Goal: Task Accomplishment & Management: Complete application form

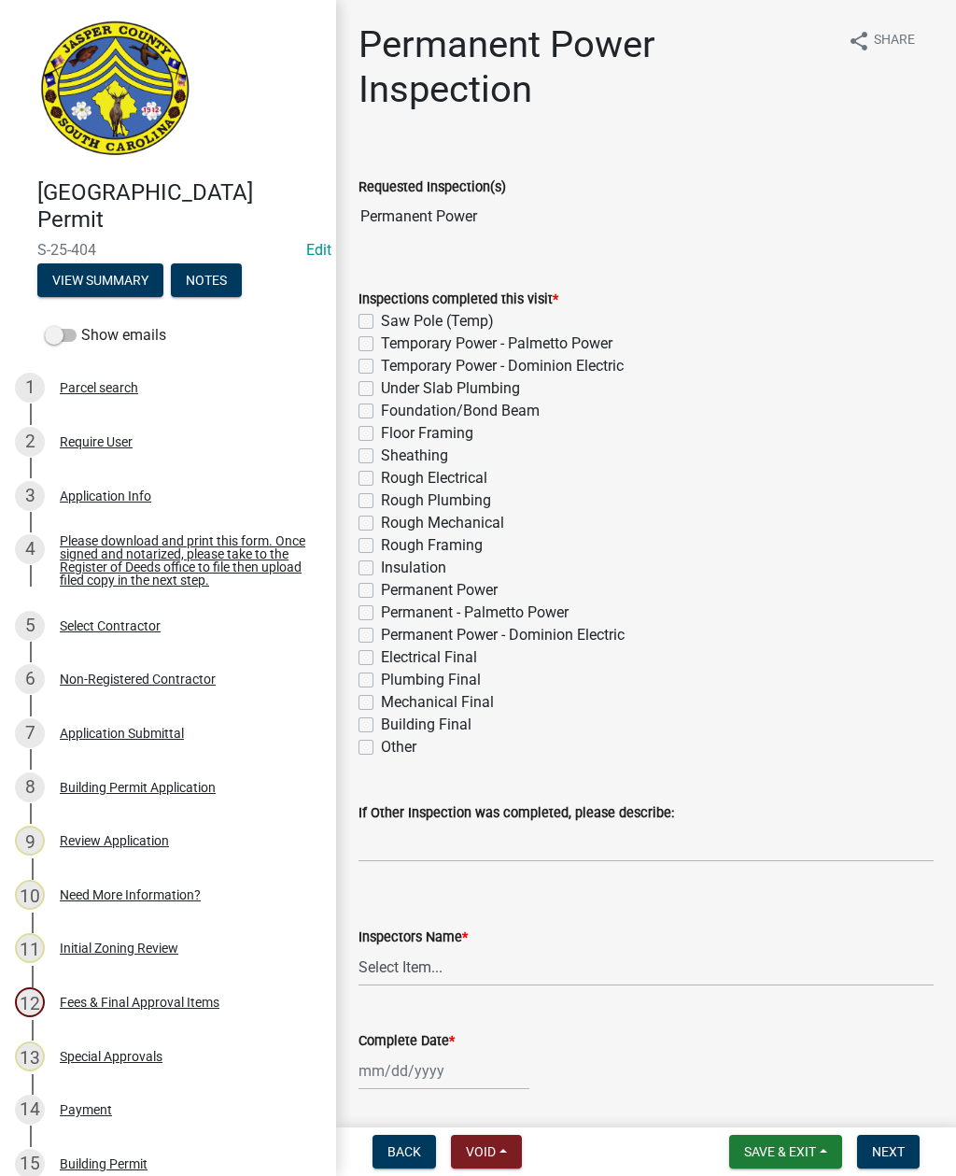
click at [381, 606] on label "Permanent - Palmetto Power" at bounding box center [475, 613] width 188 height 22
click at [381, 606] on input "Permanent - Palmetto Power" at bounding box center [387, 608] width 12 height 12
checkbox input "true"
checkbox input "false"
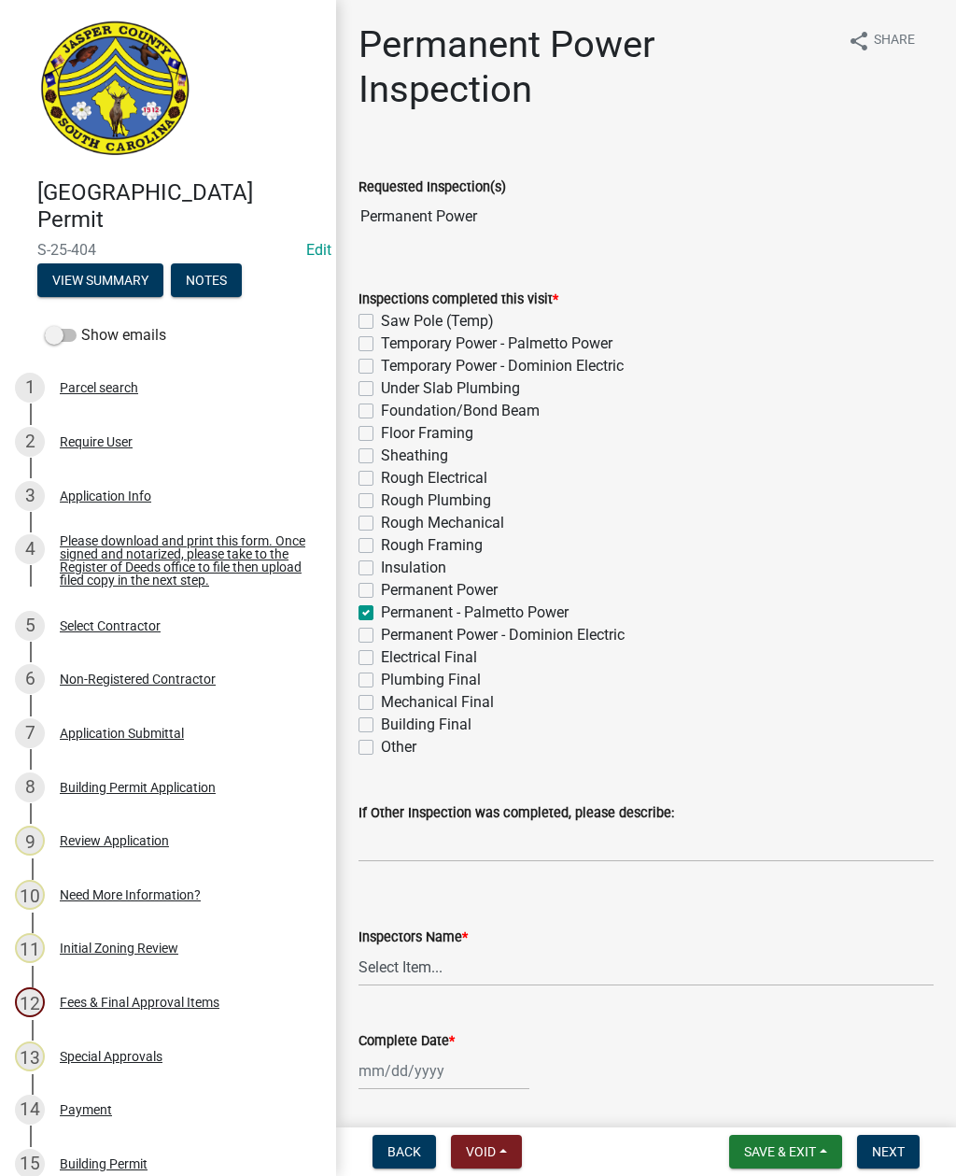
checkbox input "false"
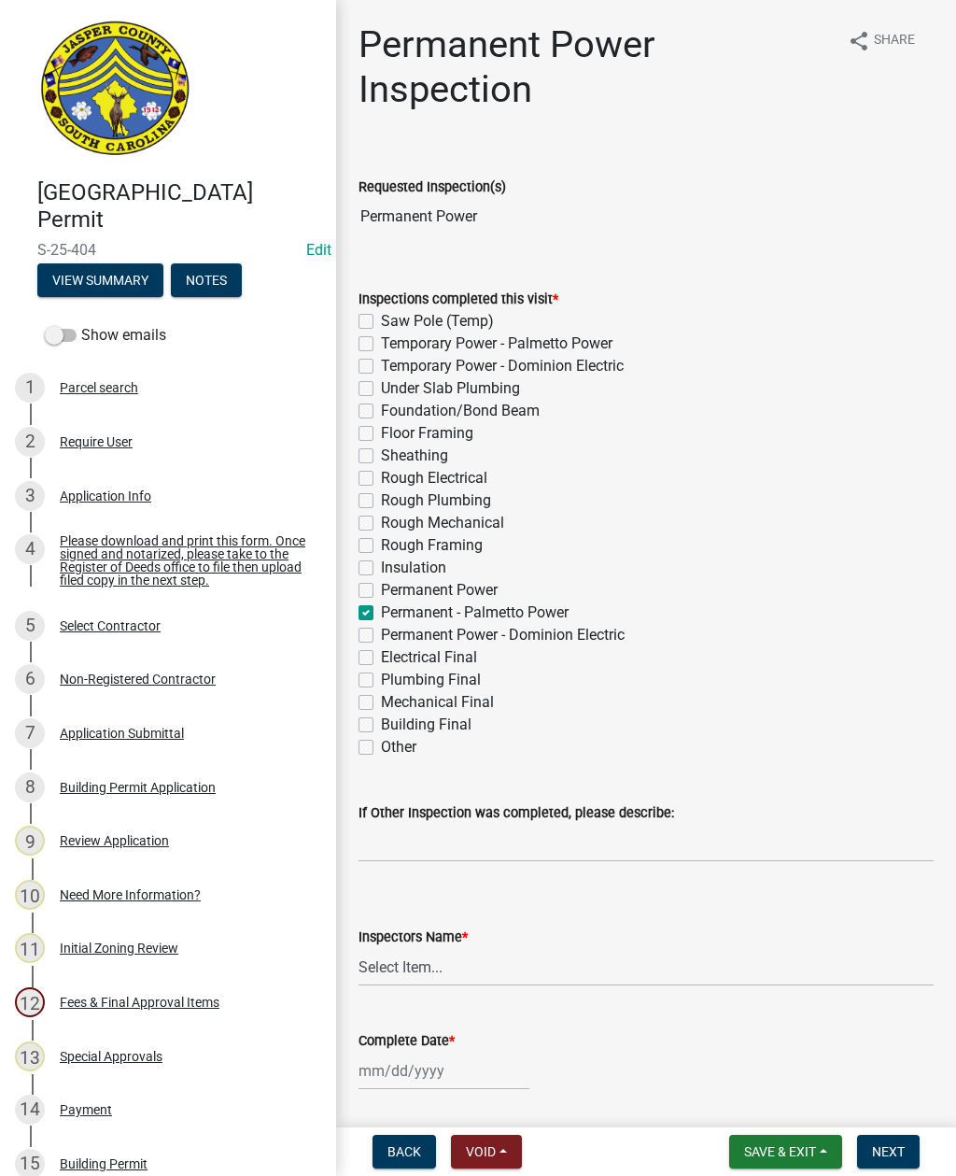
checkbox input "false"
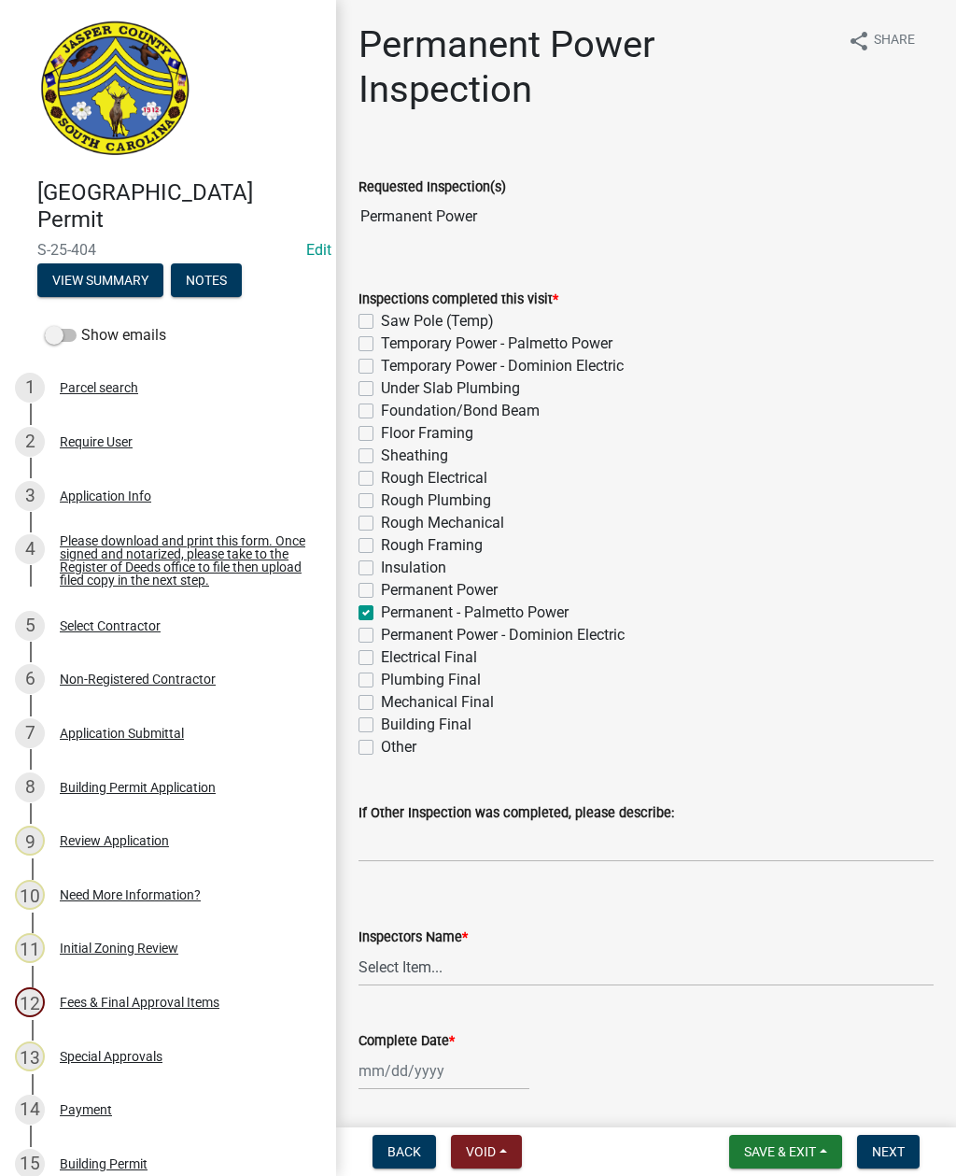
checkbox input "false"
checkbox input "true"
checkbox input "false"
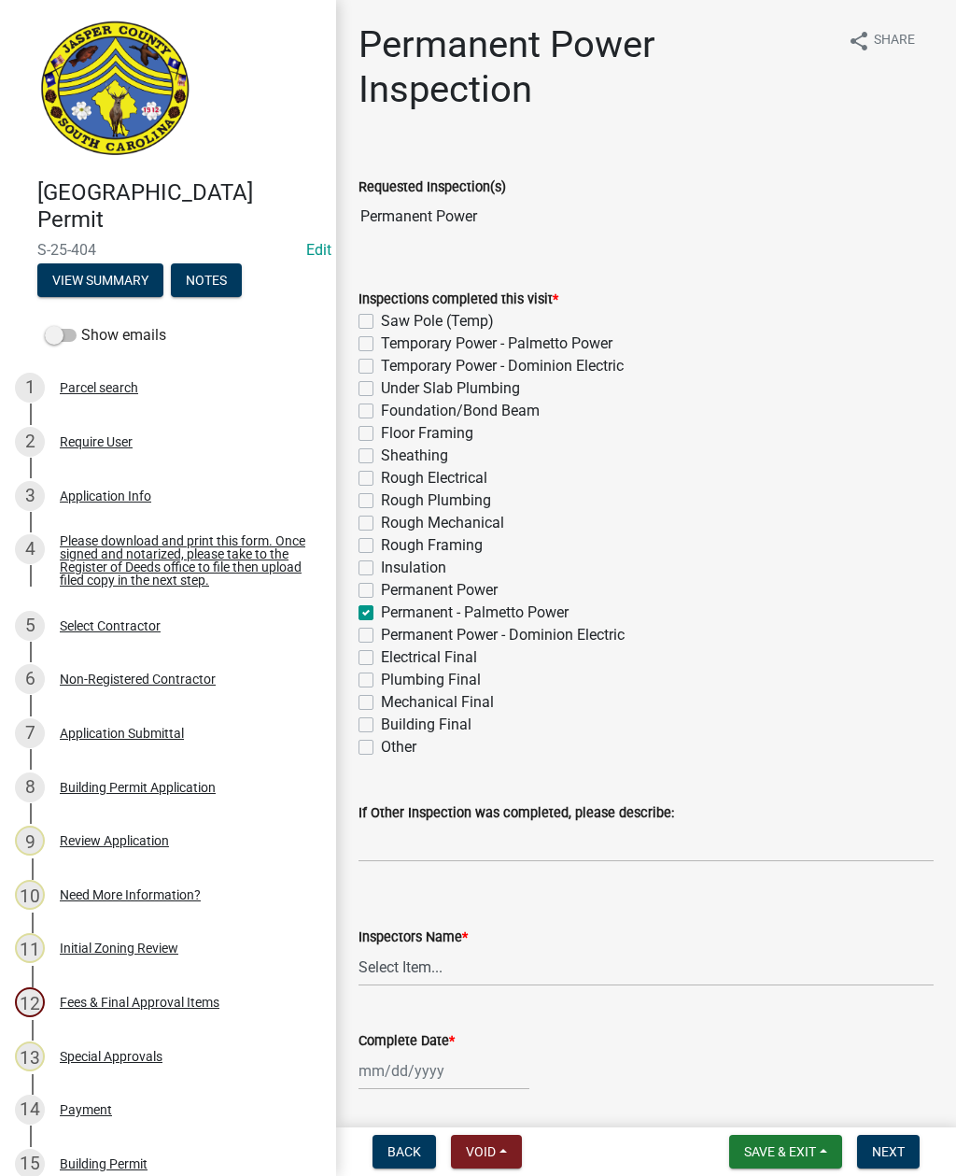
checkbox input "false"
click at [430, 967] on select "Select Item... [EMAIL_ADDRESS][DOMAIN_NAME] ([PERSON_NAME] ) rcampbell ([PERSON…" at bounding box center [646, 967] width 575 height 38
select select "2d9ba1e5-2fdd-4b15-98d0-073dcbeb5880"
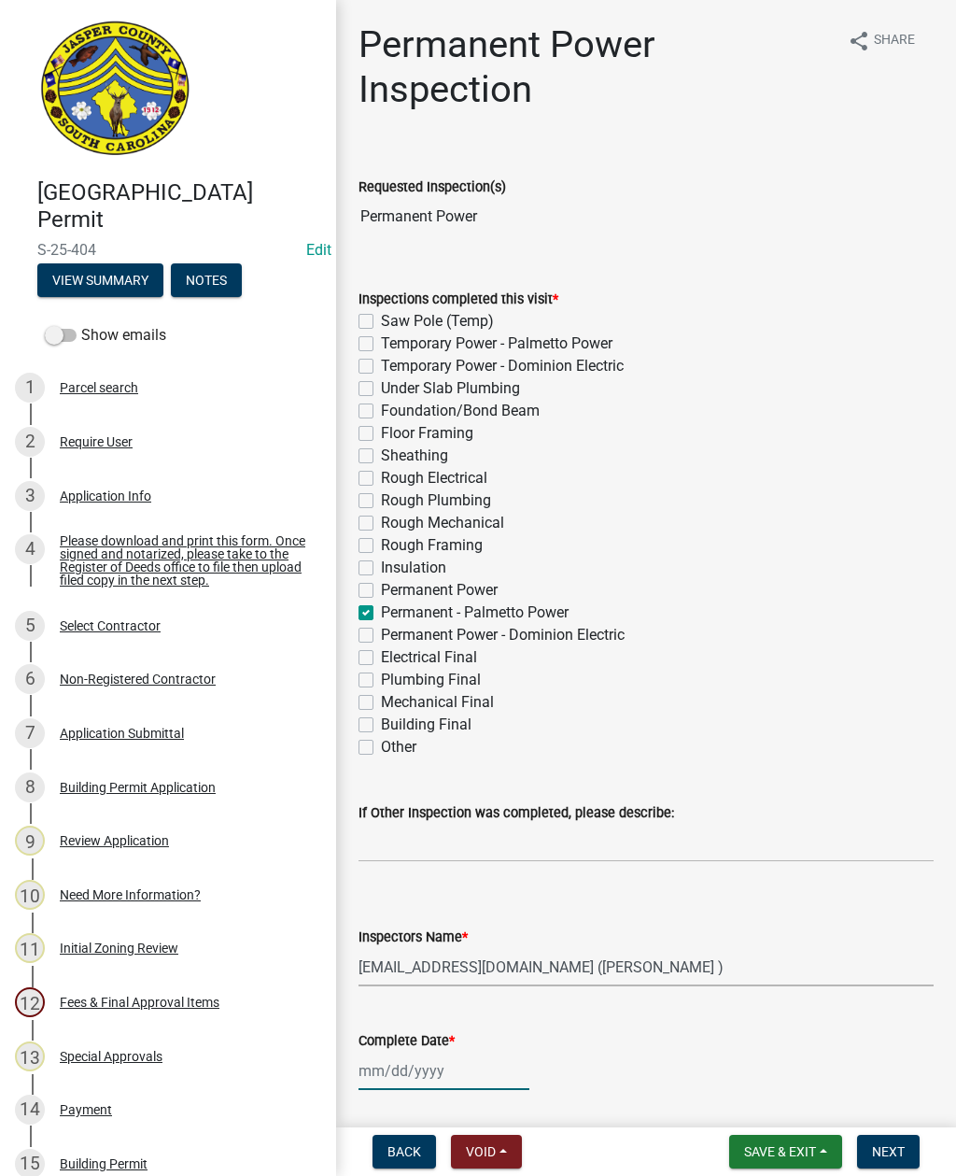
click at [421, 1071] on div at bounding box center [444, 1071] width 171 height 38
select select "9"
select select "2025"
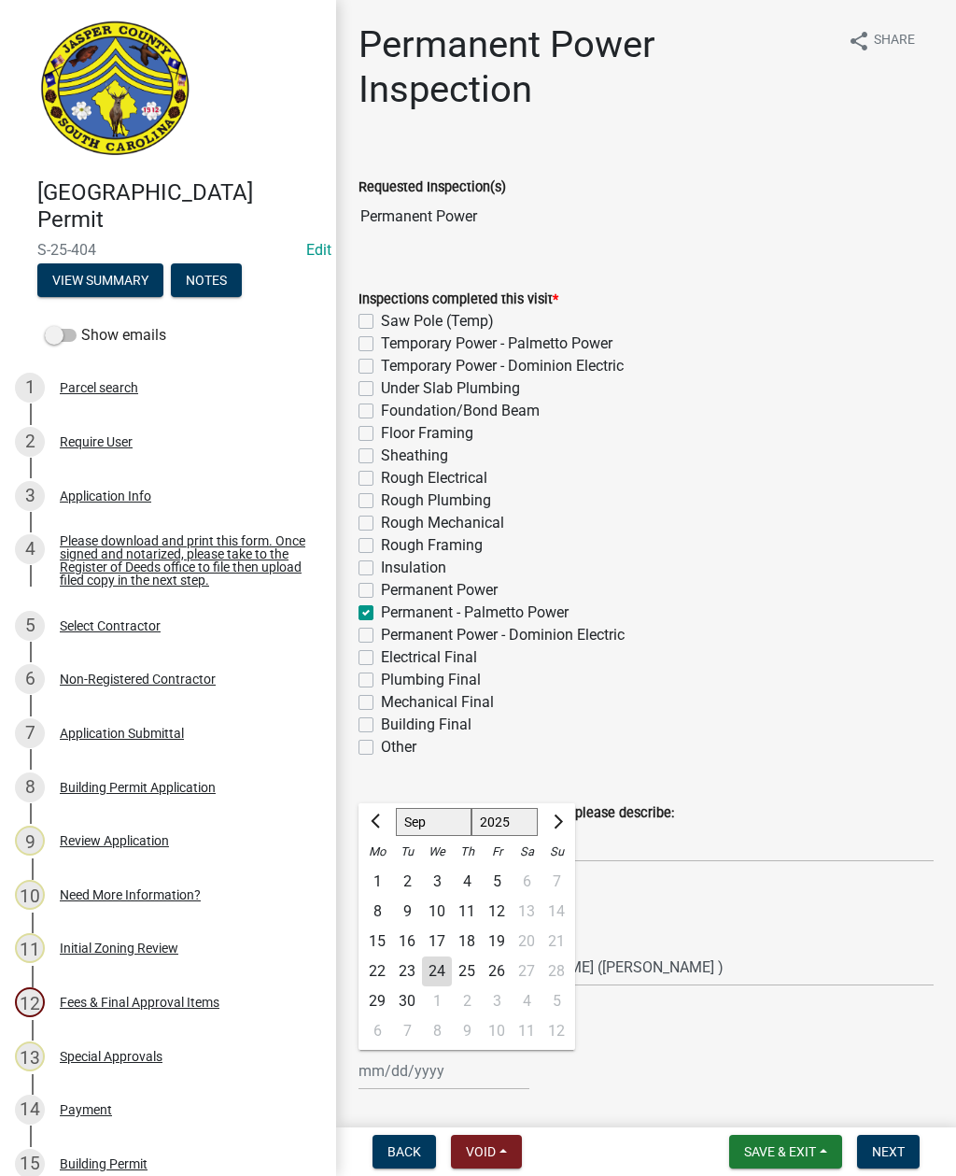
click at [438, 973] on div "24" at bounding box center [437, 971] width 30 height 30
type input "[DATE]"
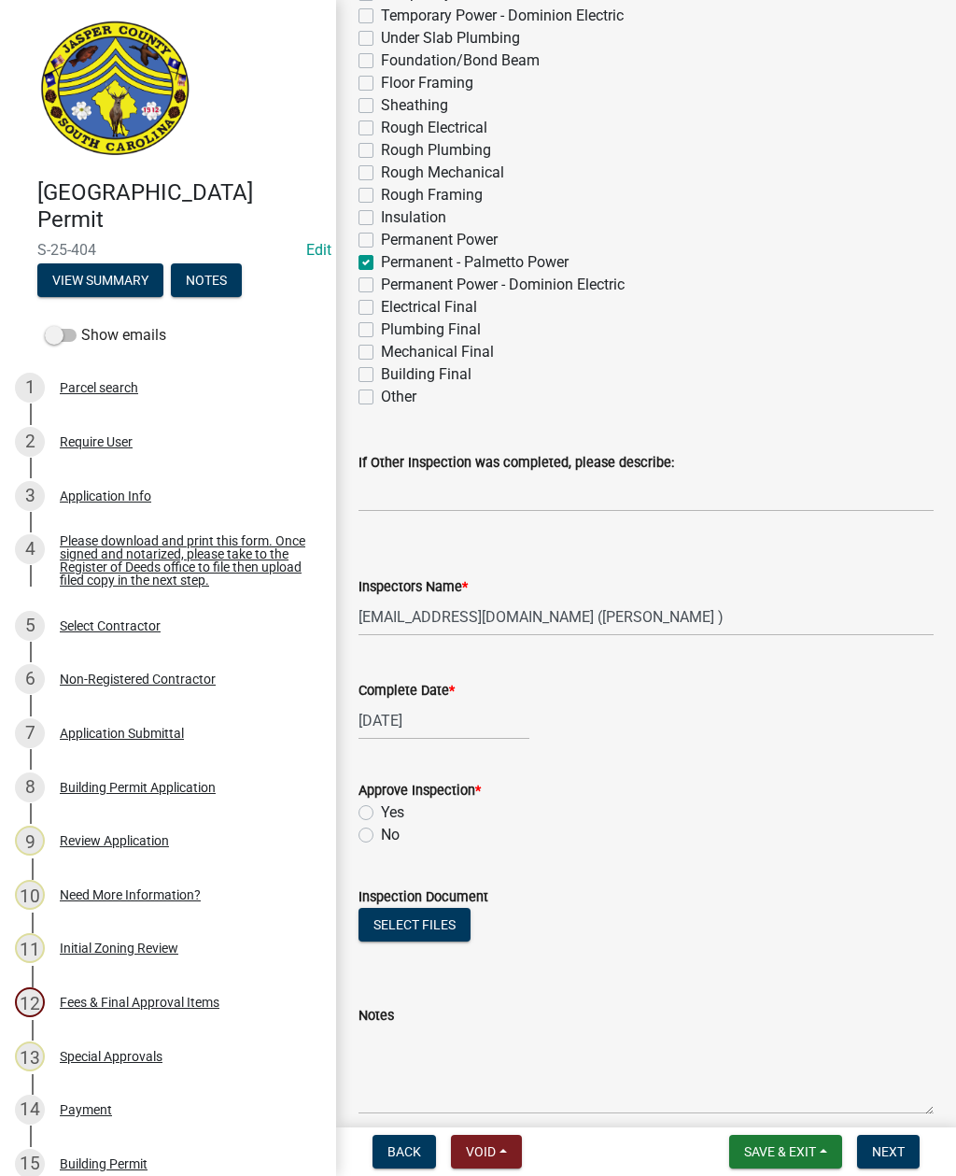
scroll to position [350, 0]
click at [381, 813] on label "Yes" at bounding box center [392, 812] width 23 height 22
click at [381, 813] on input "Yes" at bounding box center [387, 807] width 12 height 12
radio input "true"
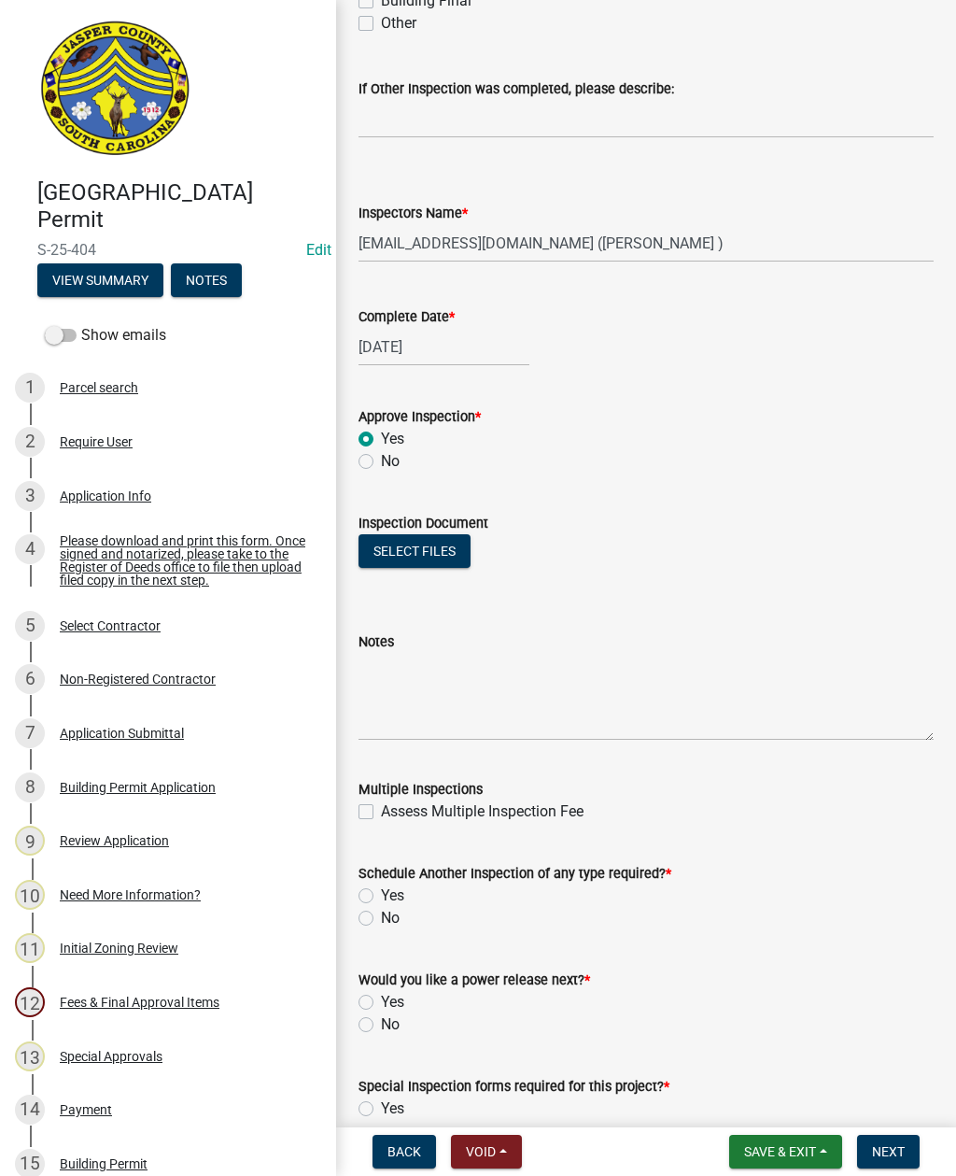
scroll to position [725, 0]
click at [381, 923] on label "No" at bounding box center [390, 917] width 19 height 22
click at [381, 918] on input "No" at bounding box center [387, 912] width 12 height 12
radio input "true"
click at [381, 994] on label "Yes" at bounding box center [392, 1001] width 23 height 22
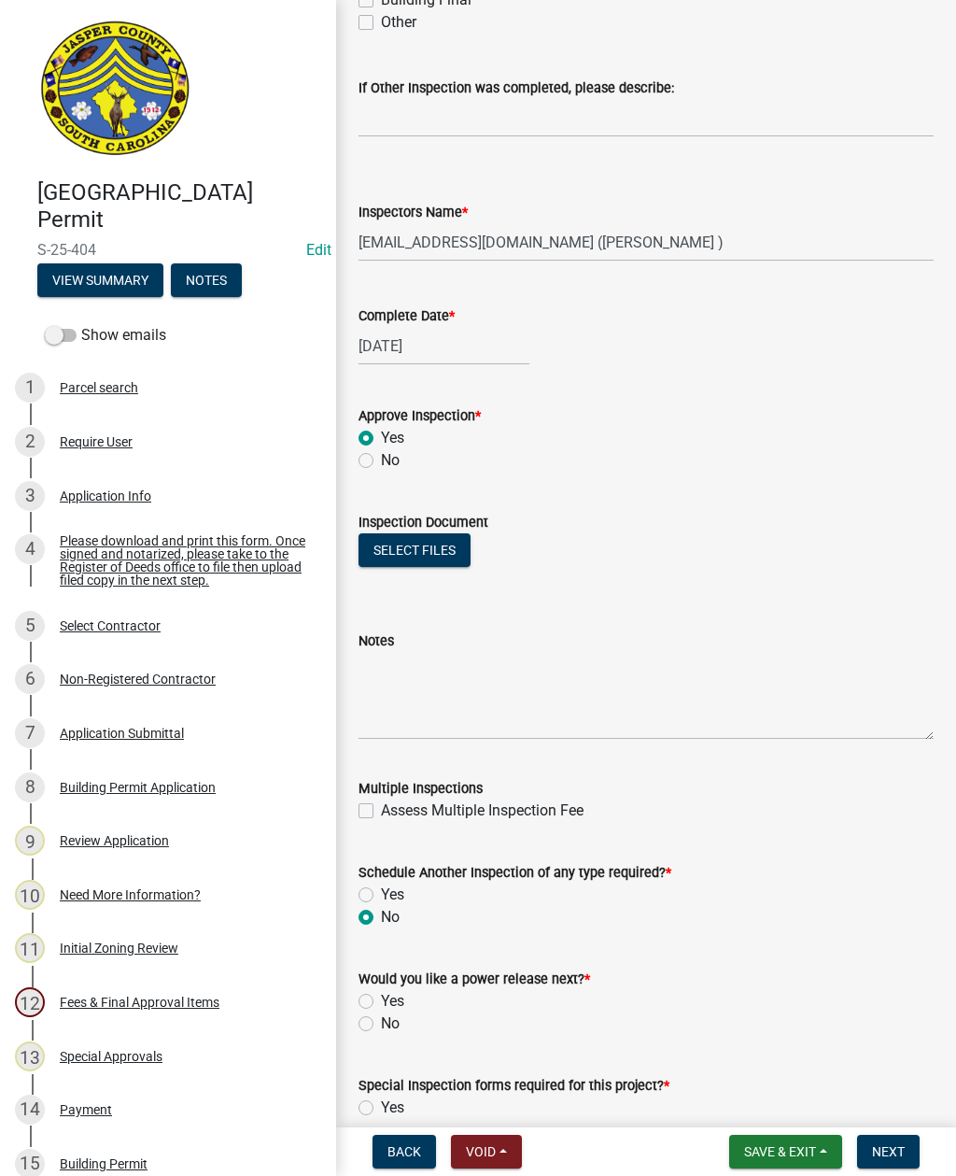
click at [381, 994] on input "Yes" at bounding box center [387, 996] width 12 height 12
radio input "true"
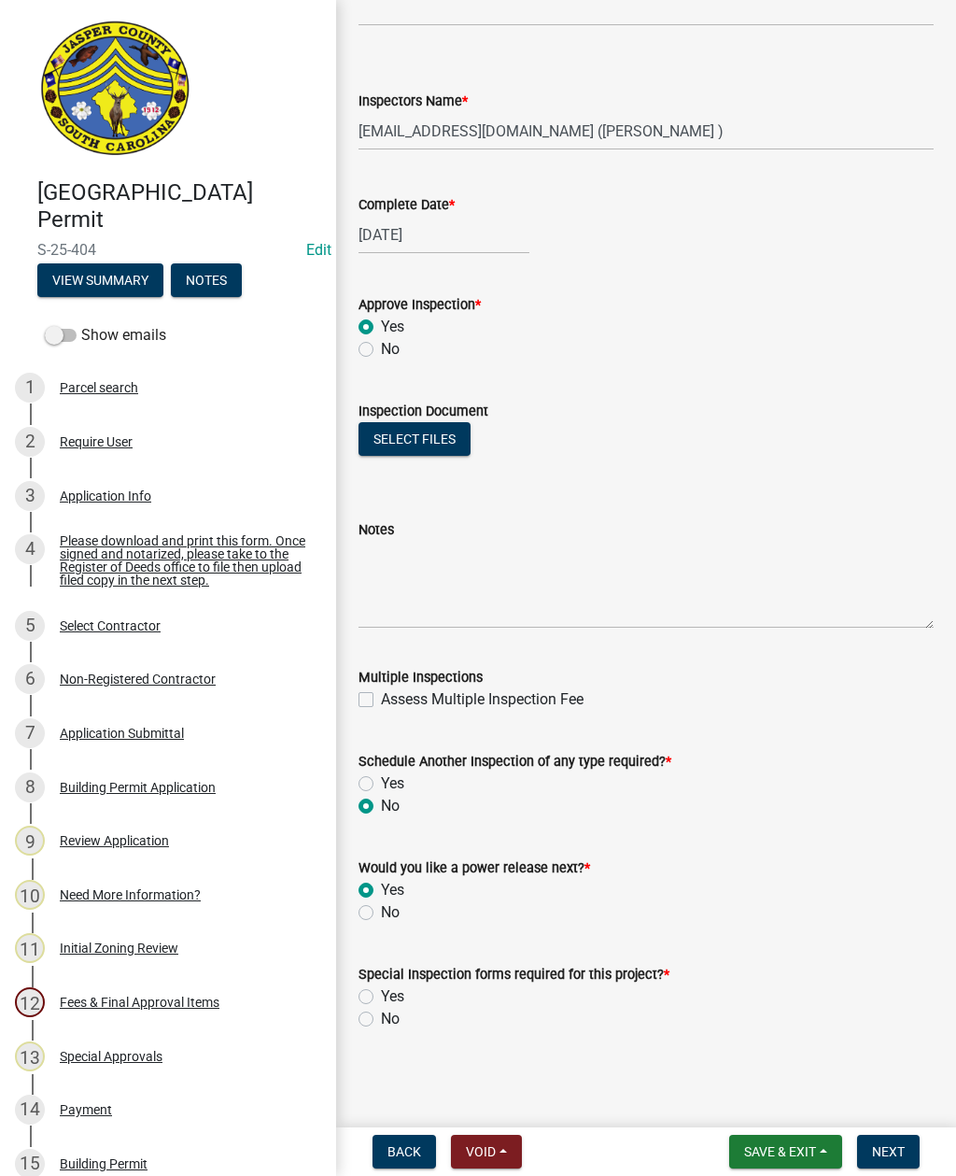
scroll to position [836, 0]
click at [381, 1012] on label "No" at bounding box center [390, 1019] width 19 height 22
click at [381, 1012] on input "No" at bounding box center [387, 1014] width 12 height 12
radio input "true"
click at [893, 1136] on button "Next" at bounding box center [888, 1152] width 63 height 34
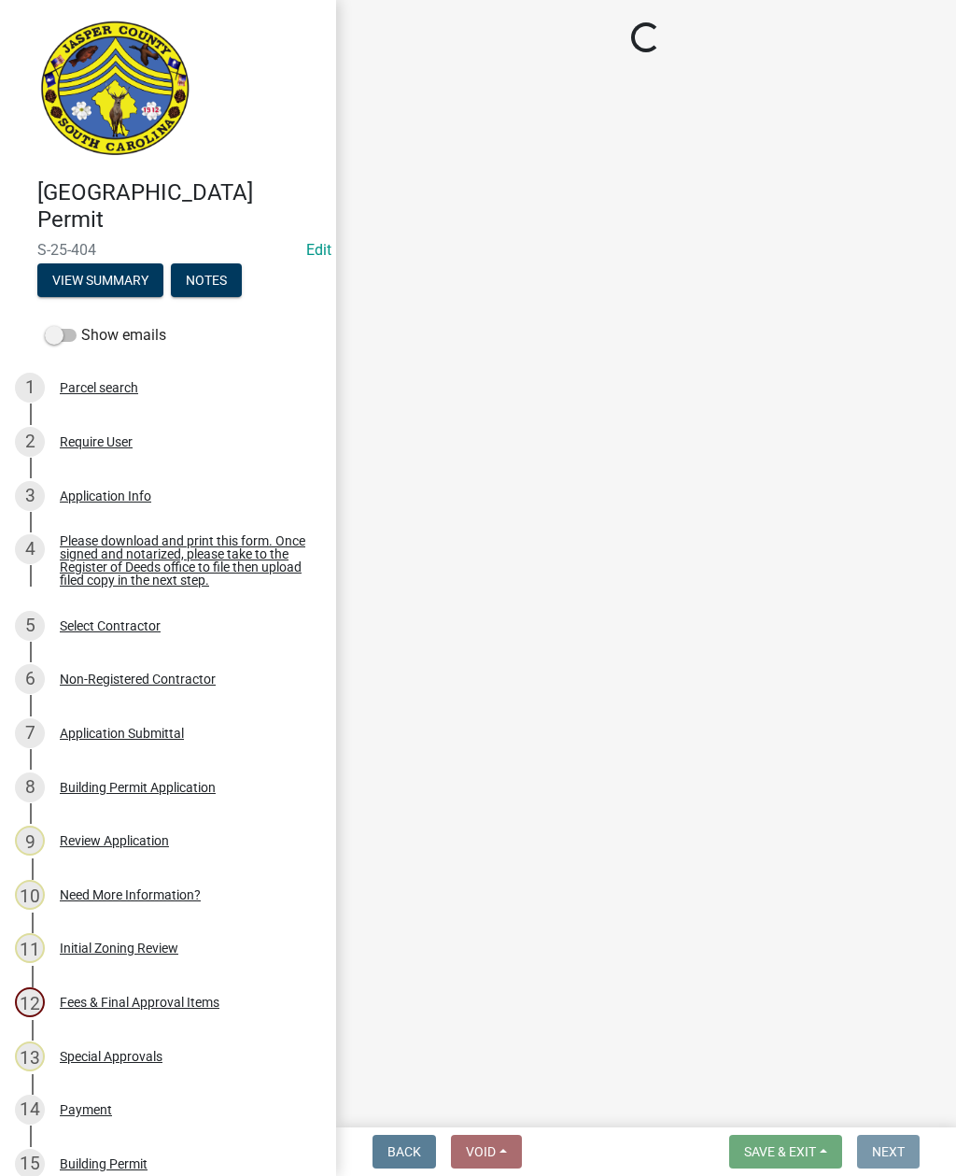
scroll to position [0, 0]
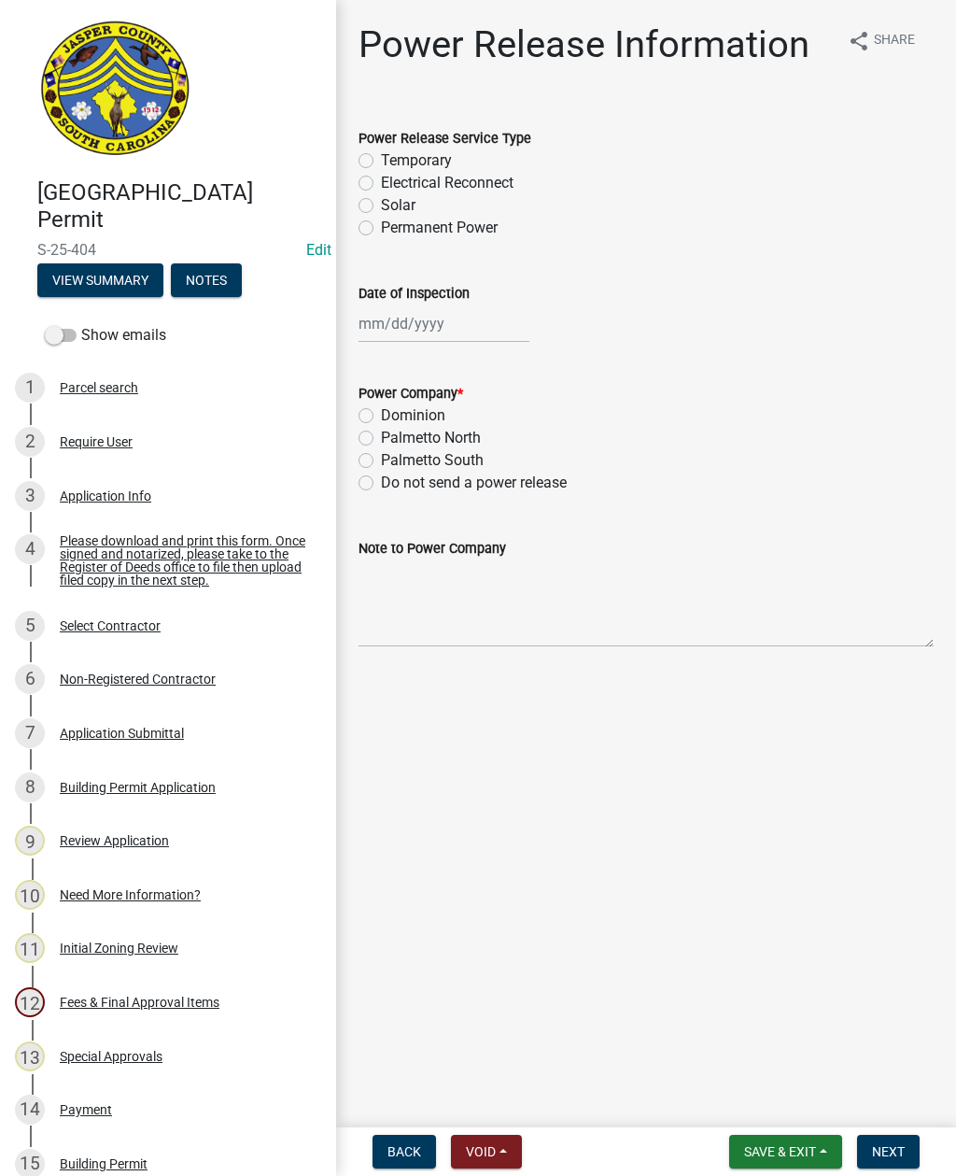
click at [381, 181] on label "Electrical Reconnect" at bounding box center [447, 183] width 133 height 22
click at [381, 181] on input "Electrical Reconnect" at bounding box center [387, 178] width 12 height 12
radio input "true"
click at [442, 333] on div at bounding box center [444, 323] width 171 height 38
select select "9"
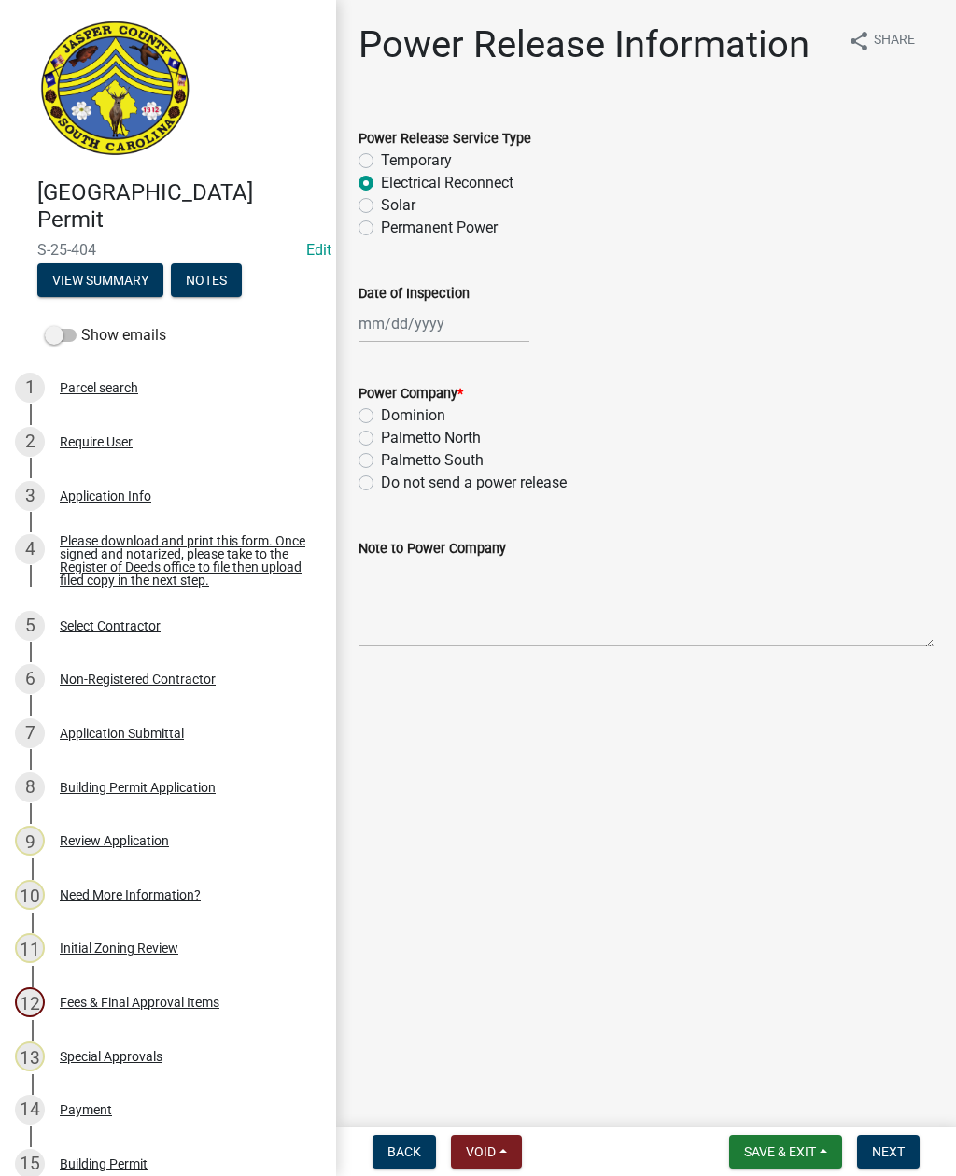
select select "2025"
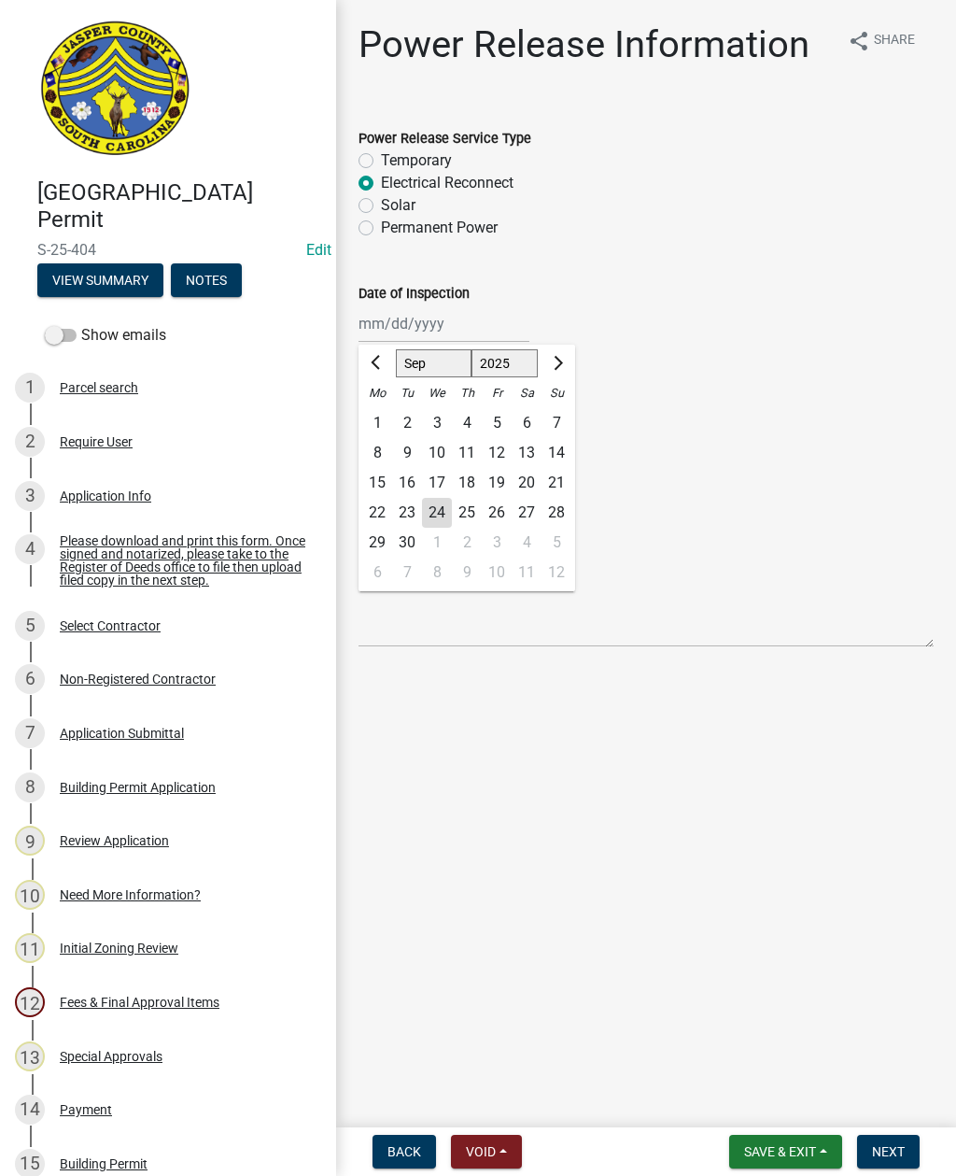
click at [448, 498] on div "24" at bounding box center [437, 513] width 30 height 30
type input "[DATE]"
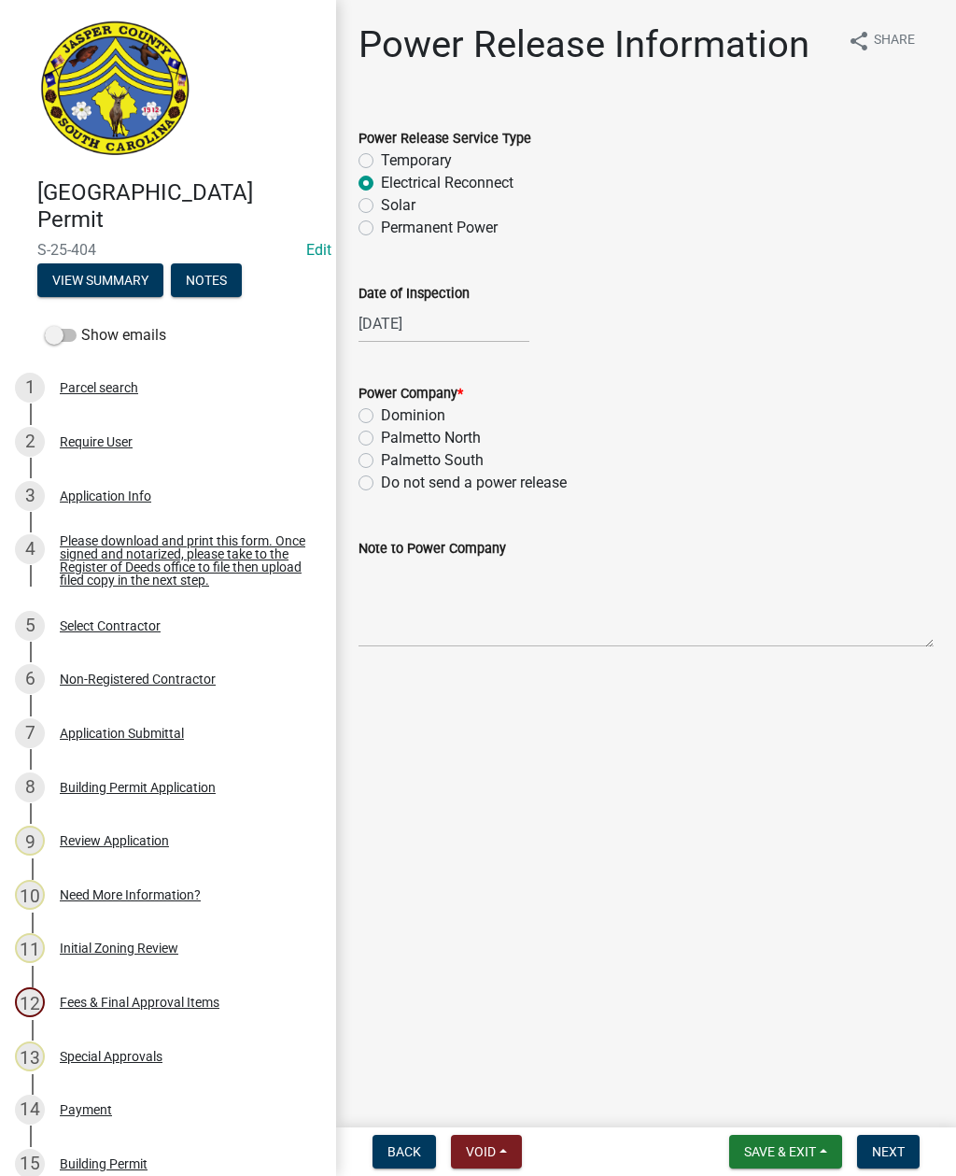
click at [381, 432] on label "Palmetto North" at bounding box center [431, 438] width 100 height 22
click at [381, 432] on input "Palmetto North" at bounding box center [387, 433] width 12 height 12
radio input "true"
click at [486, 596] on textarea "Note to Power Company" at bounding box center [646, 603] width 575 height 88
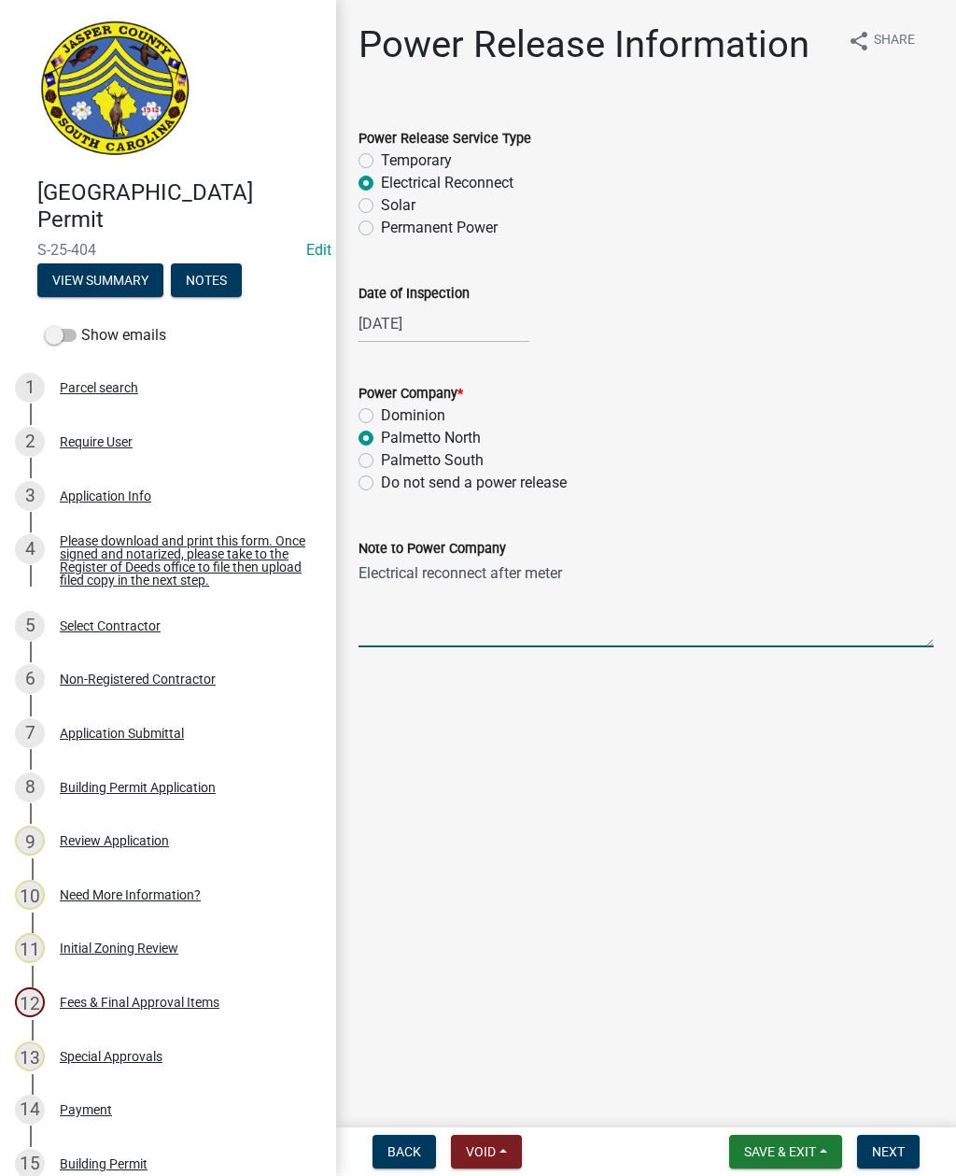
type textarea "Electrical reconnect after meter change"
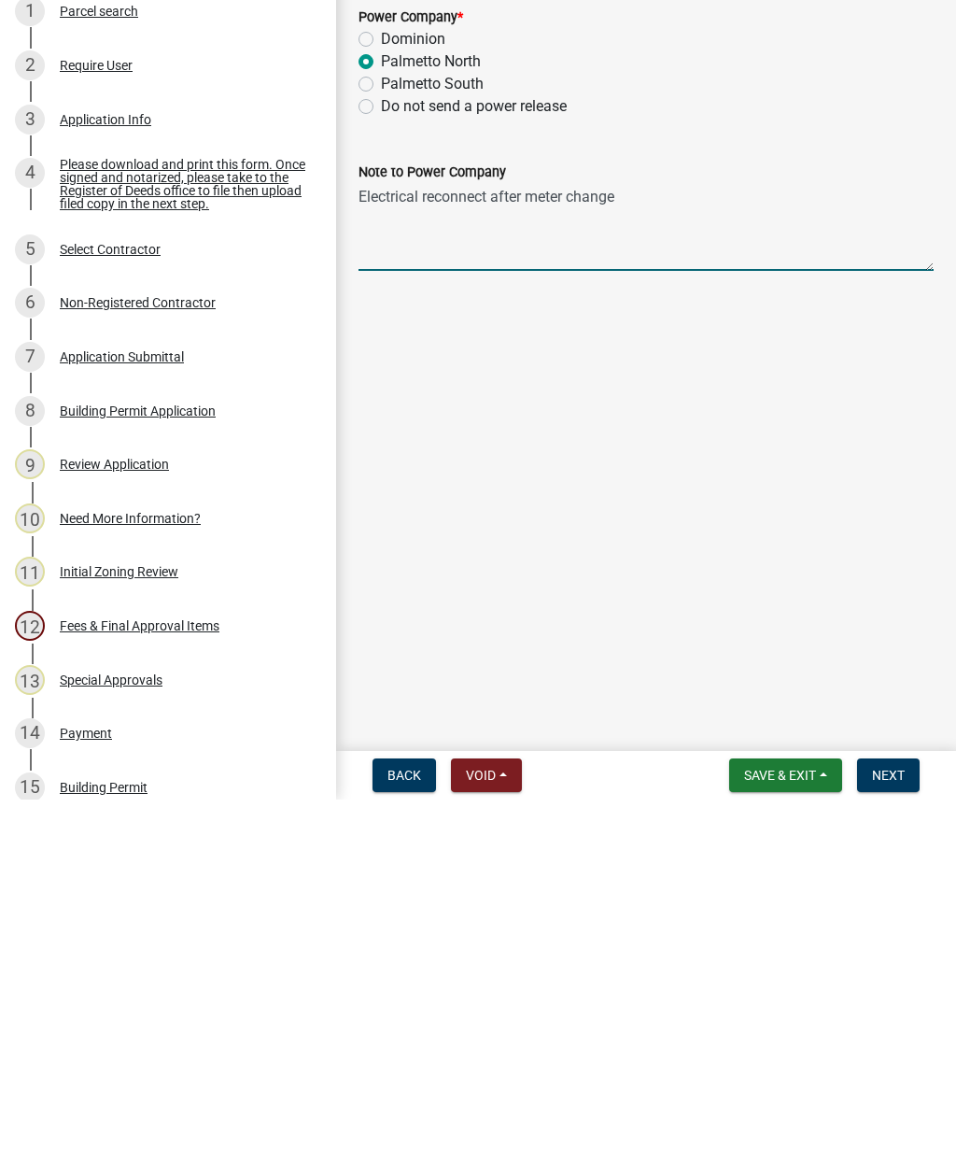
click at [887, 1135] on button "Next" at bounding box center [888, 1152] width 63 height 34
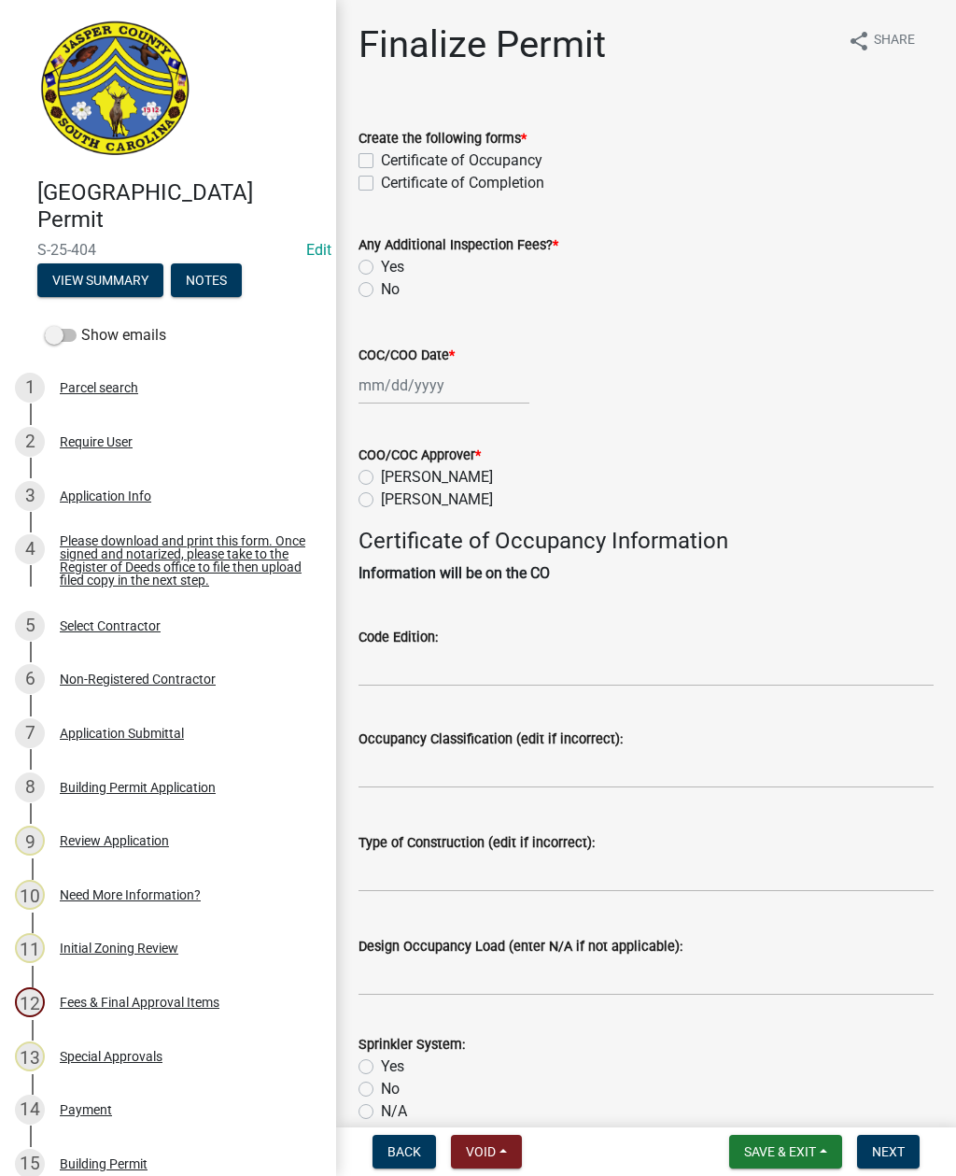
click at [352, 188] on div "Create the following forms * Certificate of Occupancy Certificate of Completion" at bounding box center [646, 150] width 603 height 90
click at [381, 189] on label "Certificate of Completion" at bounding box center [462, 183] width 163 height 22
click at [381, 184] on input "Certificate of Completion" at bounding box center [387, 178] width 12 height 12
checkbox input "true"
checkbox input "false"
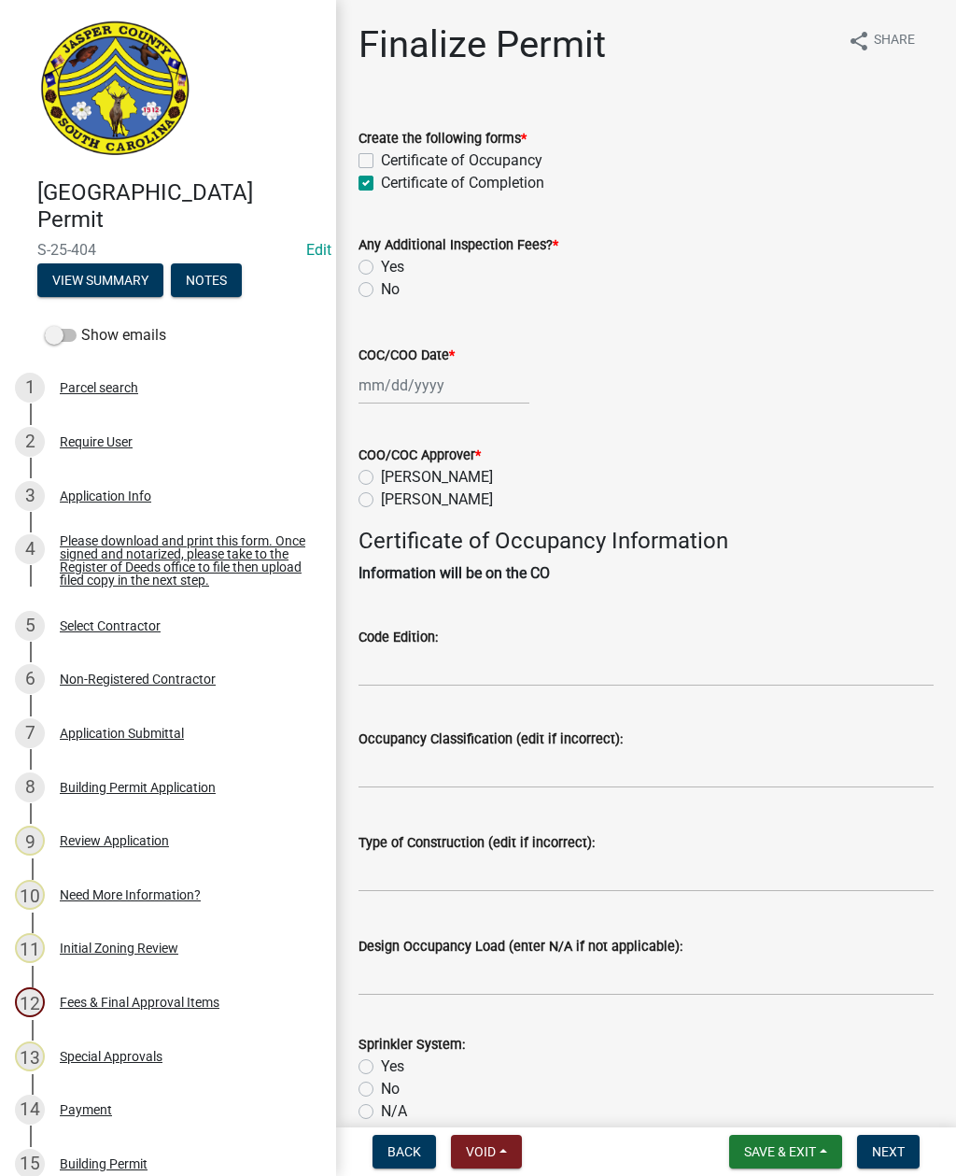
checkbox input "true"
click at [381, 294] on label "No" at bounding box center [390, 289] width 19 height 22
click at [381, 290] on input "No" at bounding box center [387, 284] width 12 height 12
radio input "true"
click at [420, 387] on div at bounding box center [444, 385] width 171 height 38
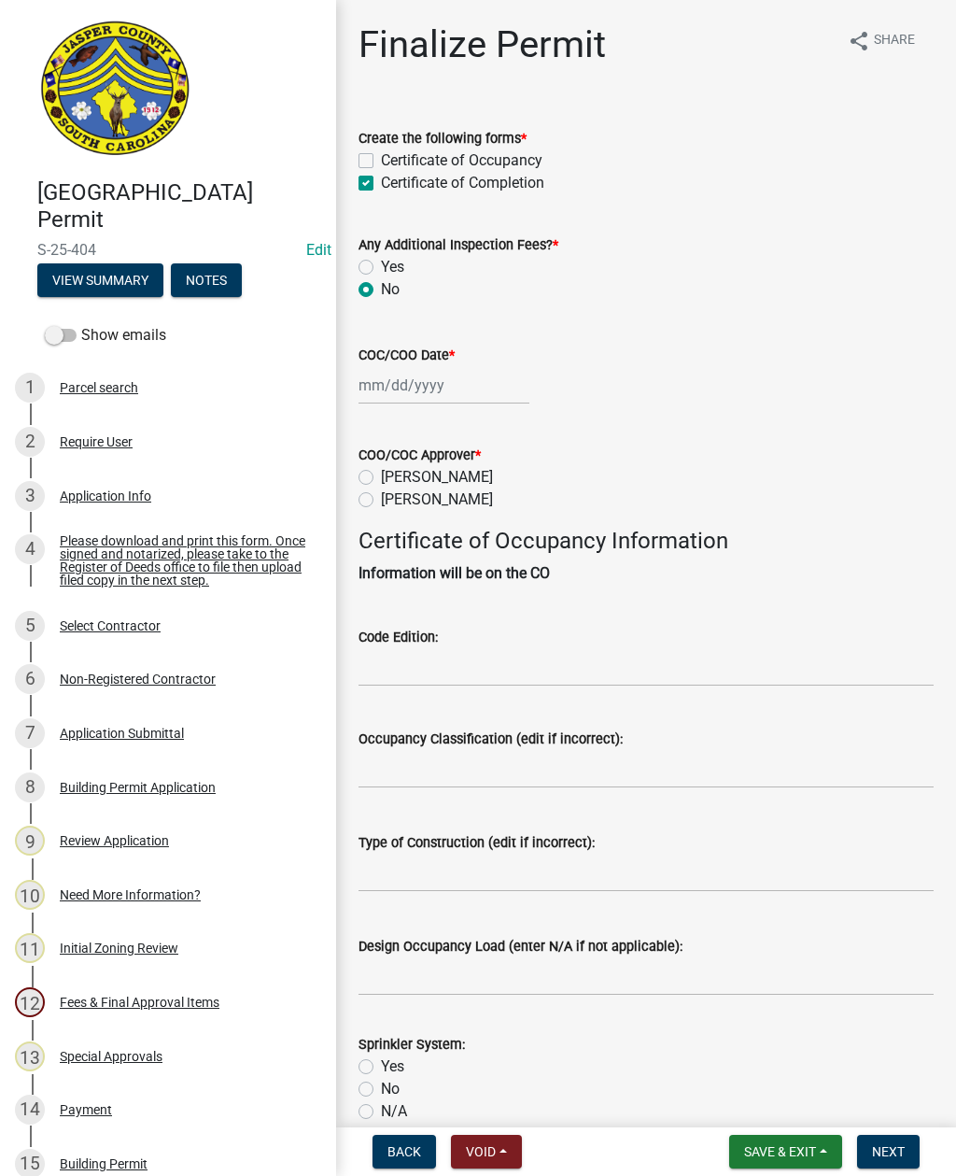
select select "9"
select select "2025"
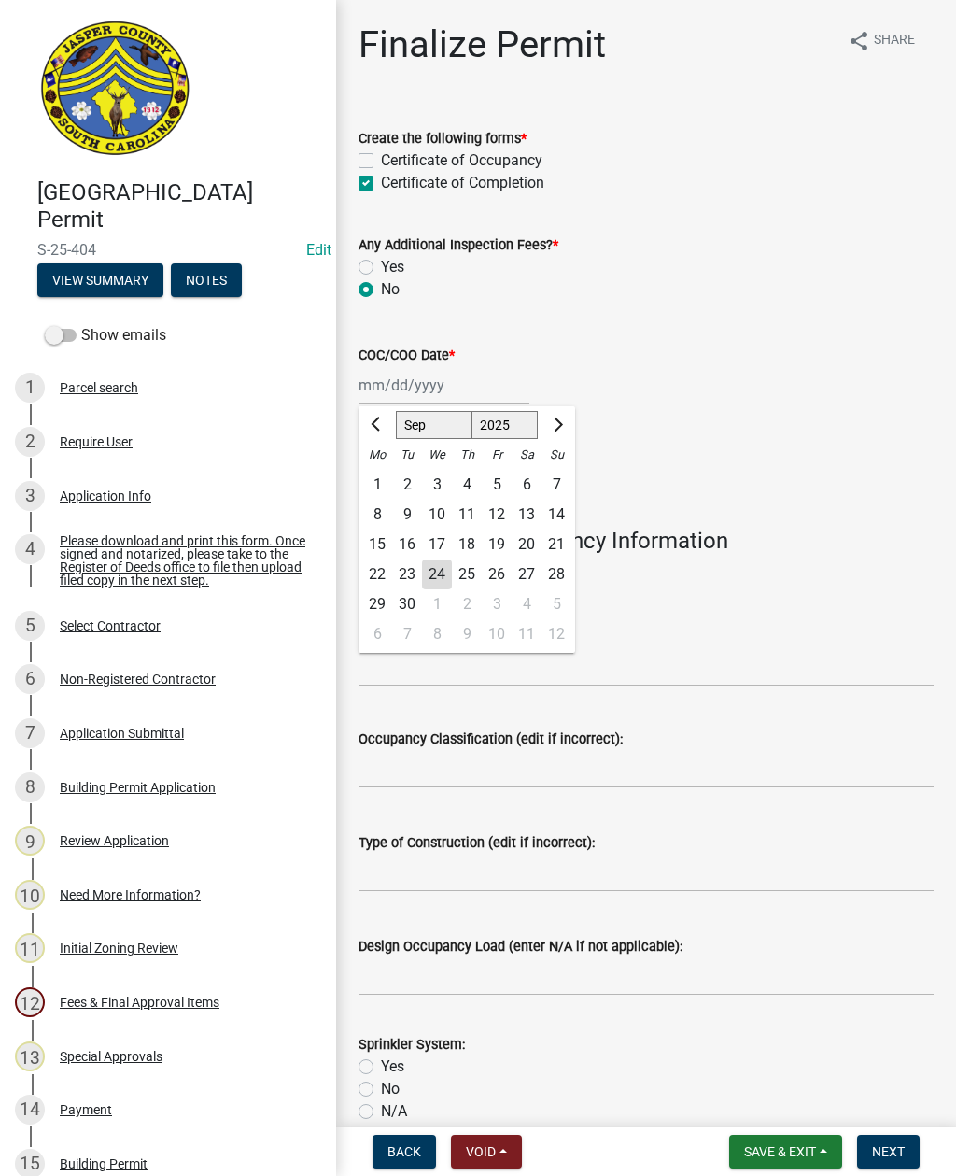
click at [432, 577] on div "24" at bounding box center [437, 574] width 30 height 30
type input "[DATE]"
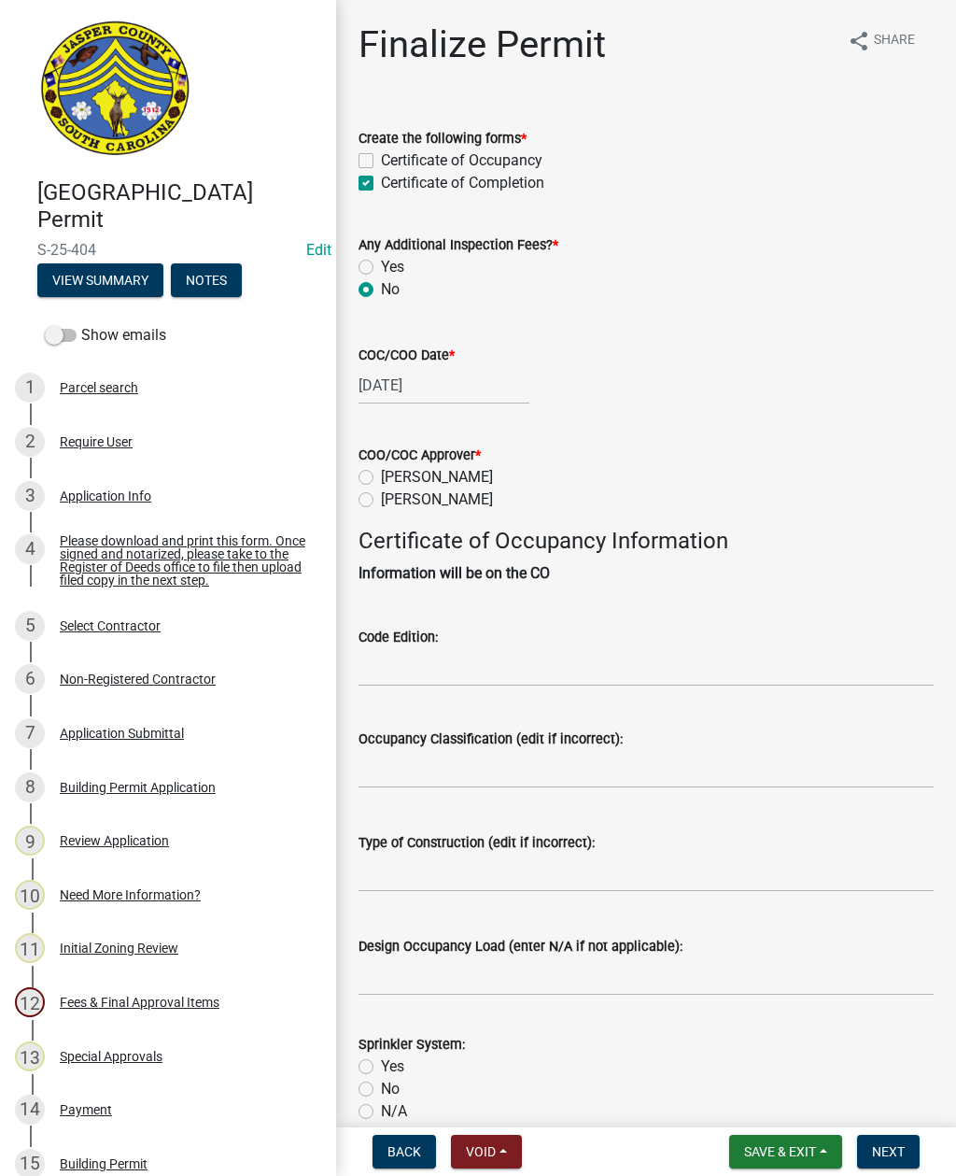
click at [358, 513] on div "Finalize Permit share Share Create the following forms * Certificate of Occupan…" at bounding box center [646, 742] width 603 height 1440
click at [381, 505] on label "Ryan Campbell" at bounding box center [437, 500] width 112 height 22
click at [381, 501] on input "Ryan Campbell" at bounding box center [387, 495] width 12 height 12
radio input "true"
click at [477, 656] on input "Code Edition:" at bounding box center [646, 667] width 575 height 38
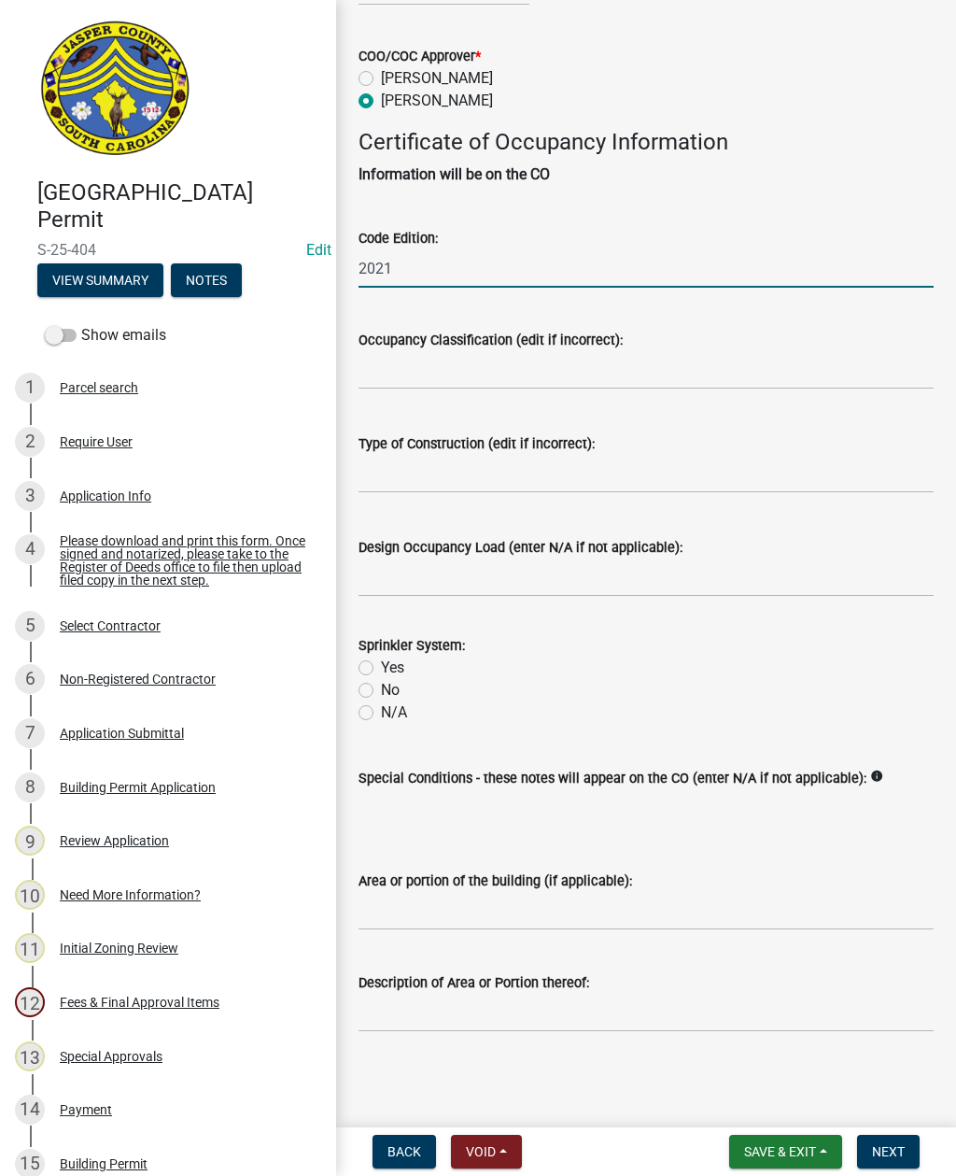
scroll to position [420, 0]
type input "2021"
click at [381, 701] on label "N/A" at bounding box center [394, 712] width 26 height 22
click at [381, 701] on input "N/A" at bounding box center [387, 707] width 12 height 12
radio input "true"
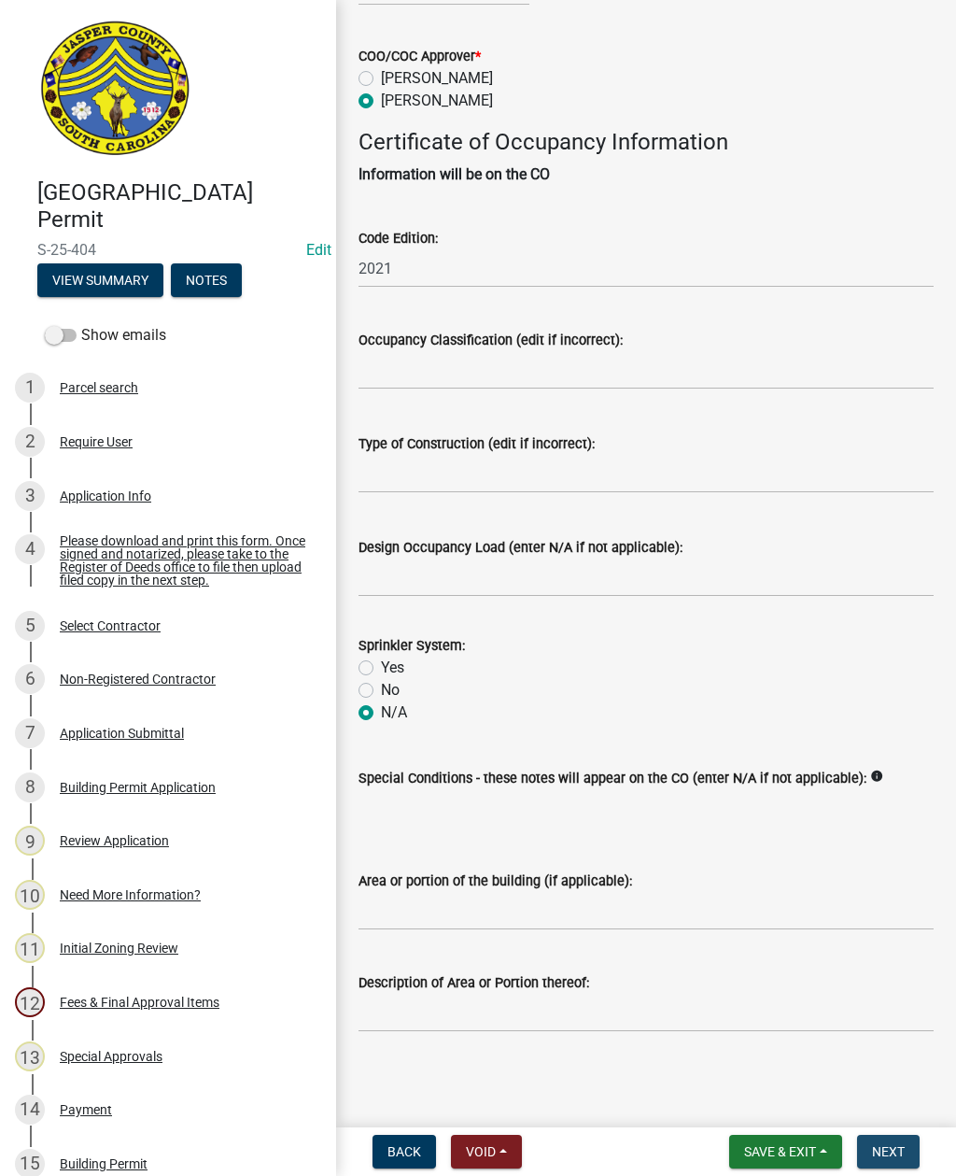
click at [890, 1152] on span "Next" at bounding box center [888, 1151] width 33 height 15
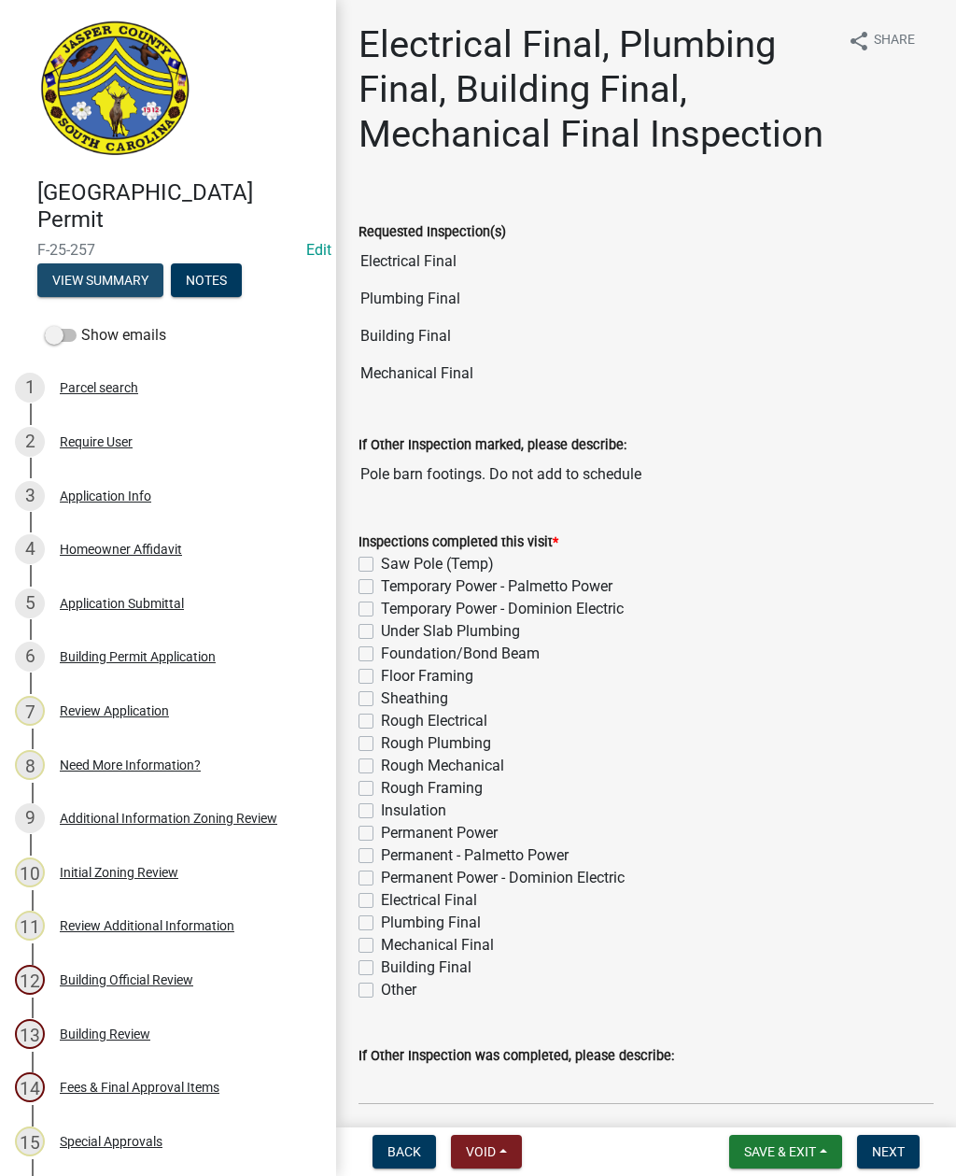
click at [111, 273] on button "View Summary" at bounding box center [100, 280] width 126 height 34
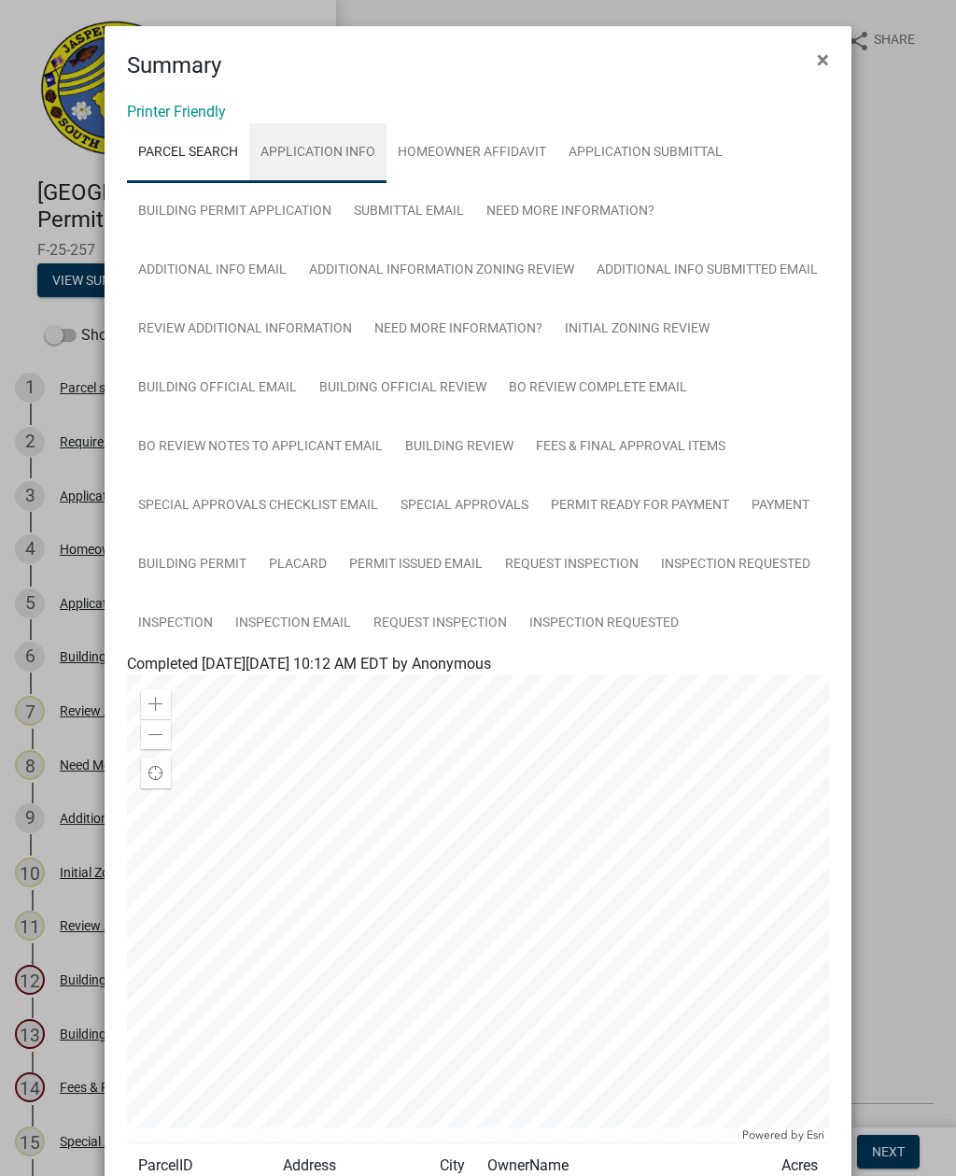
click at [312, 153] on link "Application Info" at bounding box center [317, 153] width 137 height 60
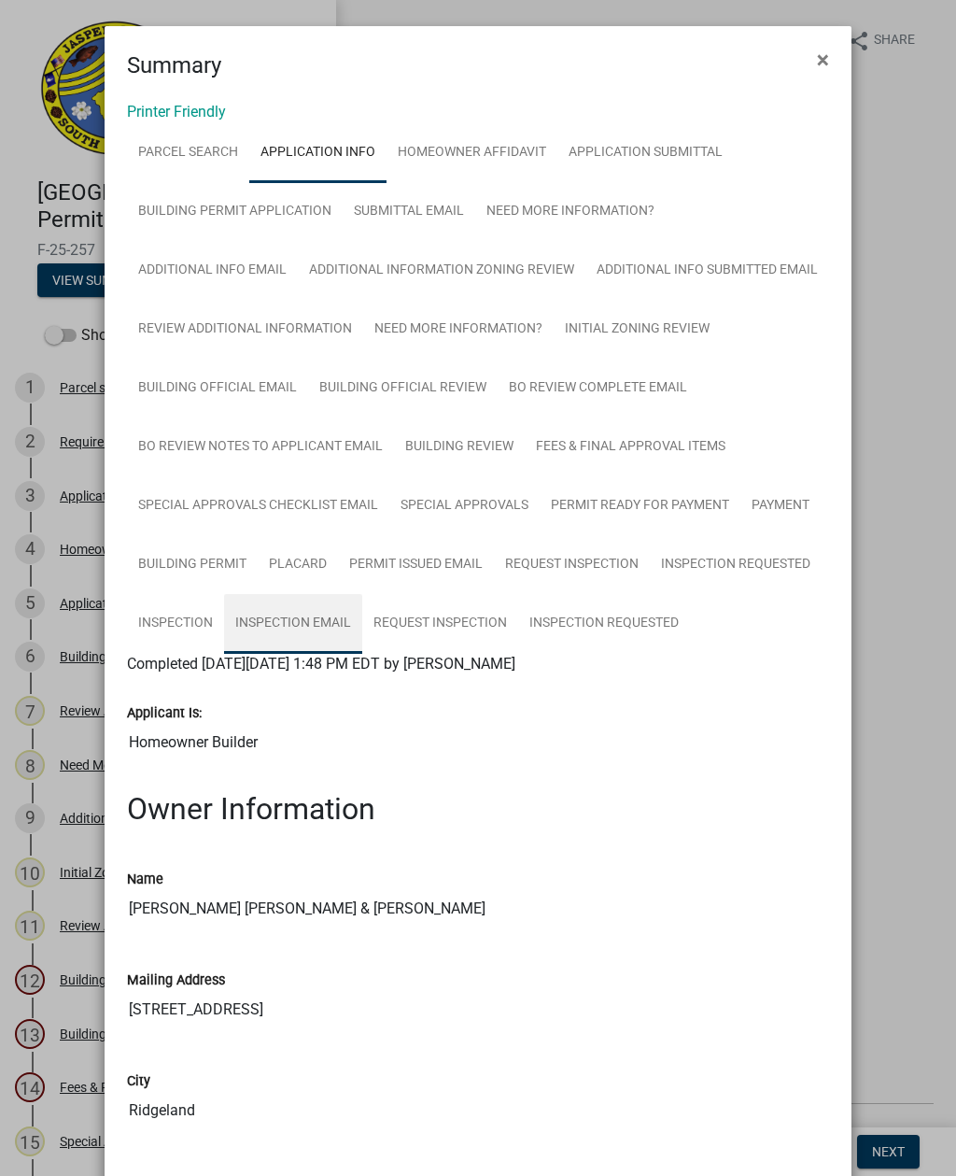
click at [285, 625] on link "Inspection Email" at bounding box center [293, 624] width 138 height 60
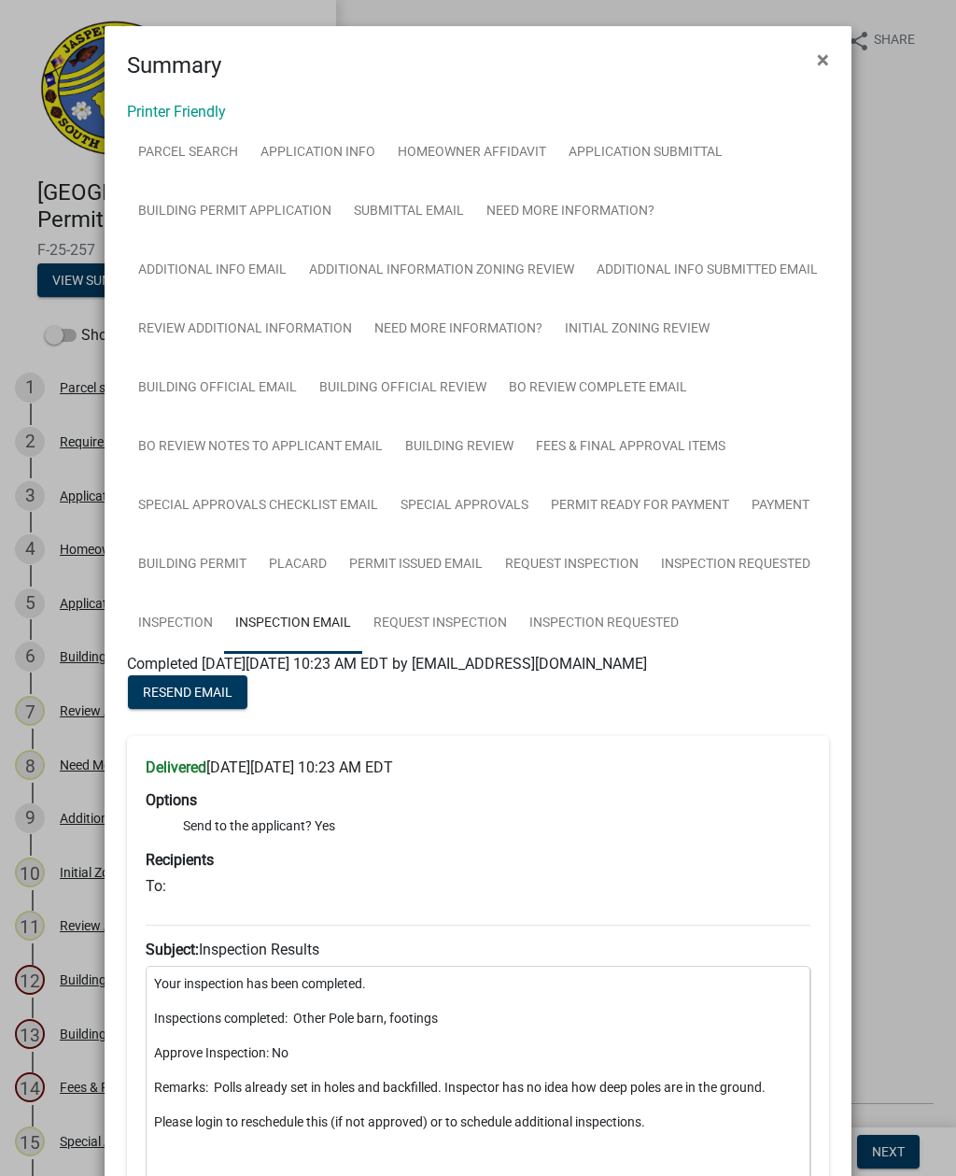
click at [821, 41] on button "×" at bounding box center [823, 60] width 42 height 52
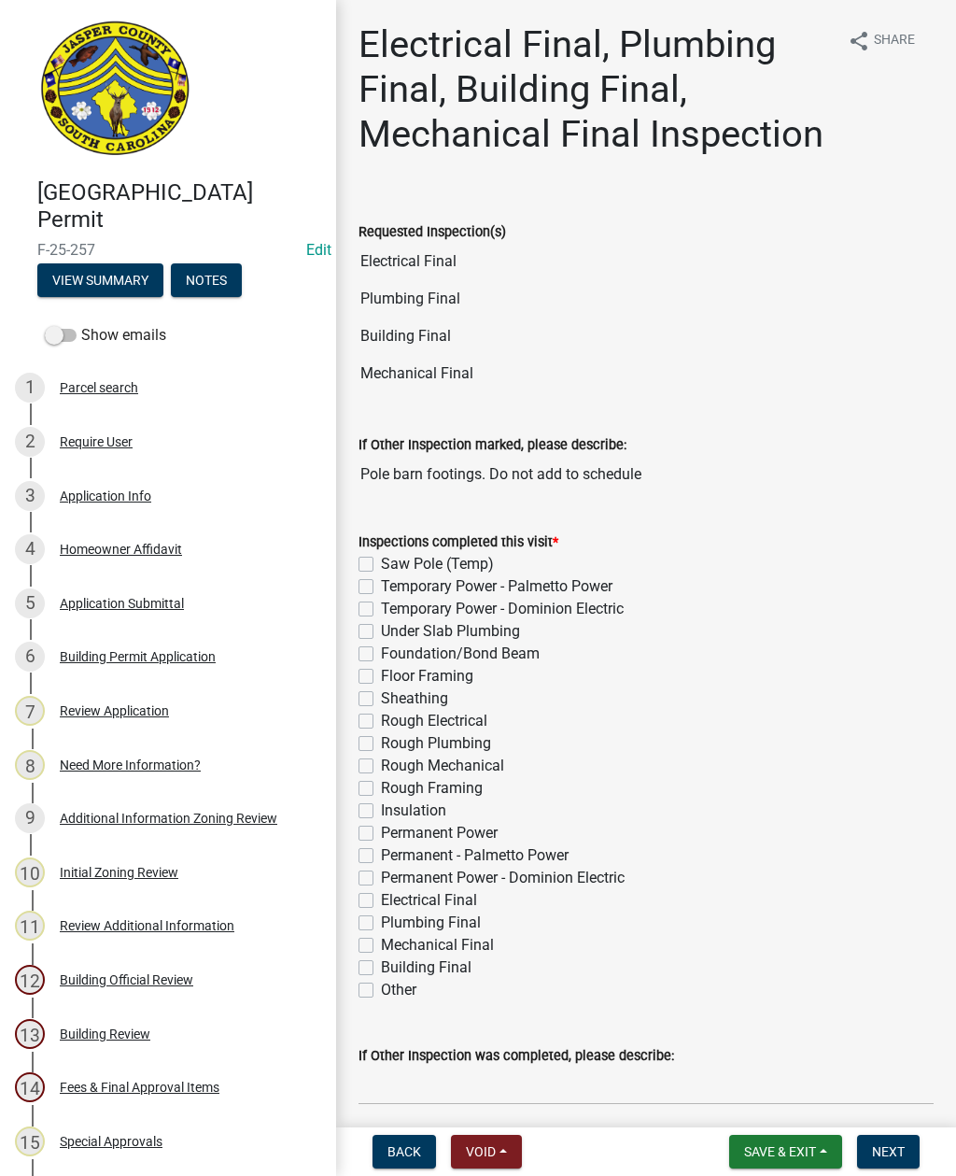
click at [381, 905] on label "Electrical Final" at bounding box center [429, 900] width 96 height 22
click at [381, 901] on input "Electrical Final" at bounding box center [387, 895] width 12 height 12
checkbox input "true"
checkbox input "false"
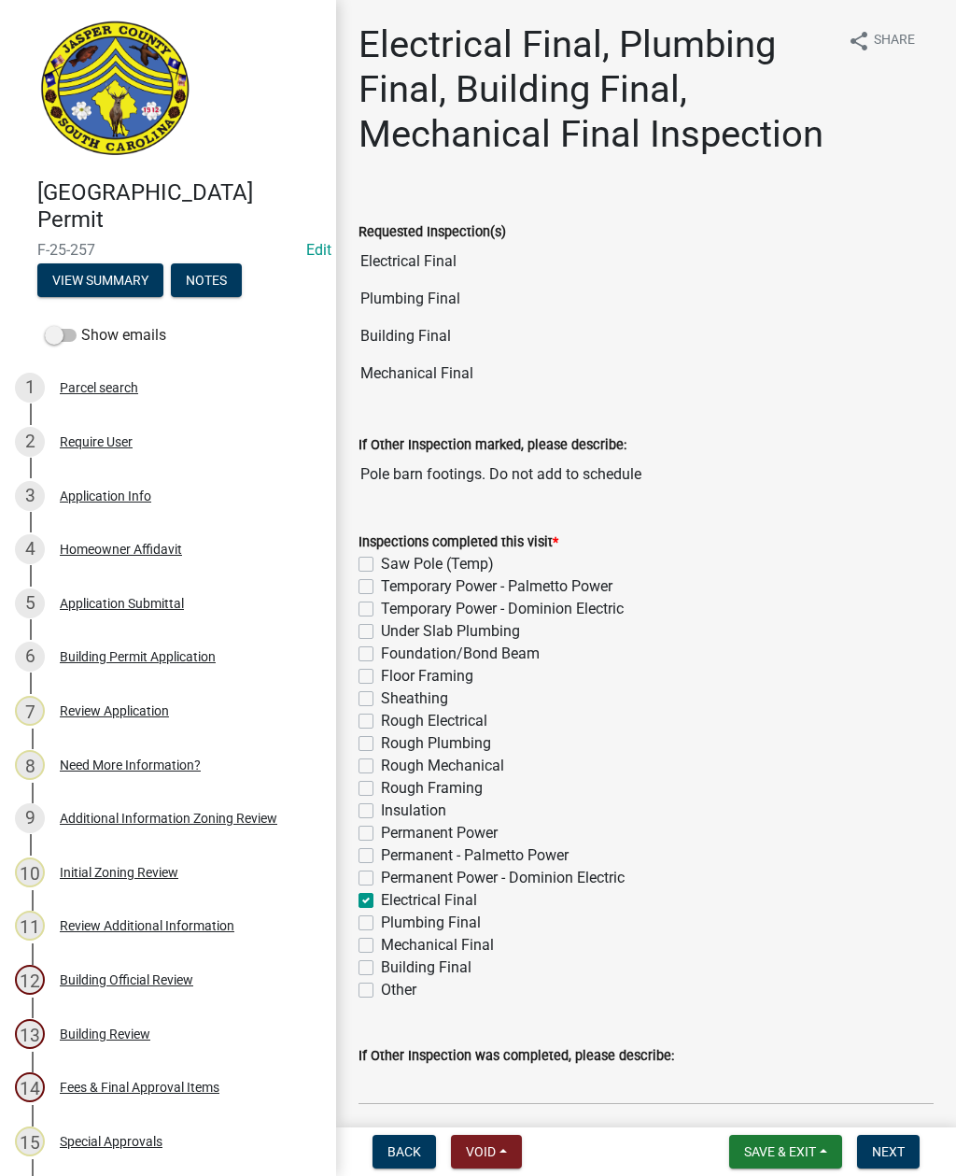
checkbox input "false"
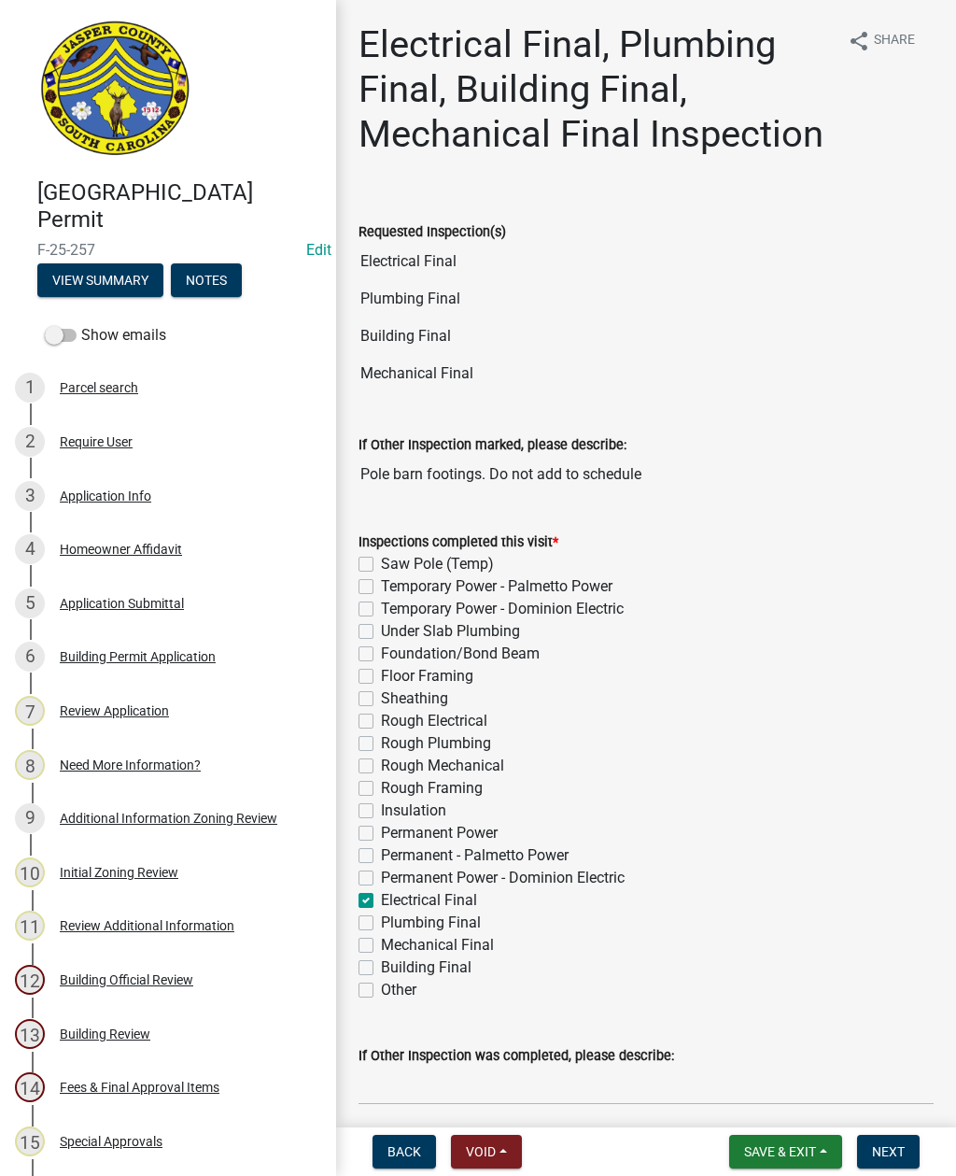
checkbox input "false"
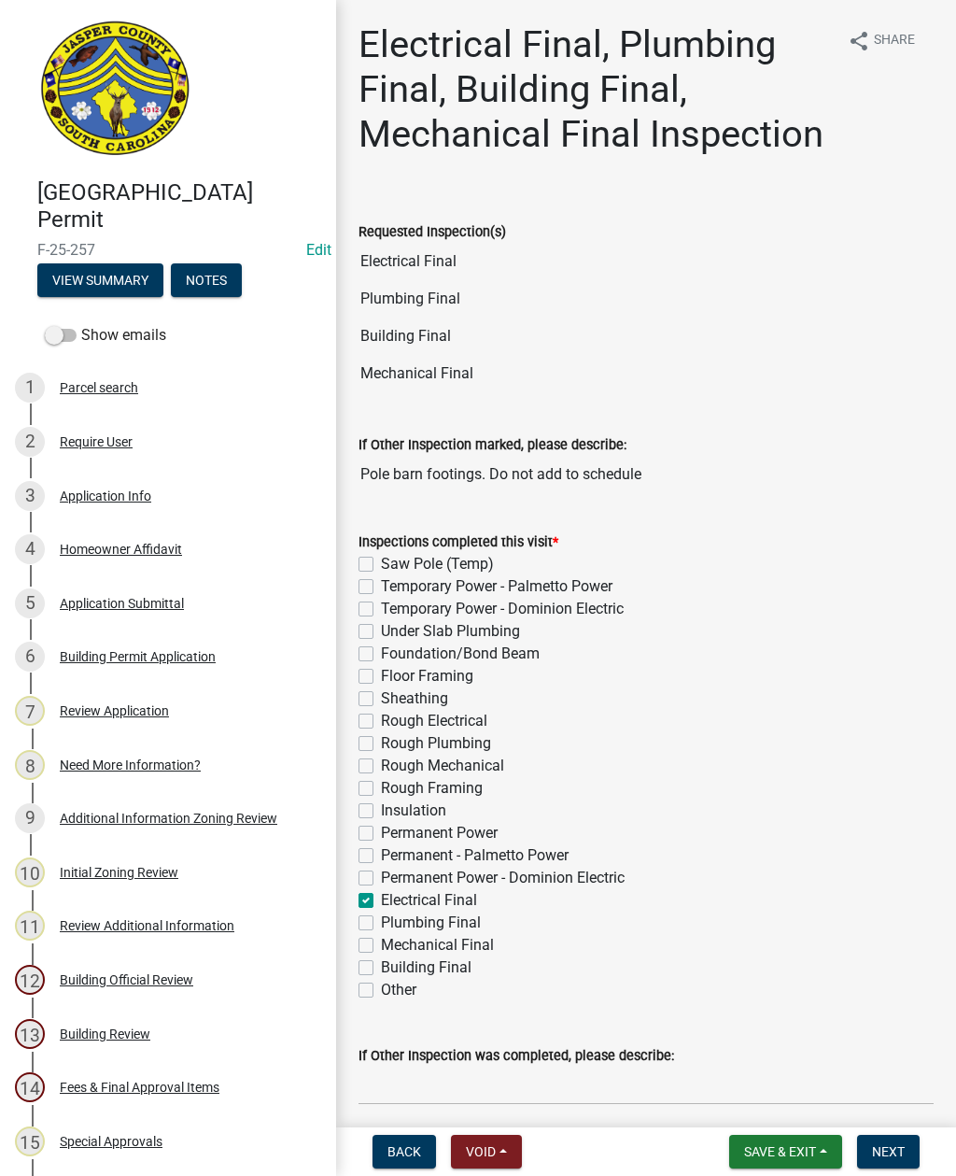
checkbox input "false"
checkbox input "true"
checkbox input "false"
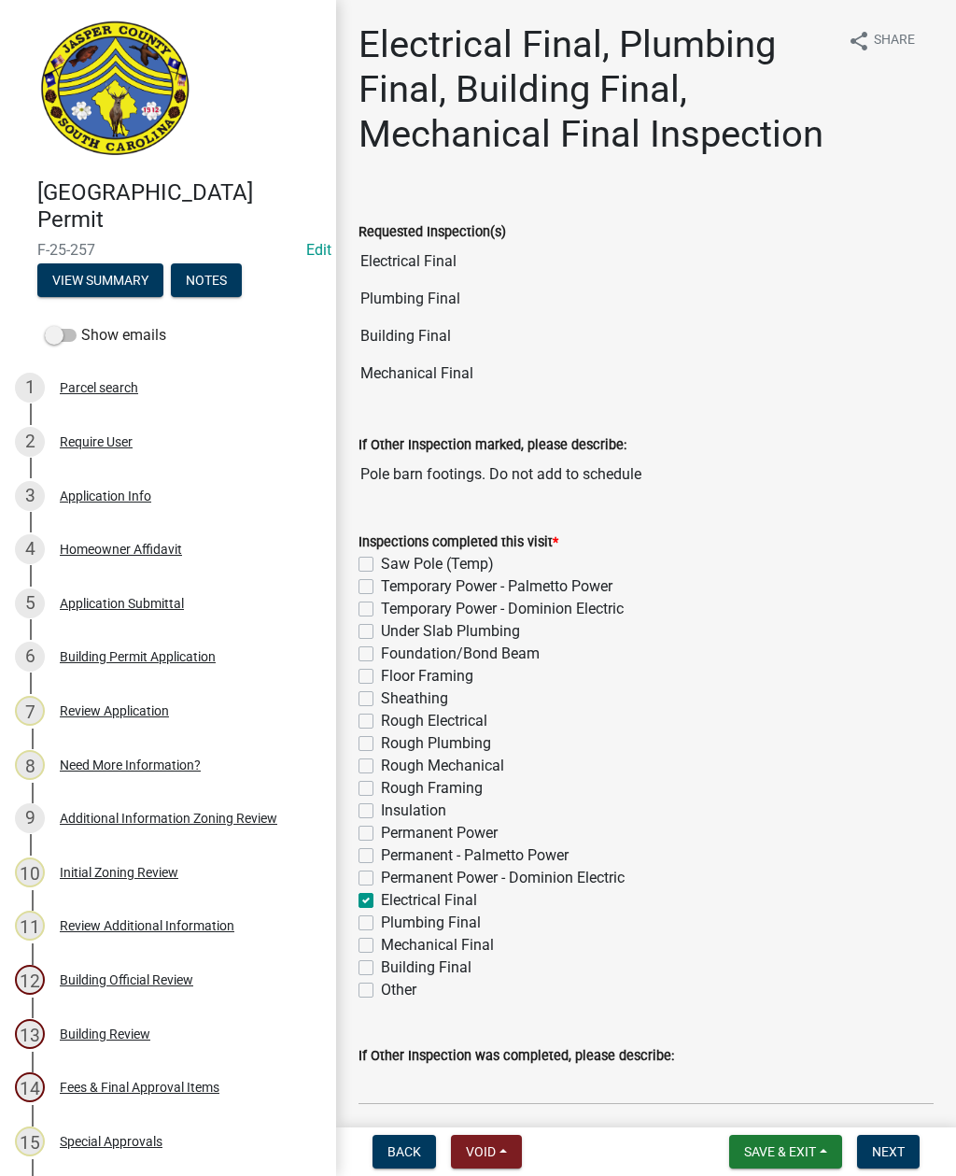
checkbox input "false"
click at [381, 920] on label "Plumbing Final" at bounding box center [431, 923] width 100 height 22
click at [381, 920] on input "Plumbing Final" at bounding box center [387, 918] width 12 height 12
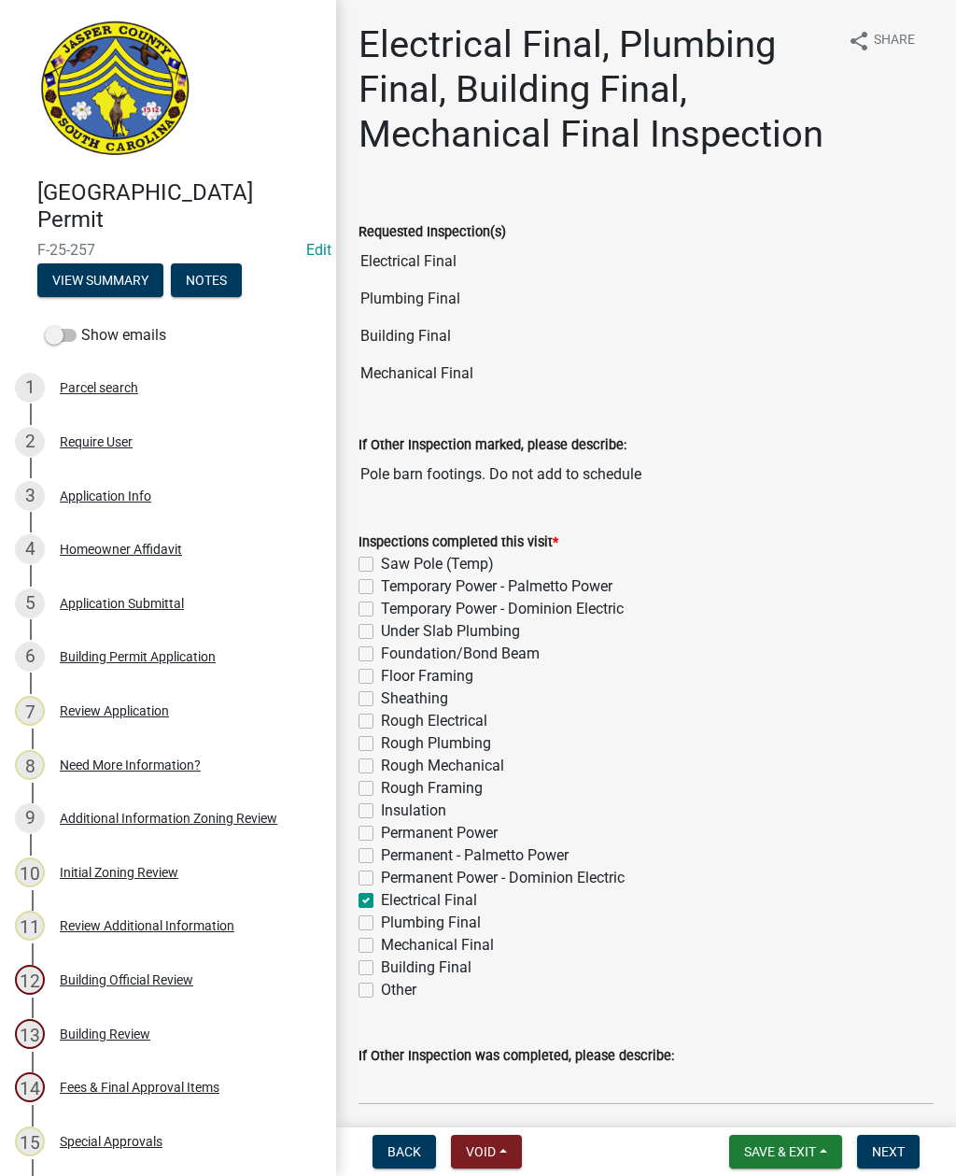
checkbox input "true"
checkbox input "false"
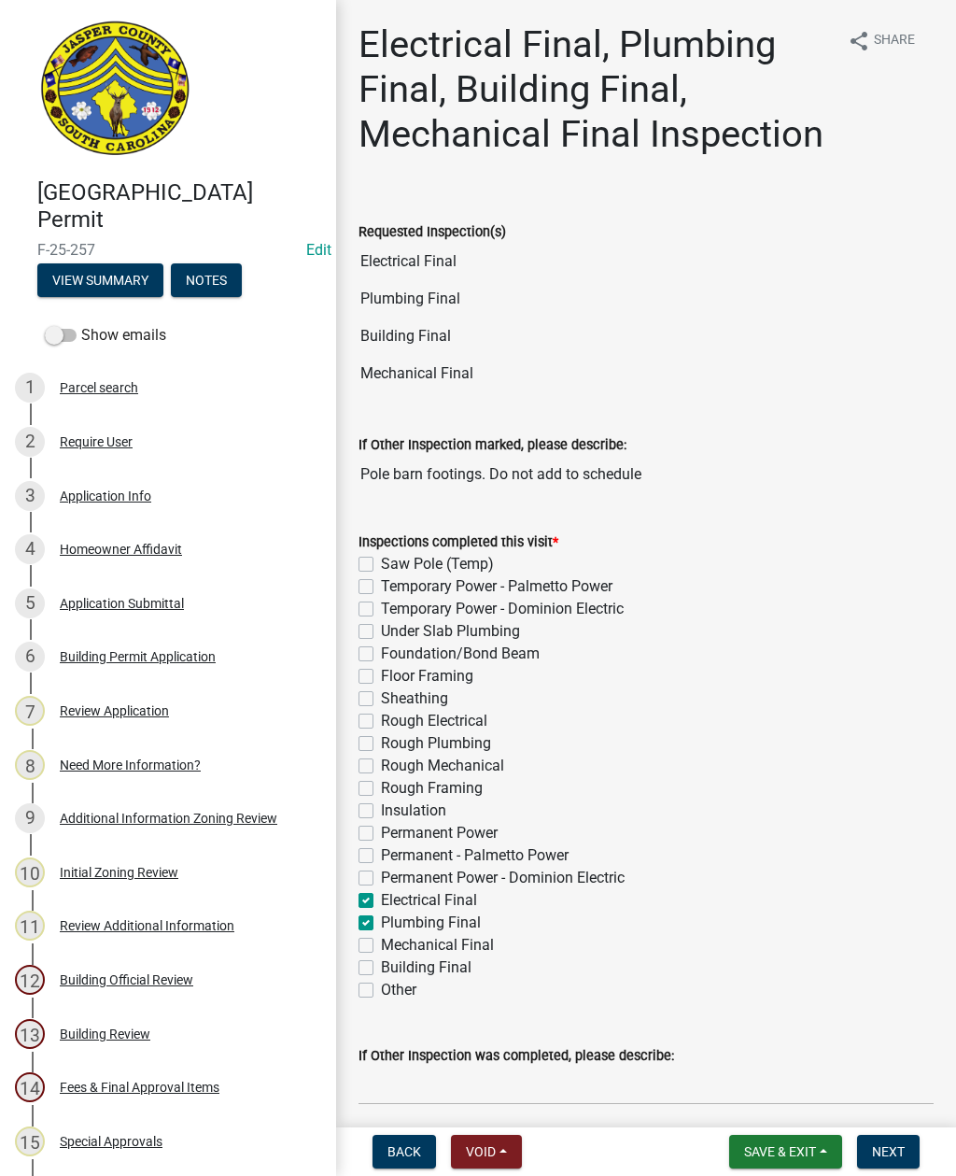
checkbox input "false"
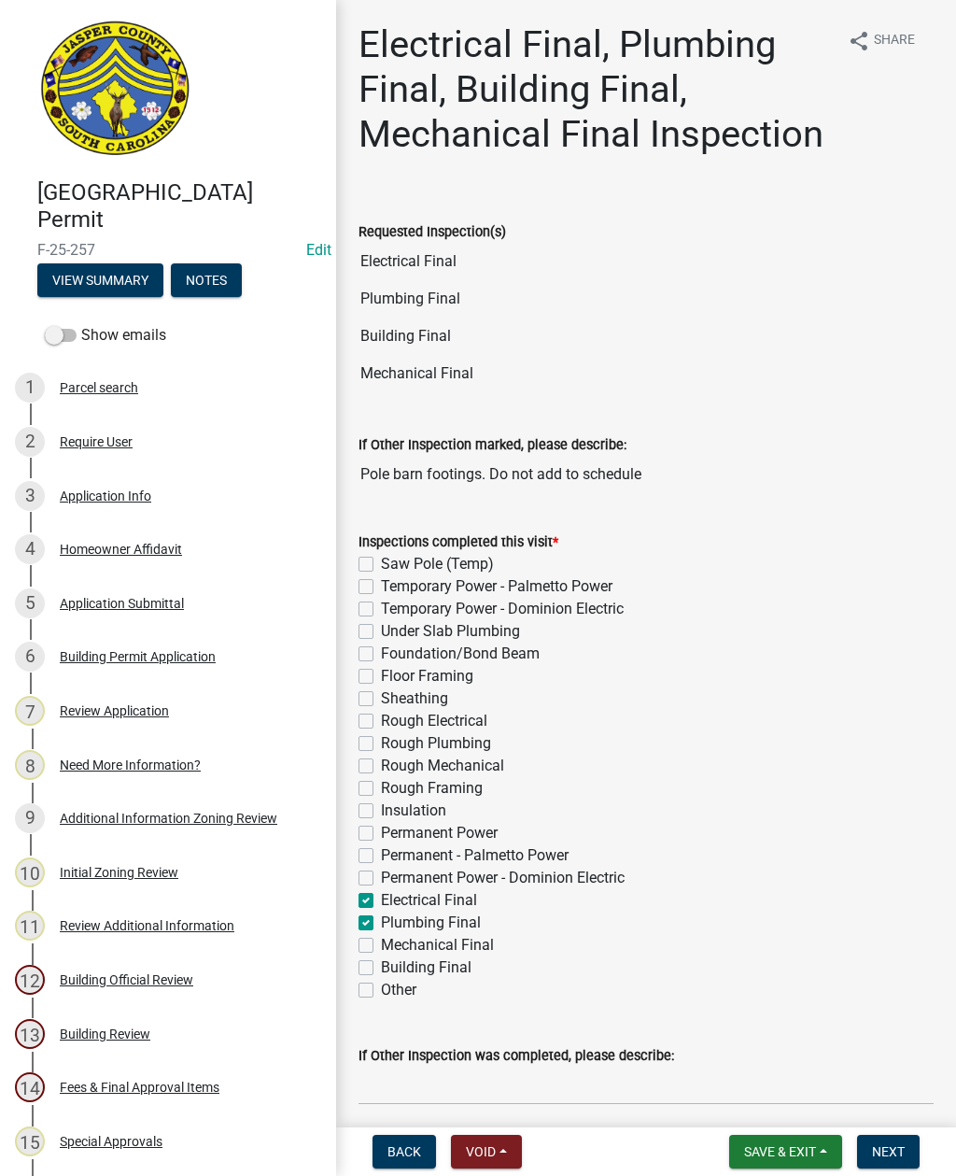
checkbox input "false"
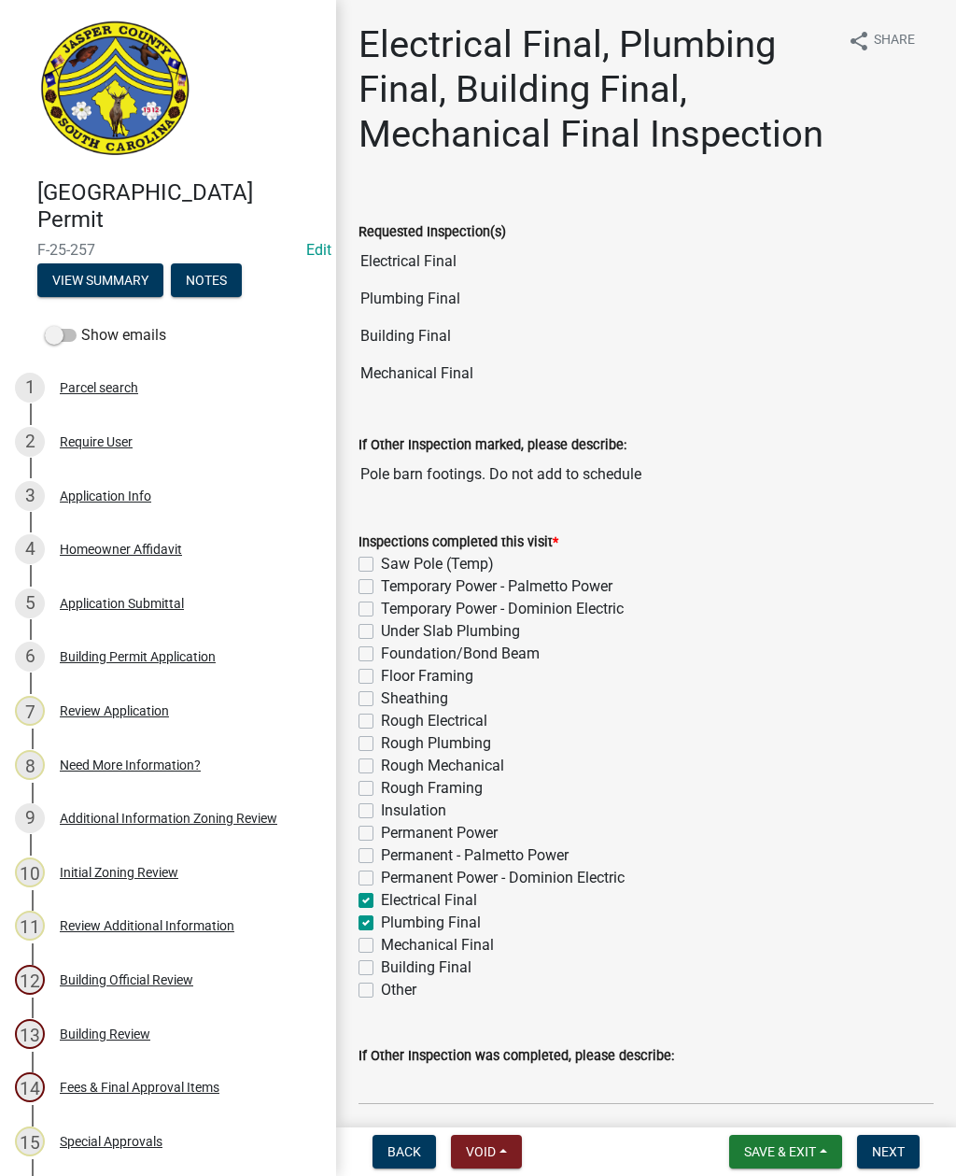
checkbox input "false"
checkbox input "true"
checkbox input "false"
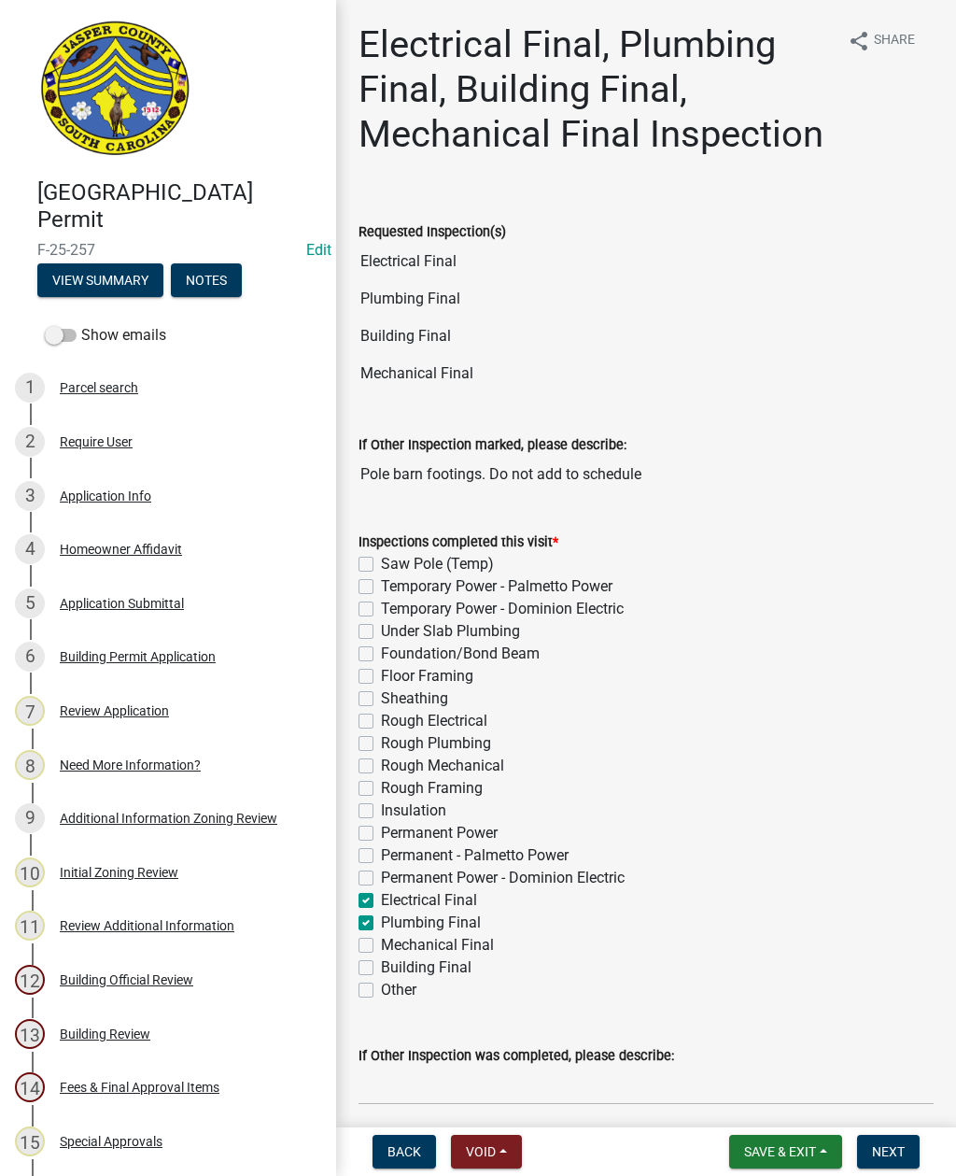
checkbox input "false"
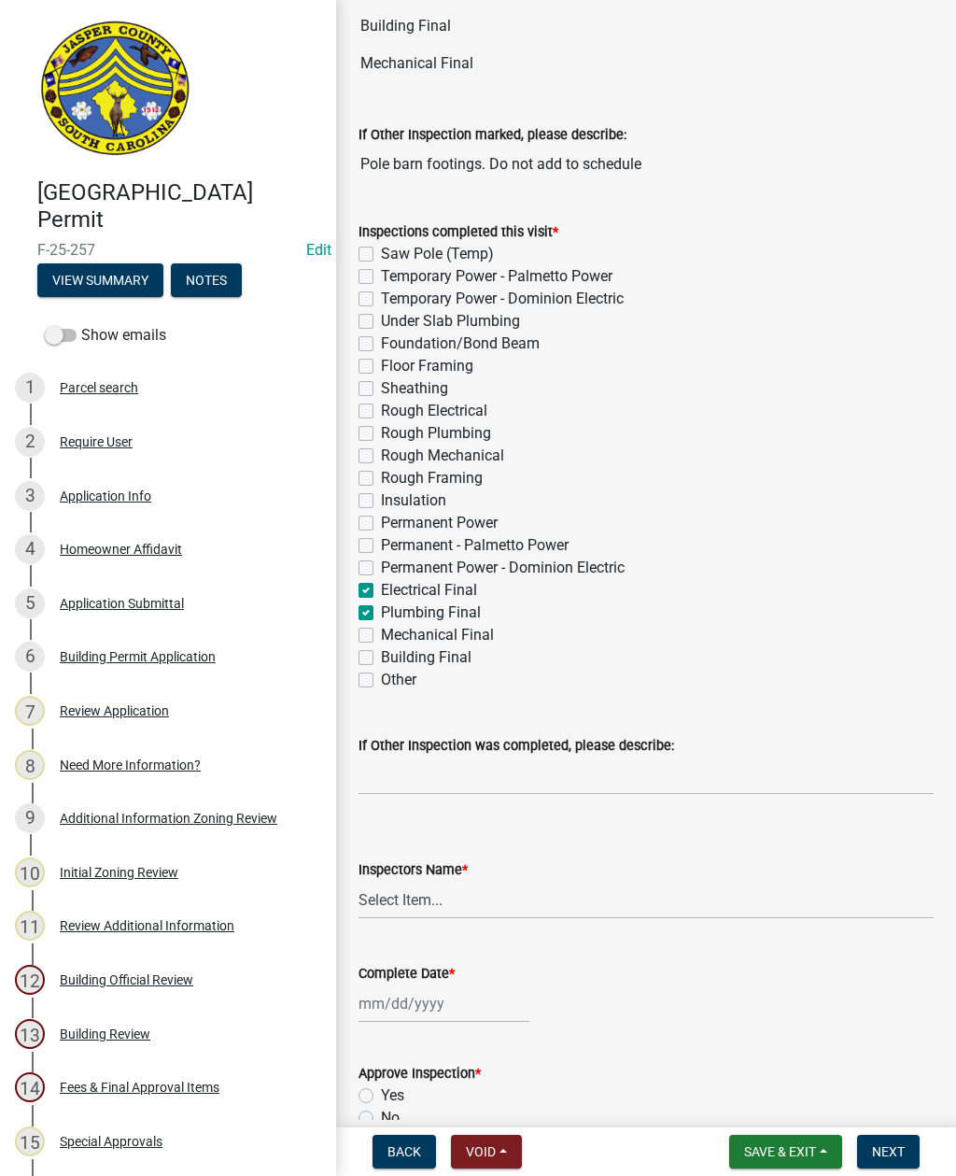
scroll to position [311, 0]
click at [381, 659] on label "Building Final" at bounding box center [426, 656] width 91 height 22
click at [381, 658] on input "Building Final" at bounding box center [387, 651] width 12 height 12
checkbox input "true"
checkbox input "false"
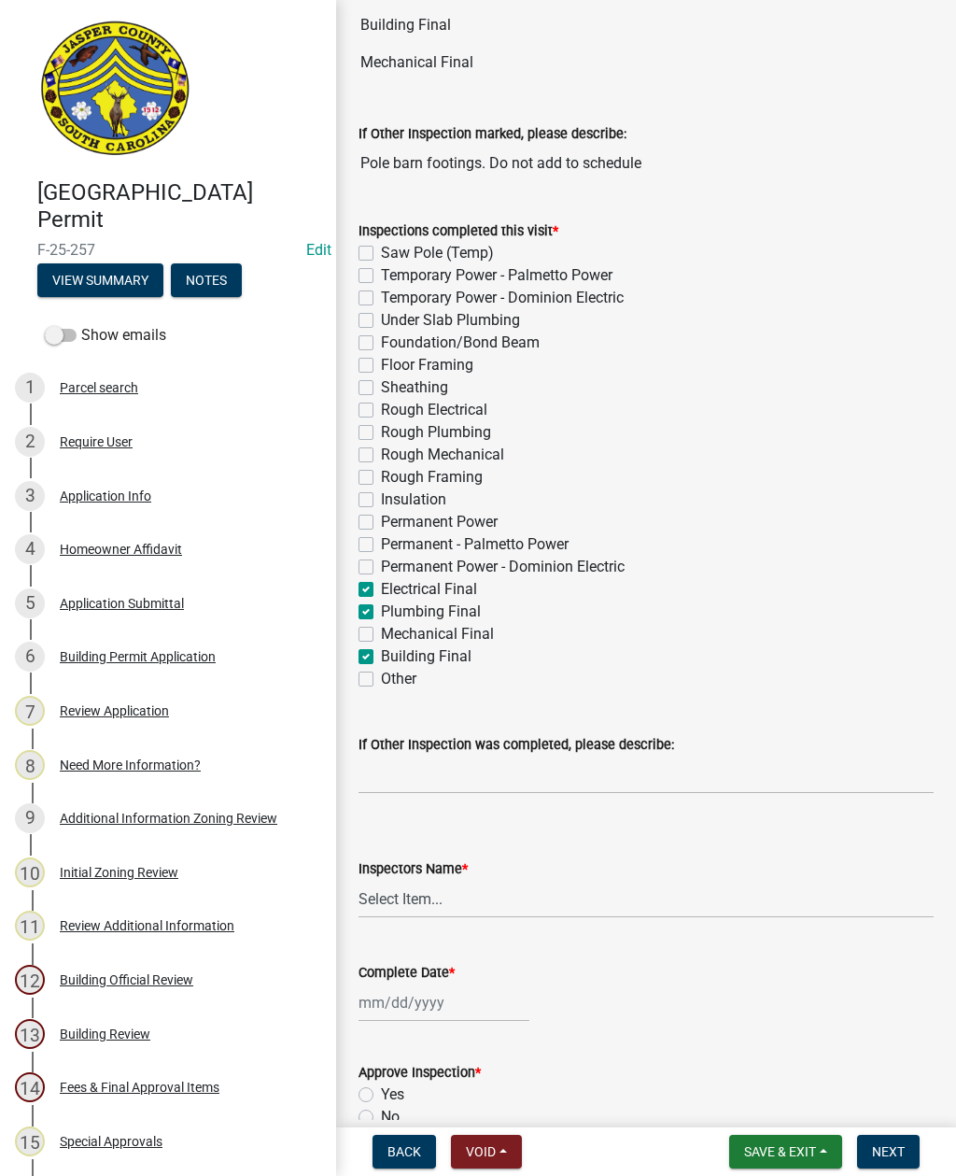
checkbox input "false"
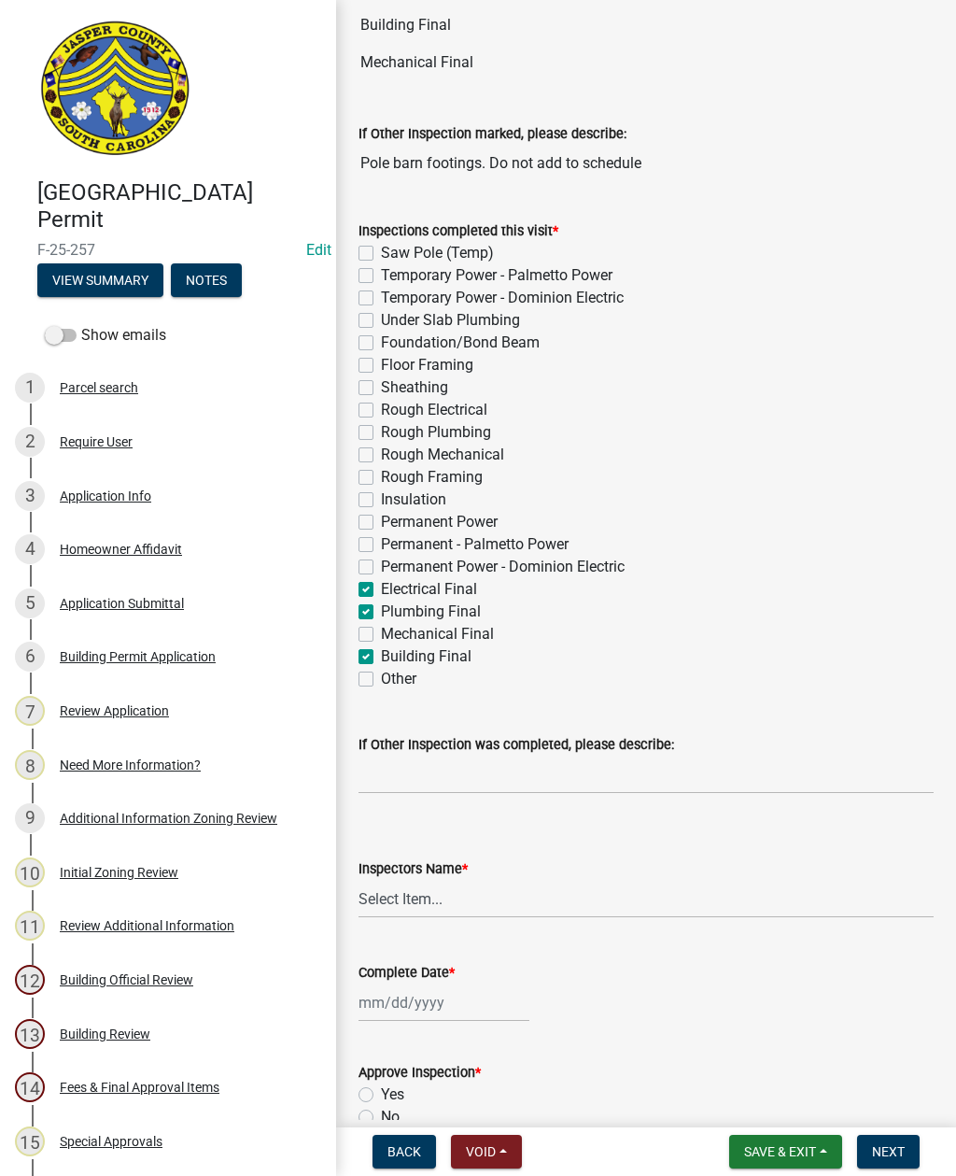
checkbox input "false"
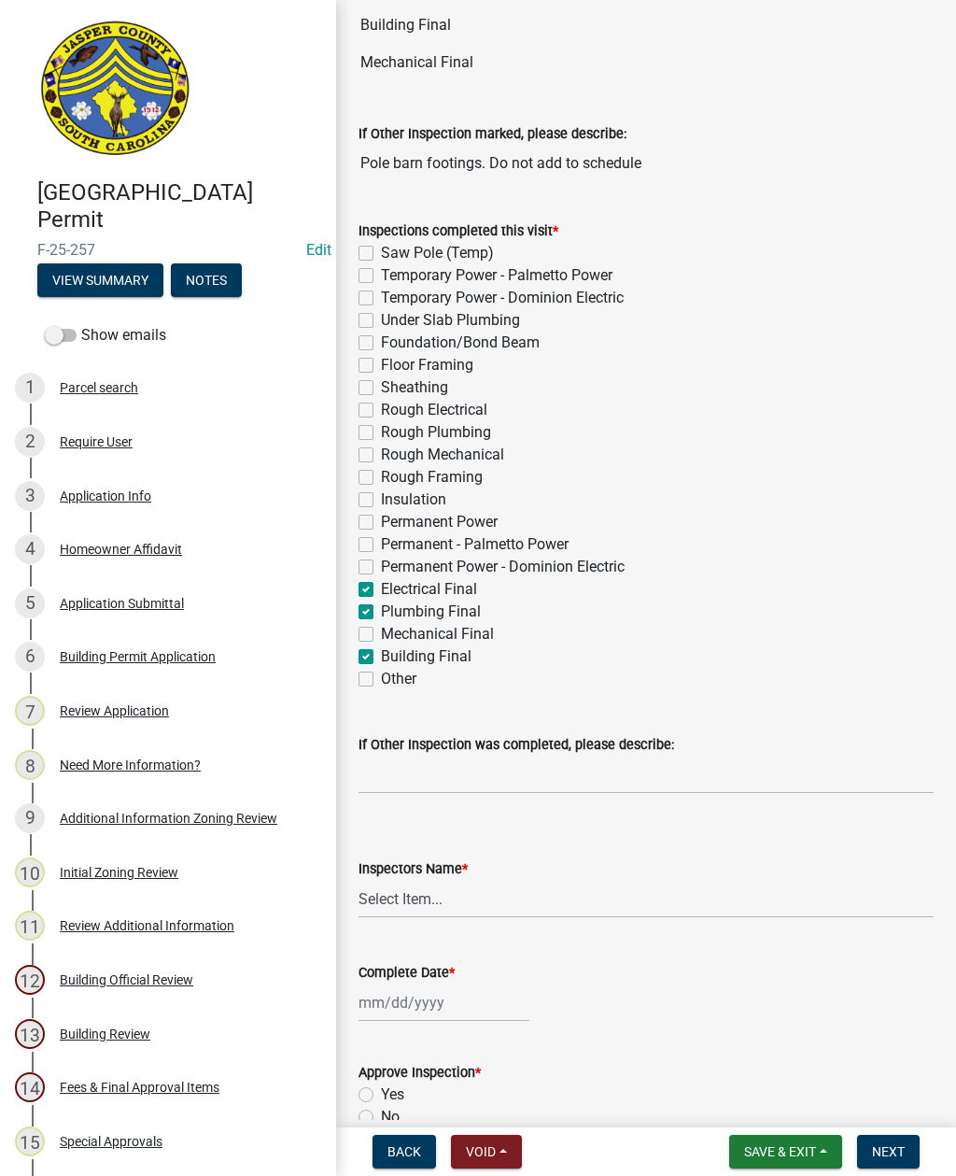
checkbox input "false"
checkbox input "true"
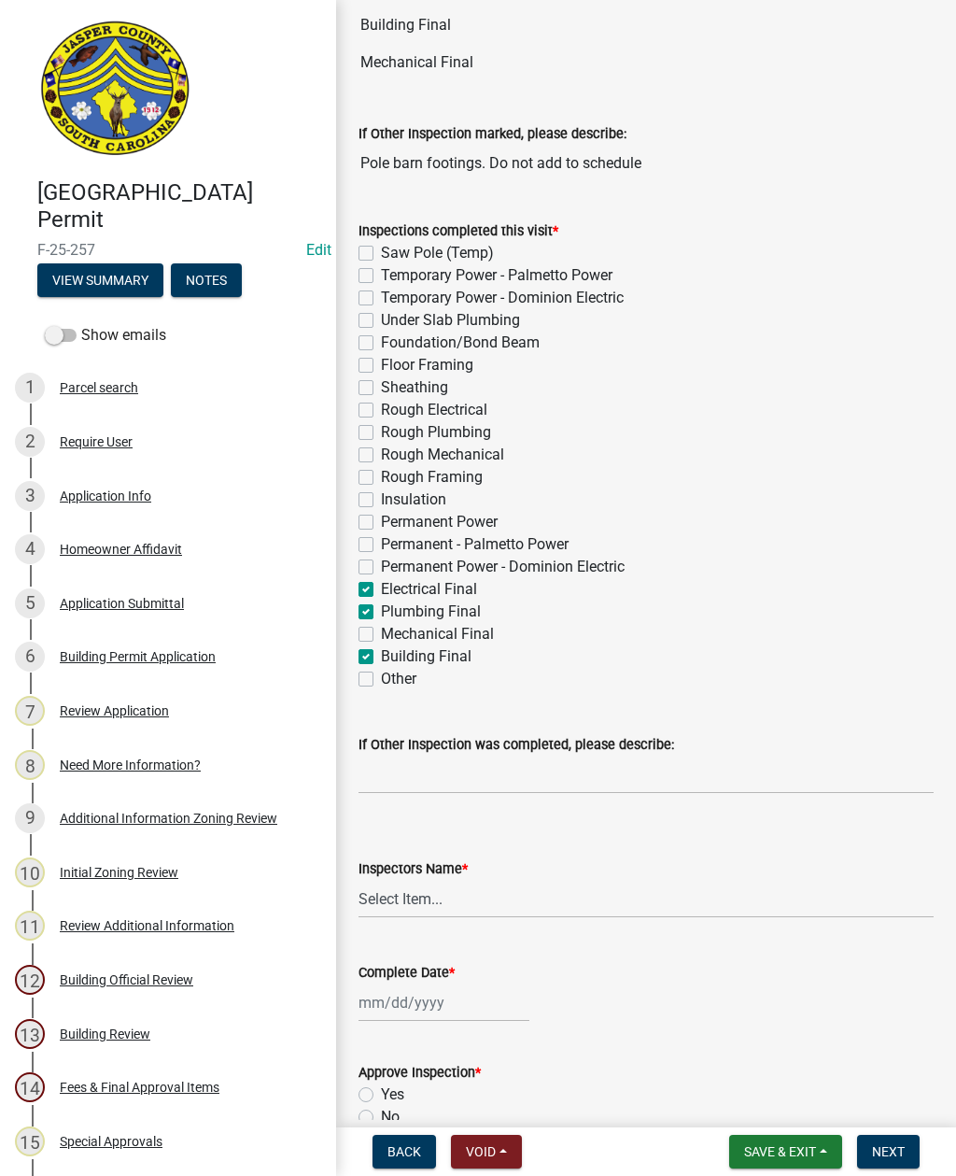
checkbox input "true"
checkbox input "false"
checkbox input "true"
checkbox input "false"
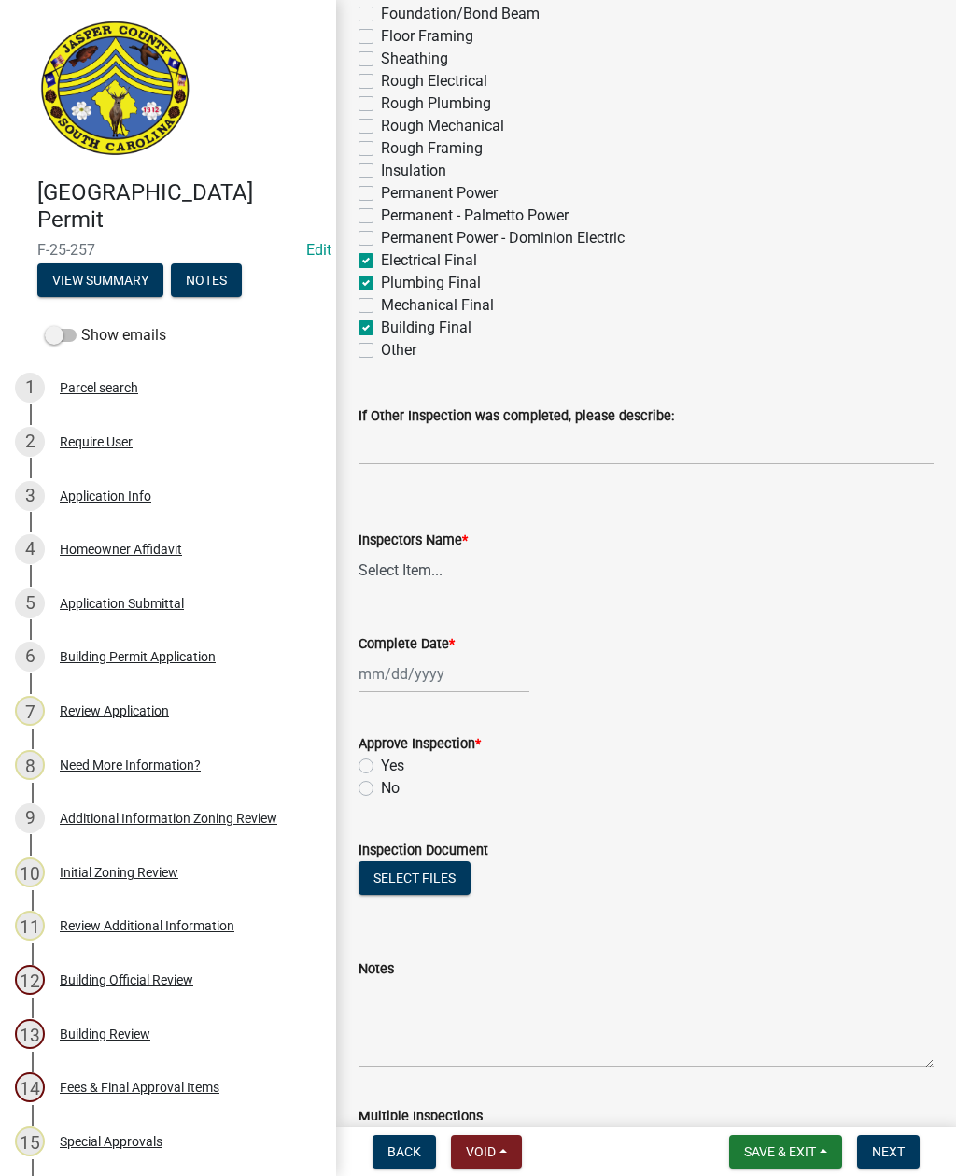
scroll to position [641, 0]
click at [396, 574] on select "Select Item... [EMAIL_ADDRESS][DOMAIN_NAME] ([PERSON_NAME] ) rcampbell ([PERSON…" at bounding box center [646, 569] width 575 height 38
select select "2d9ba1e5-2fdd-4b15-98d0-073dcbeb5880"
click at [391, 663] on div at bounding box center [444, 673] width 171 height 38
select select "9"
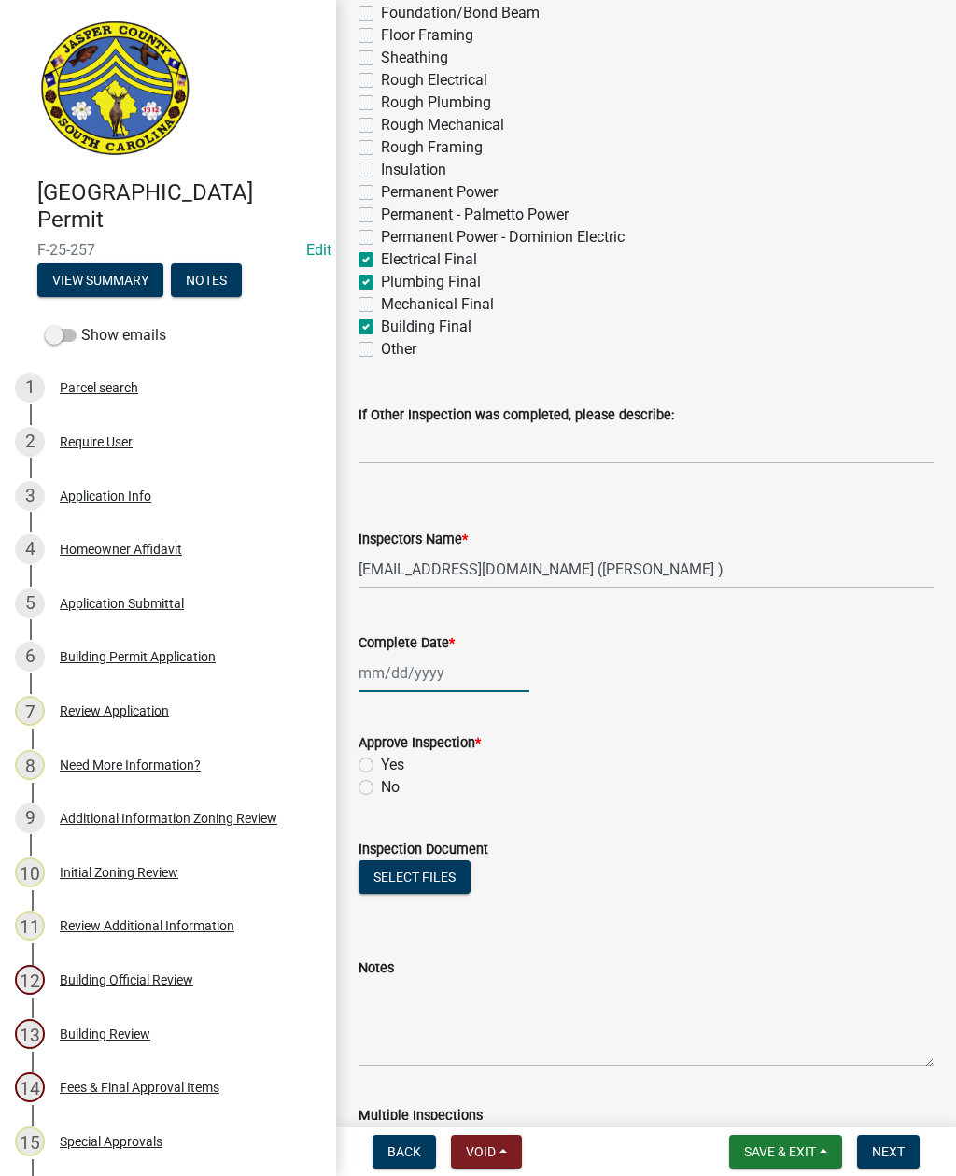
select select "2025"
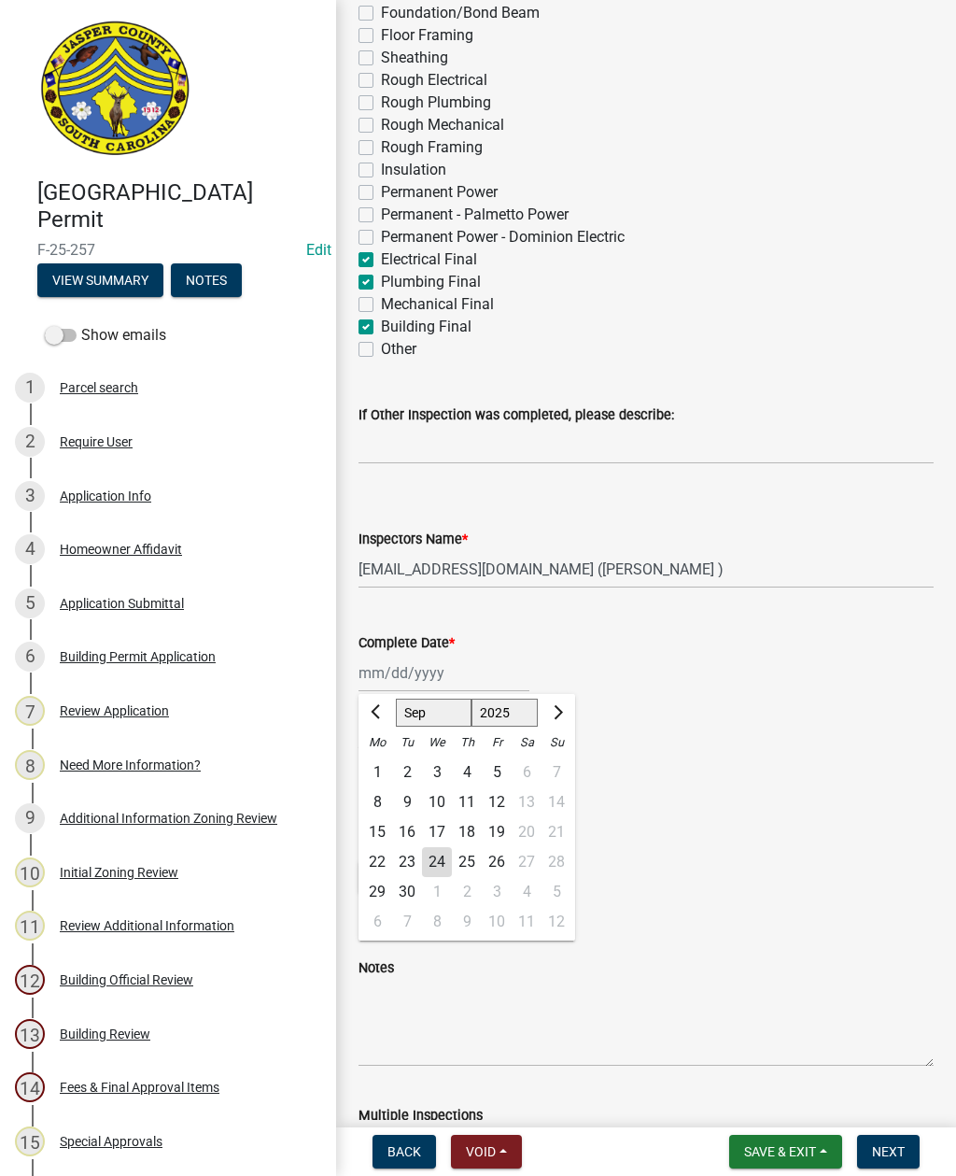
click at [432, 859] on div "24" at bounding box center [437, 862] width 30 height 30
type input "[DATE]"
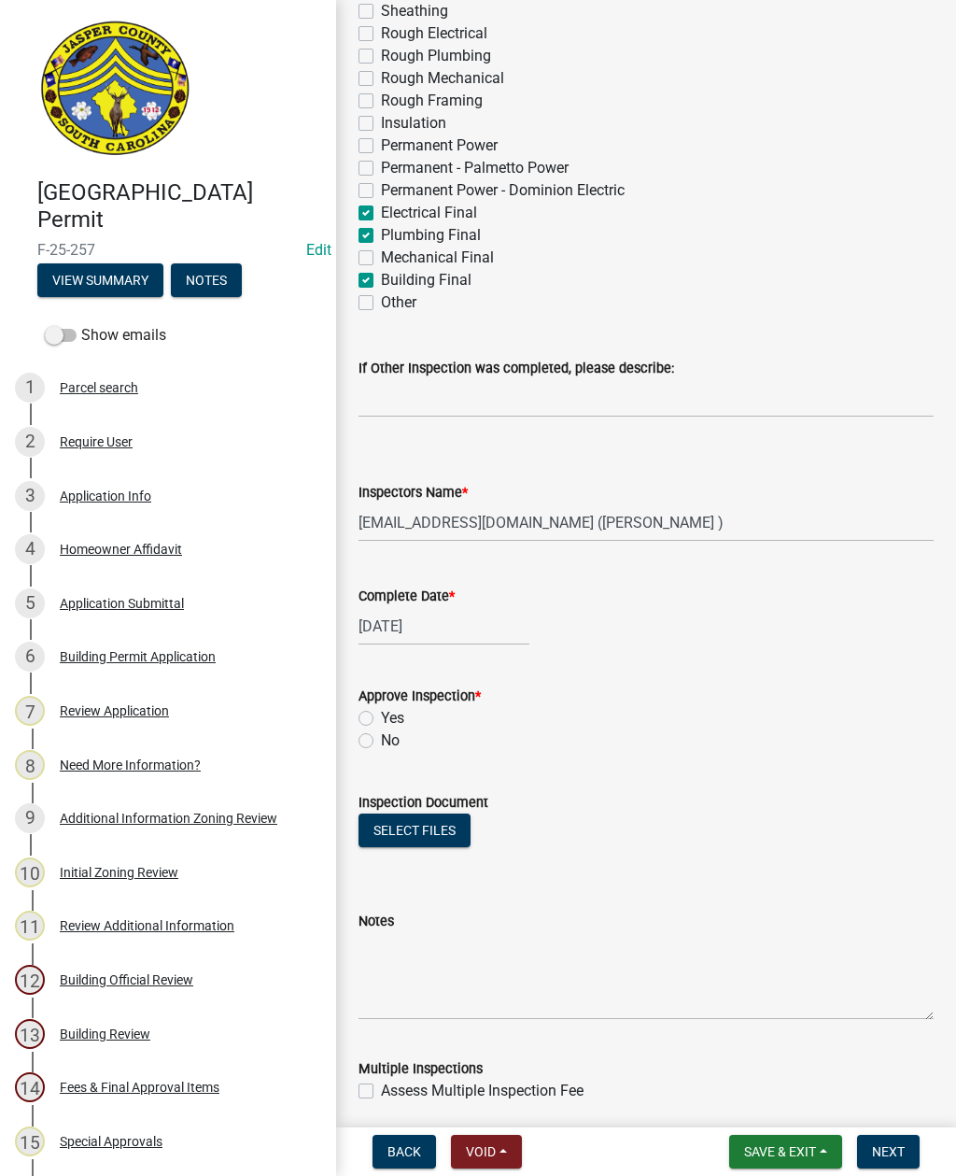
scroll to position [745, 0]
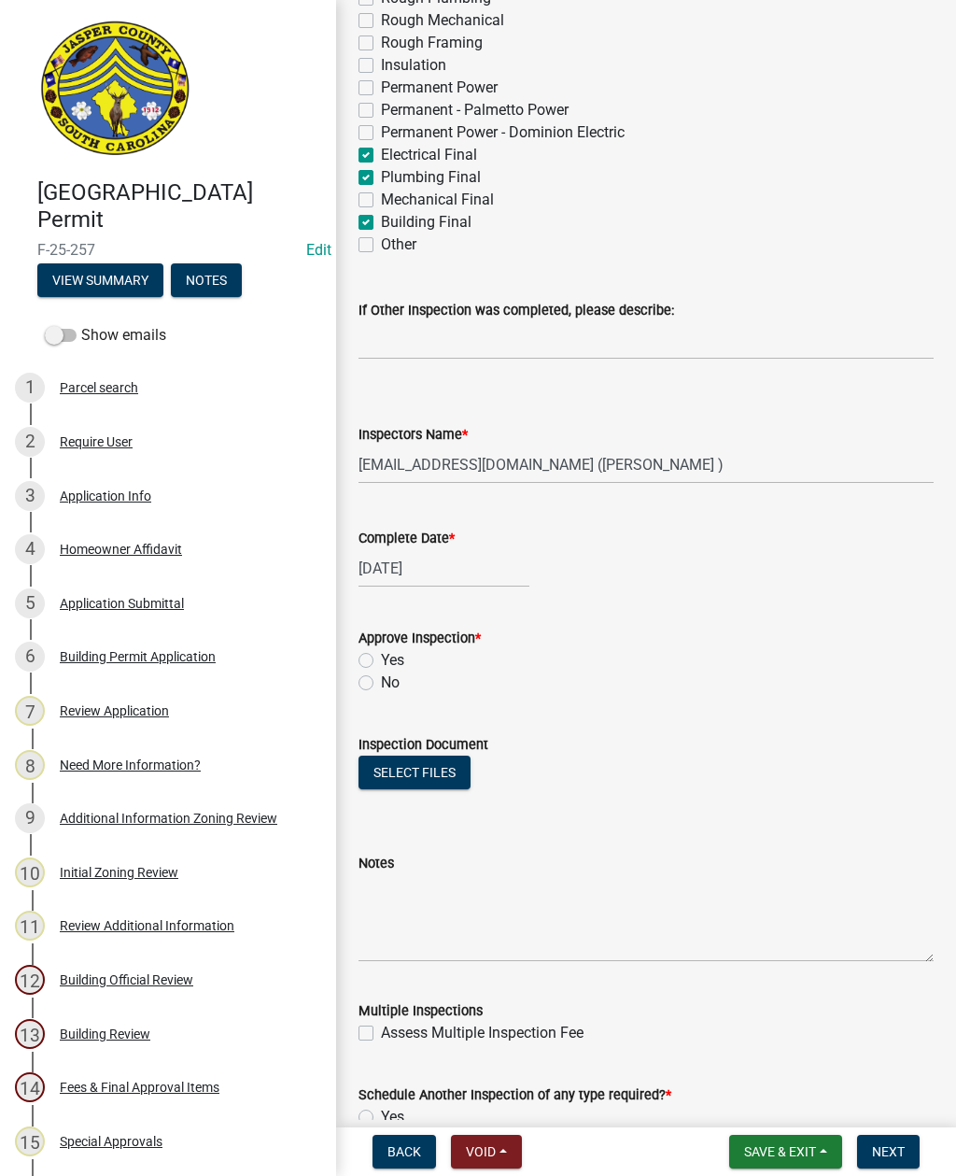
click at [354, 686] on div "Approve Inspection * Yes No" at bounding box center [646, 649] width 603 height 90
click at [381, 679] on label "No" at bounding box center [390, 683] width 19 height 22
click at [381, 679] on input "No" at bounding box center [387, 678] width 12 height 12
radio input "true"
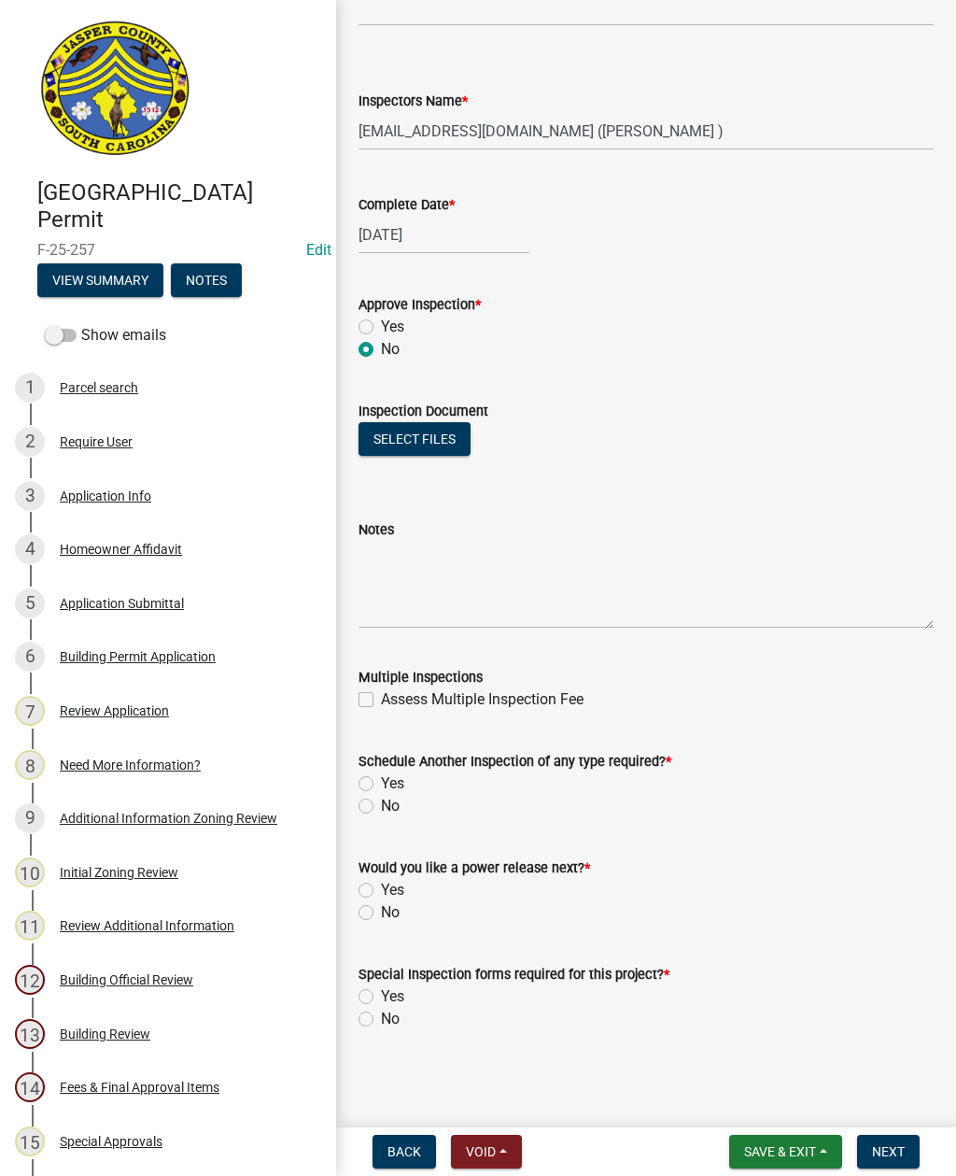
scroll to position [1079, 0]
click at [381, 786] on label "Yes" at bounding box center [392, 783] width 23 height 22
click at [381, 785] on input "Yes" at bounding box center [387, 778] width 12 height 12
radio input "true"
click at [381, 913] on label "No" at bounding box center [390, 912] width 19 height 22
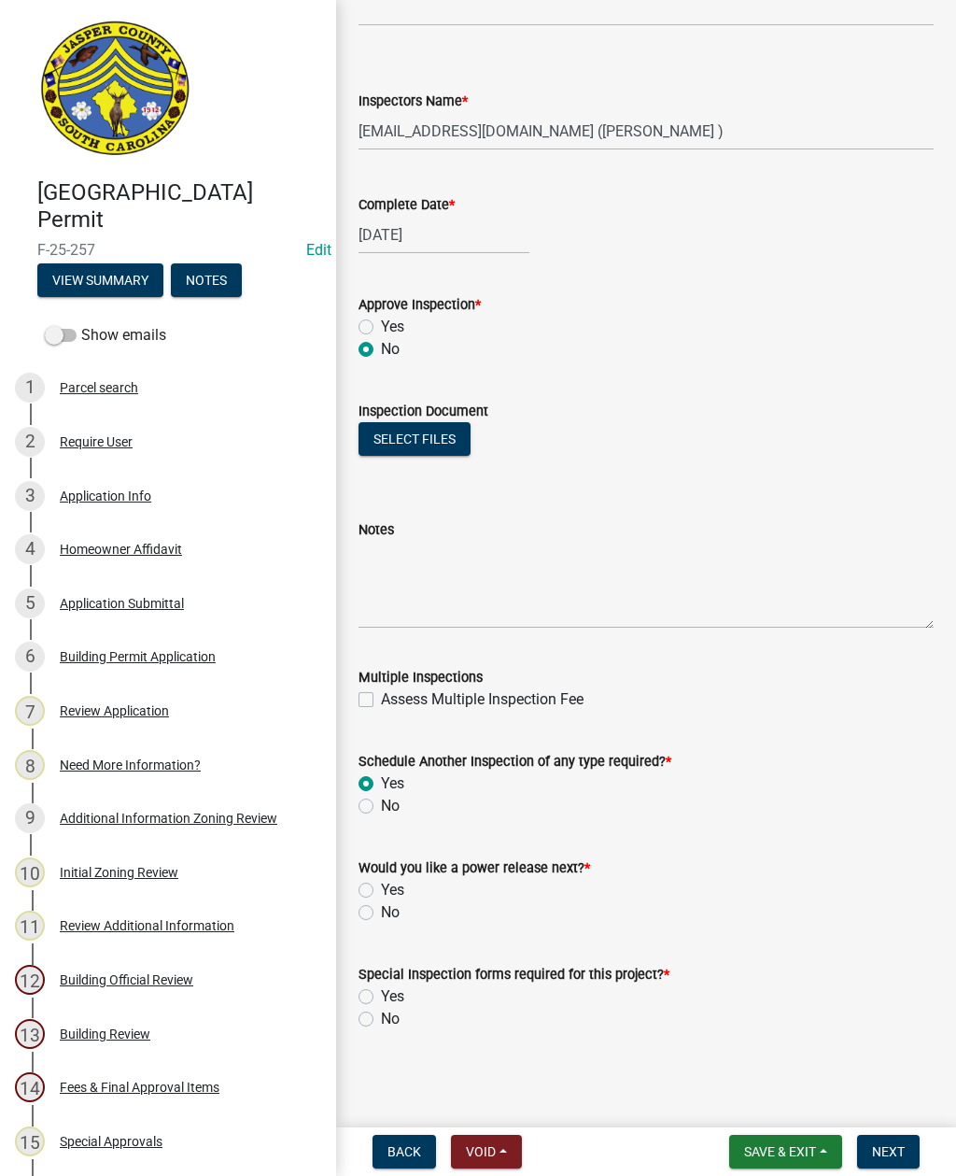
click at [381, 913] on input "No" at bounding box center [387, 907] width 12 height 12
radio input "true"
click at [381, 1020] on label "No" at bounding box center [390, 1019] width 19 height 22
click at [381, 1020] on input "No" at bounding box center [387, 1014] width 12 height 12
radio input "true"
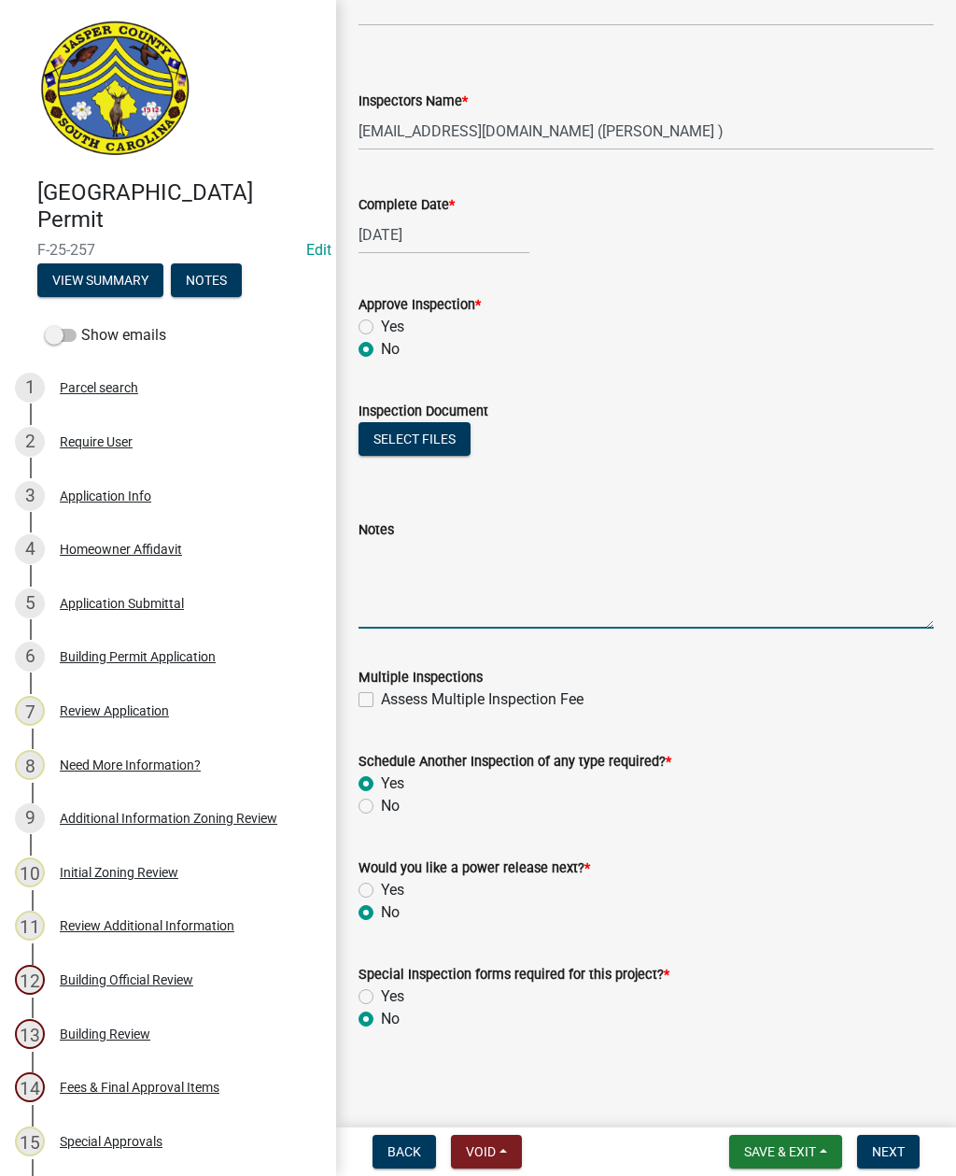
click at [444, 568] on textarea "Notes" at bounding box center [646, 585] width 575 height 88
type textarea "Receptacles need to be GFI protected"
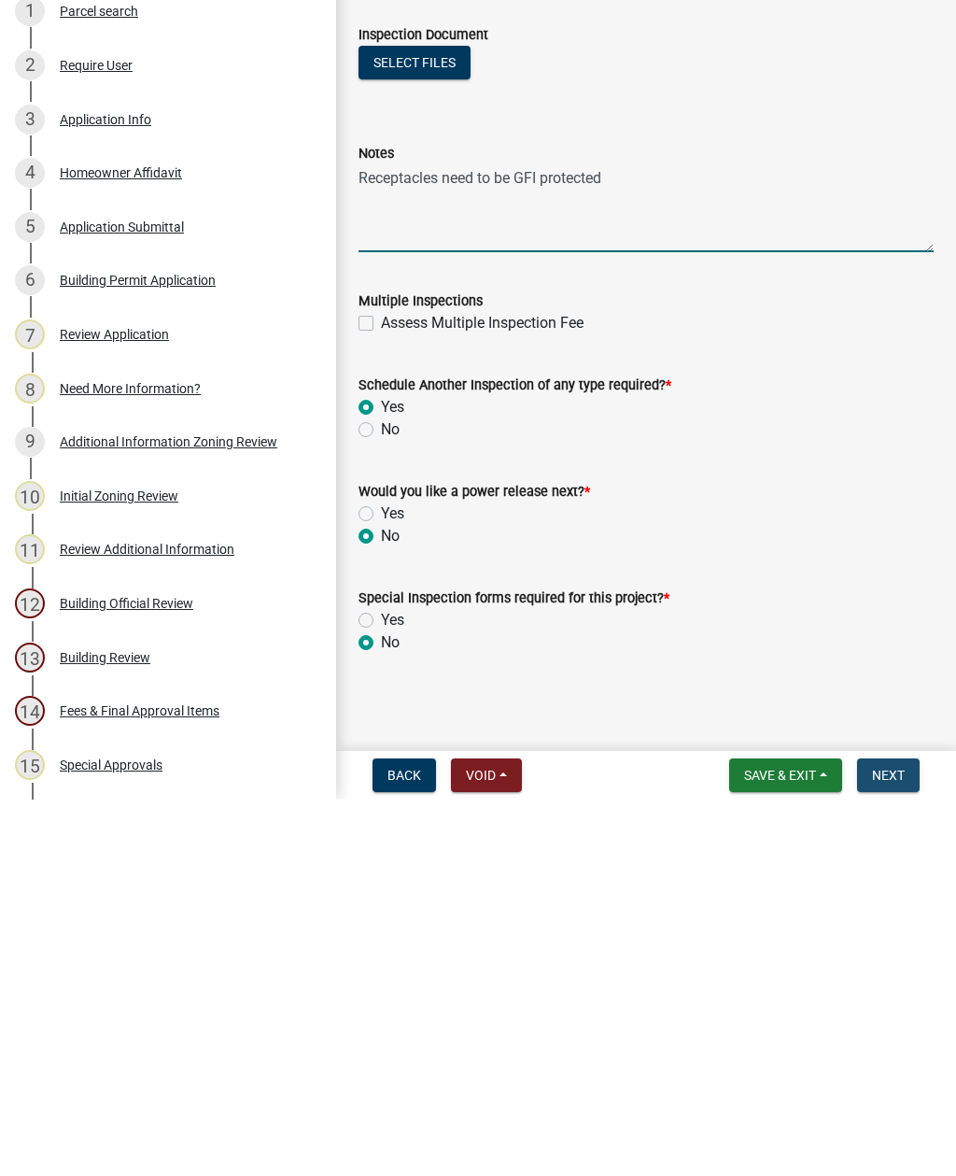
click at [890, 1144] on span "Next" at bounding box center [888, 1151] width 33 height 15
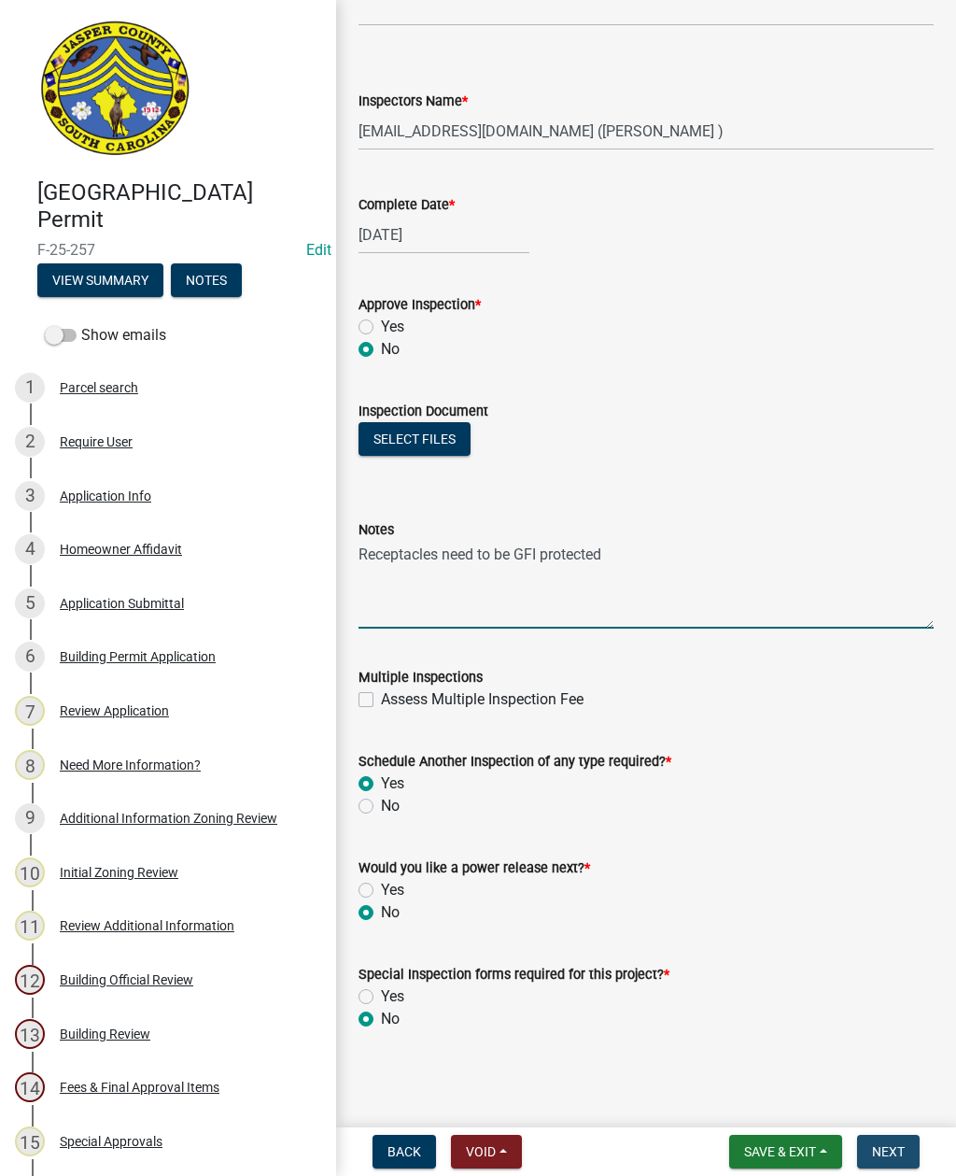
scroll to position [0, 0]
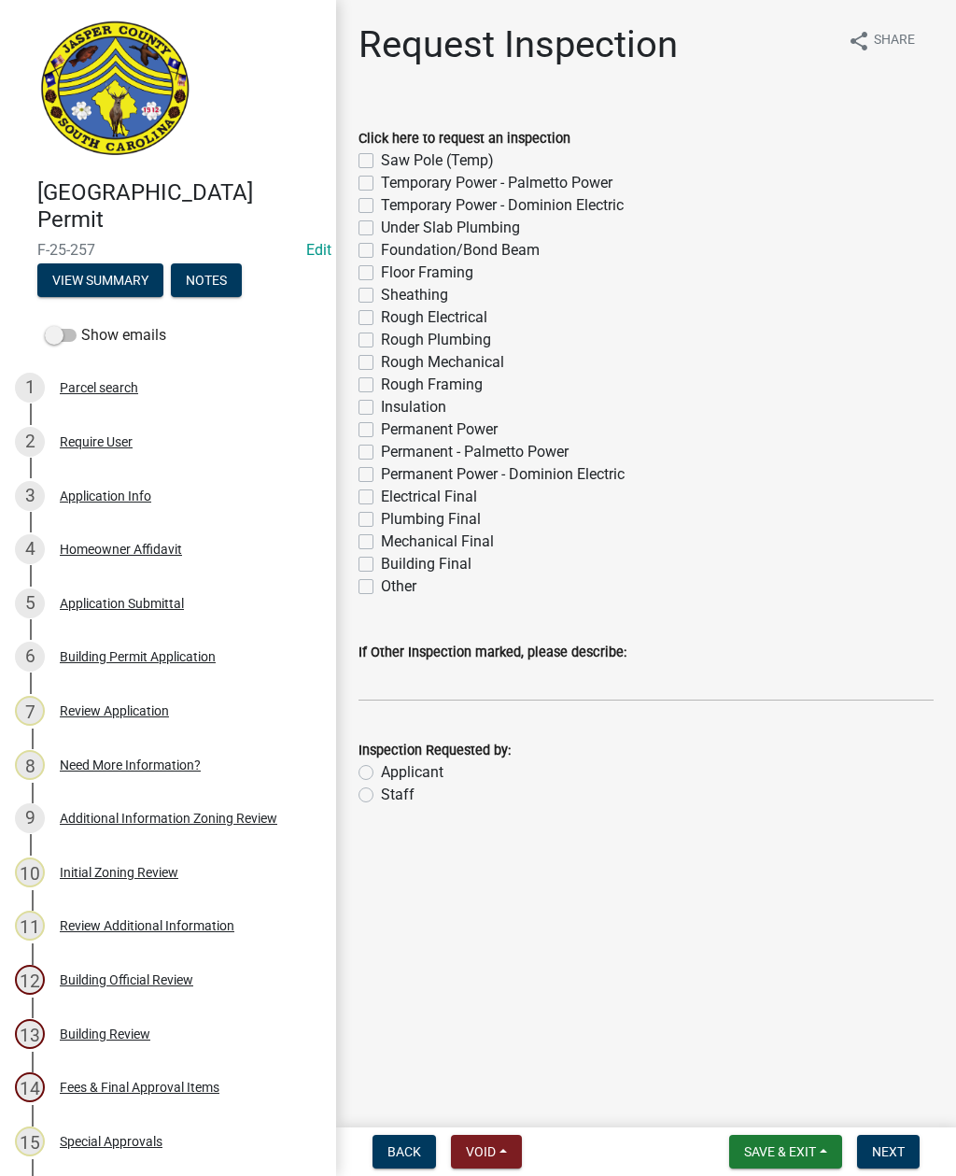
click at [794, 1141] on button "Save & Exit" at bounding box center [785, 1152] width 113 height 34
click at [787, 1100] on button "Save & Exit" at bounding box center [767, 1103] width 149 height 45
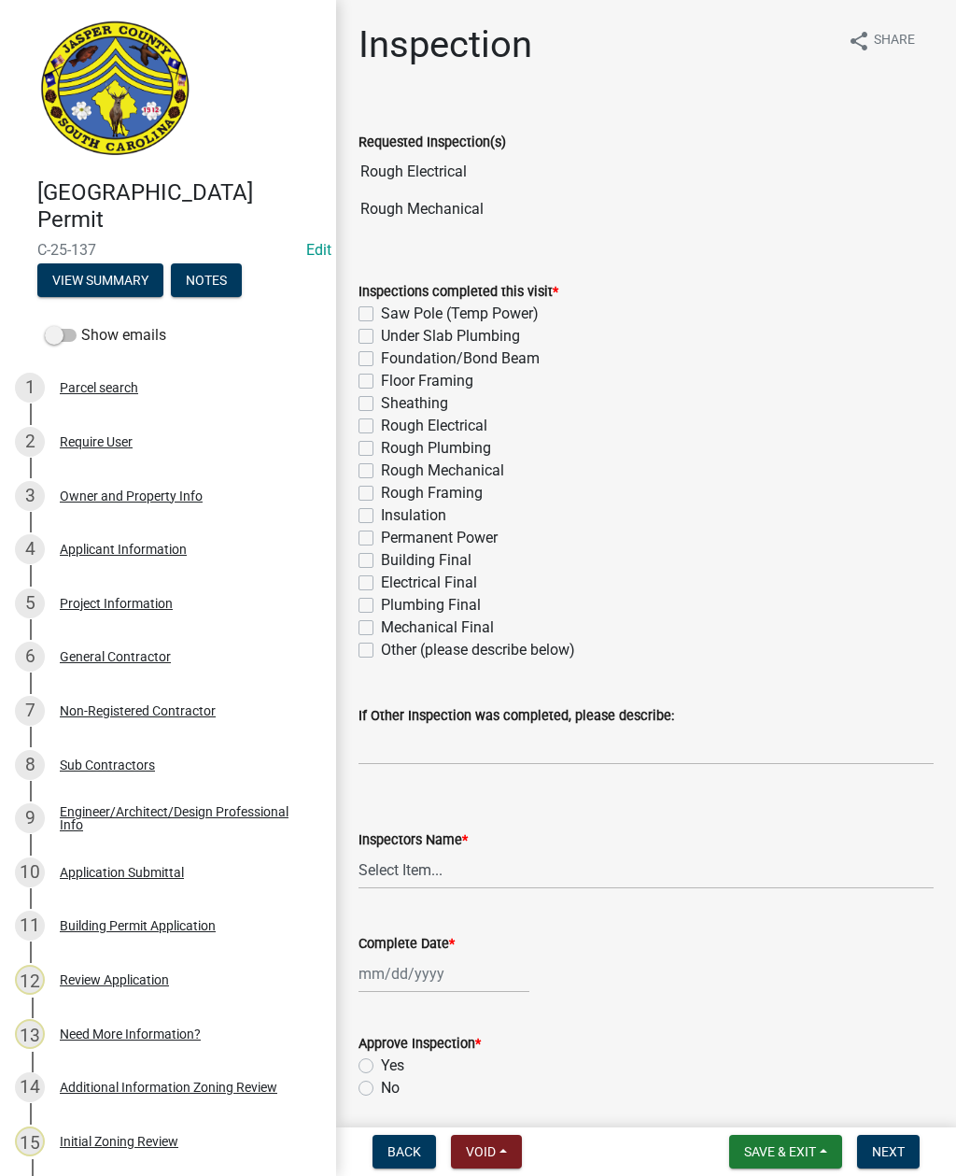
click at [381, 429] on label "Rough Electrical" at bounding box center [434, 426] width 106 height 22
click at [381, 427] on input "Rough Electrical" at bounding box center [387, 421] width 12 height 12
checkbox input "true"
checkbox input "false"
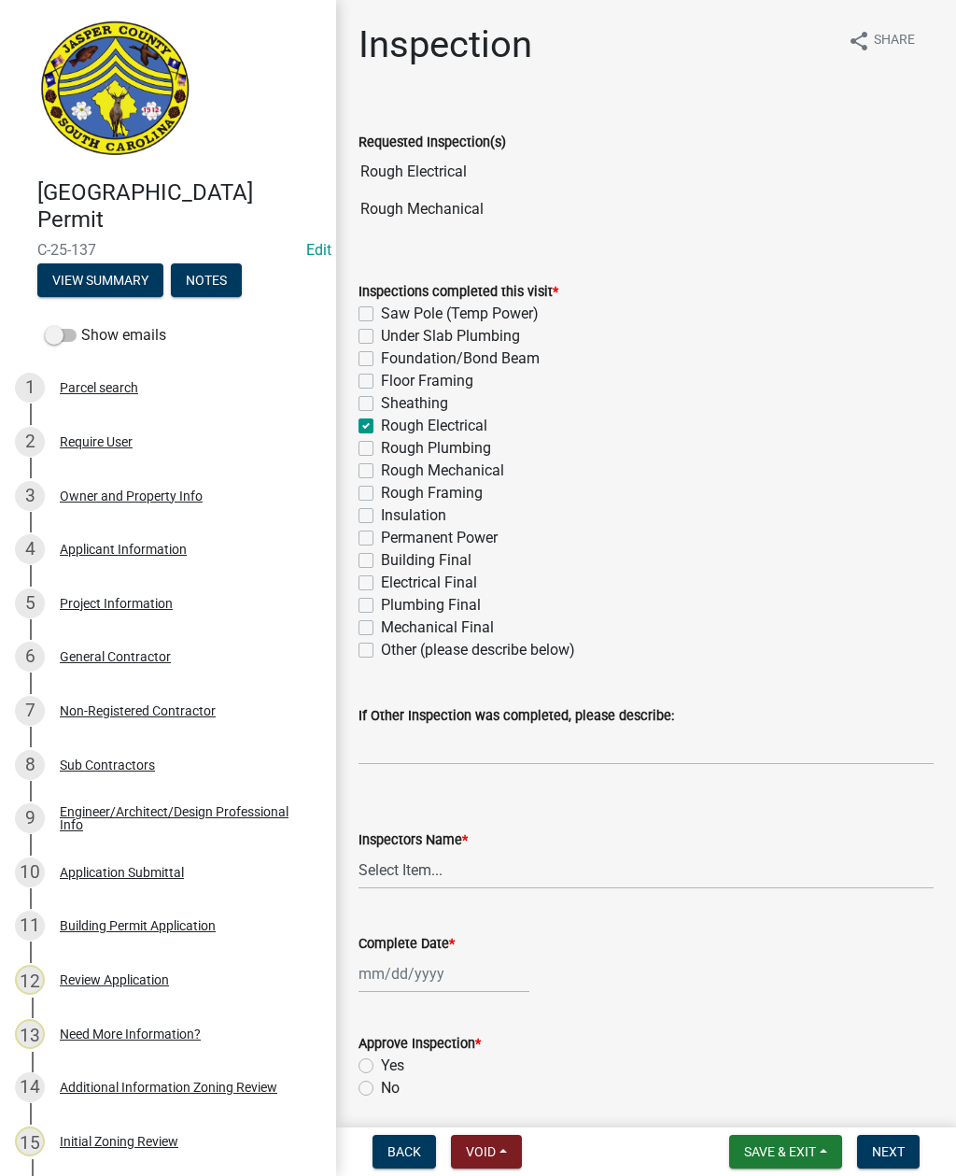
checkbox input "false"
checkbox input "true"
checkbox input "false"
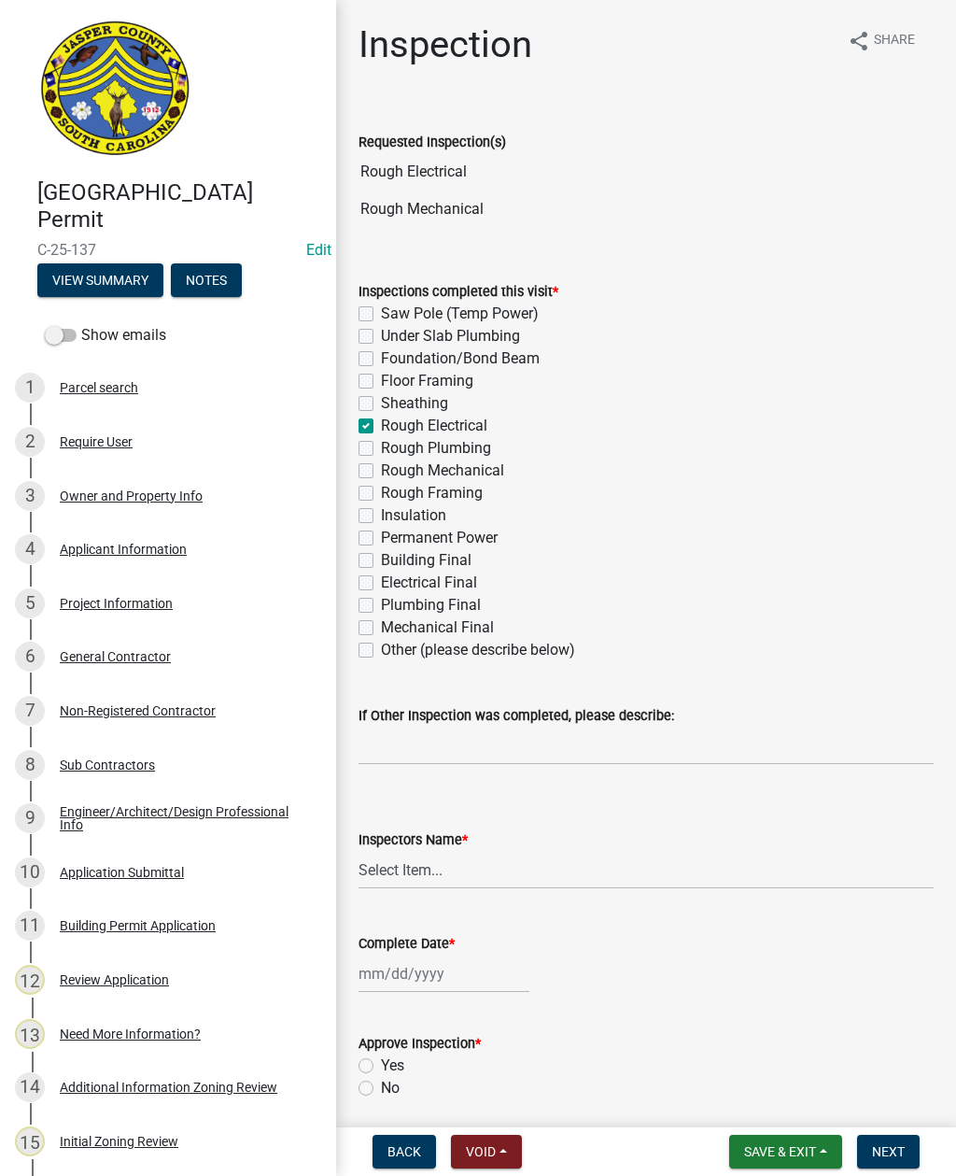
checkbox input "false"
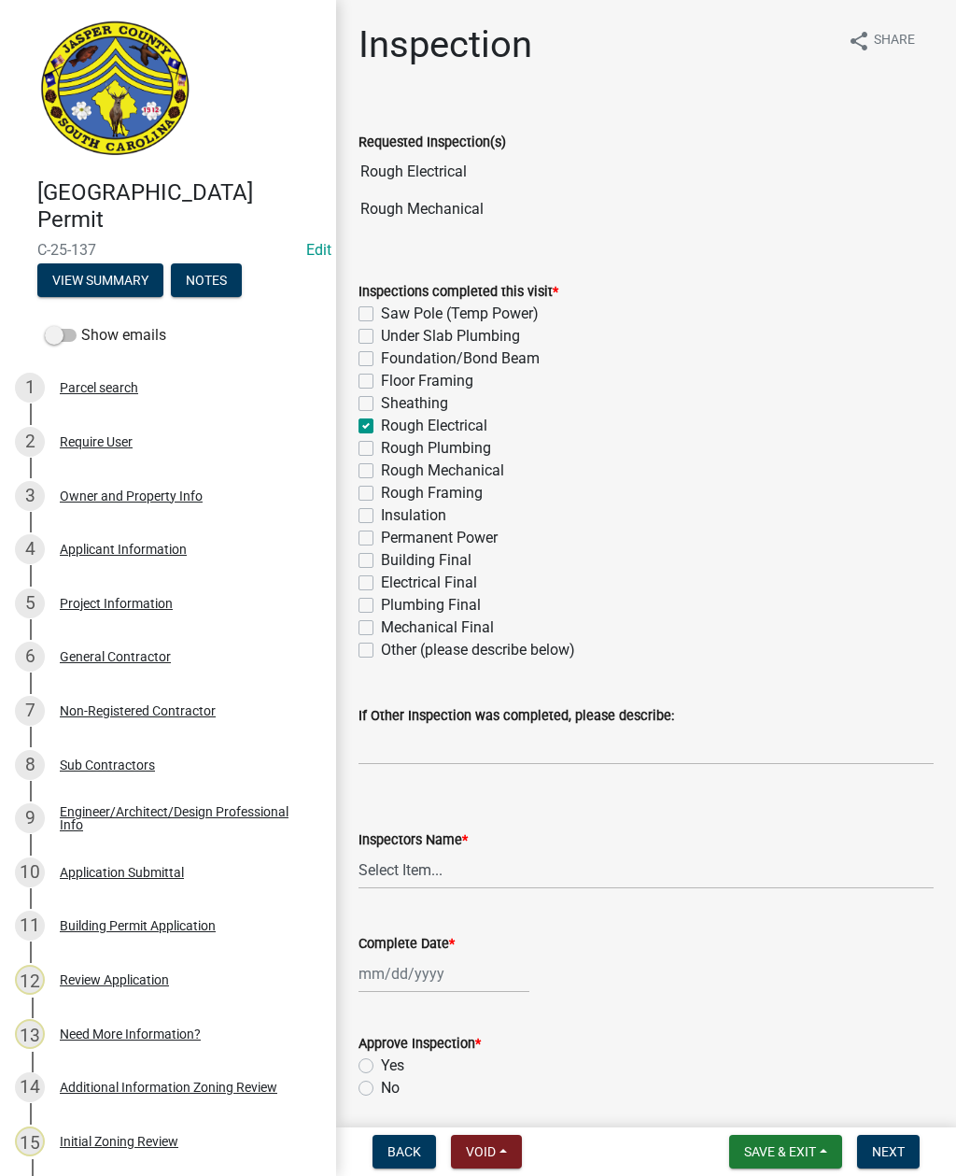
checkbox input "false"
click at [381, 453] on label "Rough Plumbing" at bounding box center [436, 448] width 110 height 22
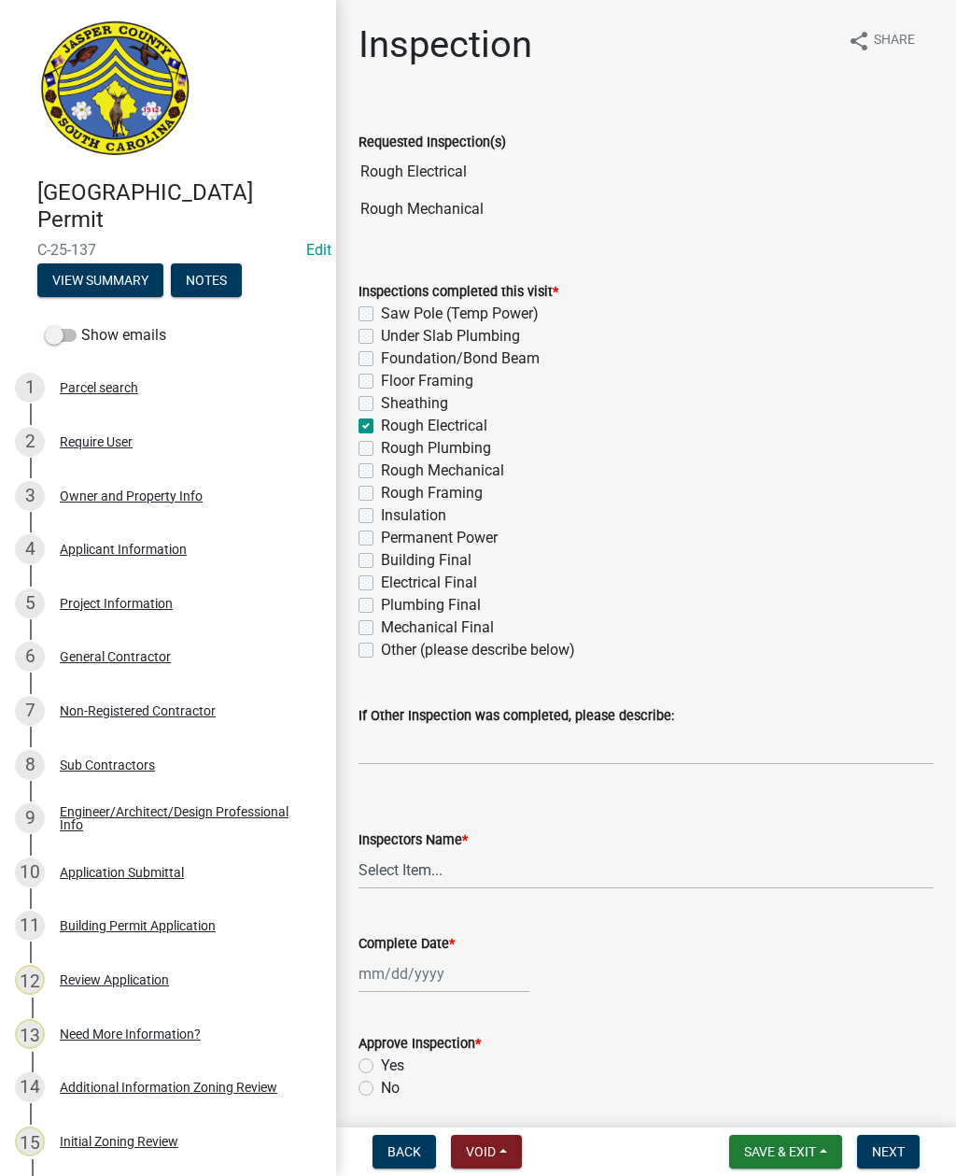
click at [381, 449] on input "Rough Plumbing" at bounding box center [387, 443] width 12 height 12
checkbox input "true"
checkbox input "false"
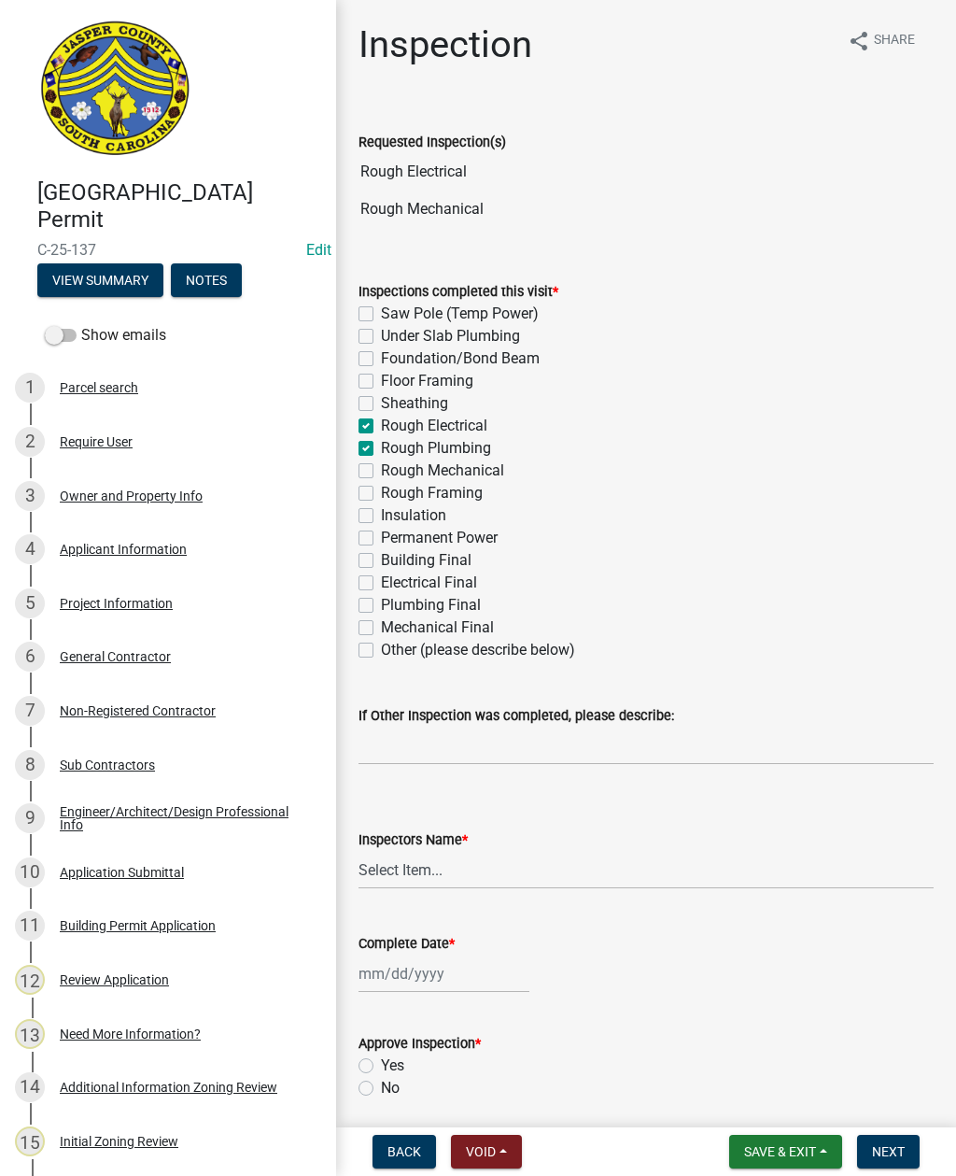
checkbox input "false"
checkbox input "true"
checkbox input "false"
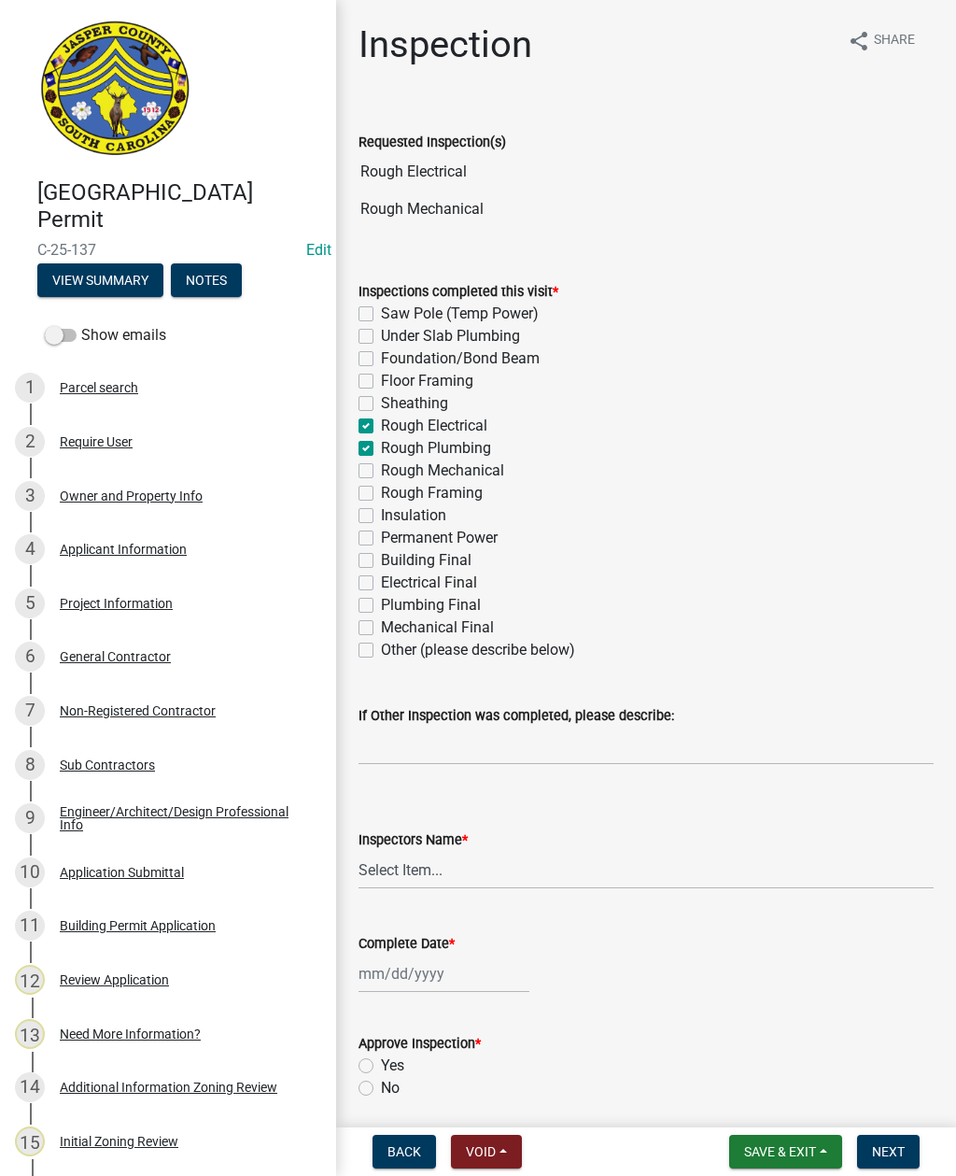
checkbox input "false"
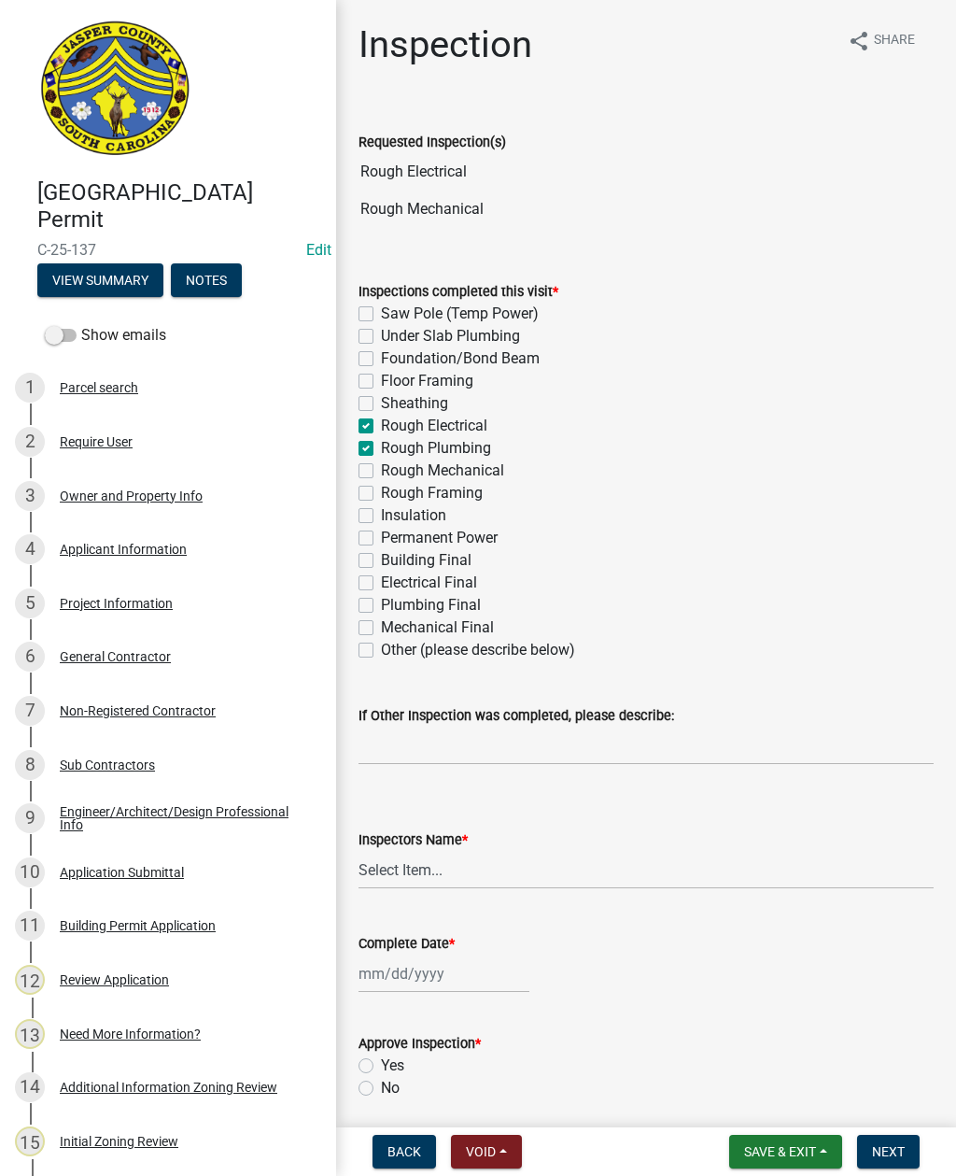
checkbox input "false"
click at [381, 473] on label "Rough Mechanical" at bounding box center [442, 471] width 123 height 22
click at [381, 472] on input "Rough Mechanical" at bounding box center [387, 466] width 12 height 12
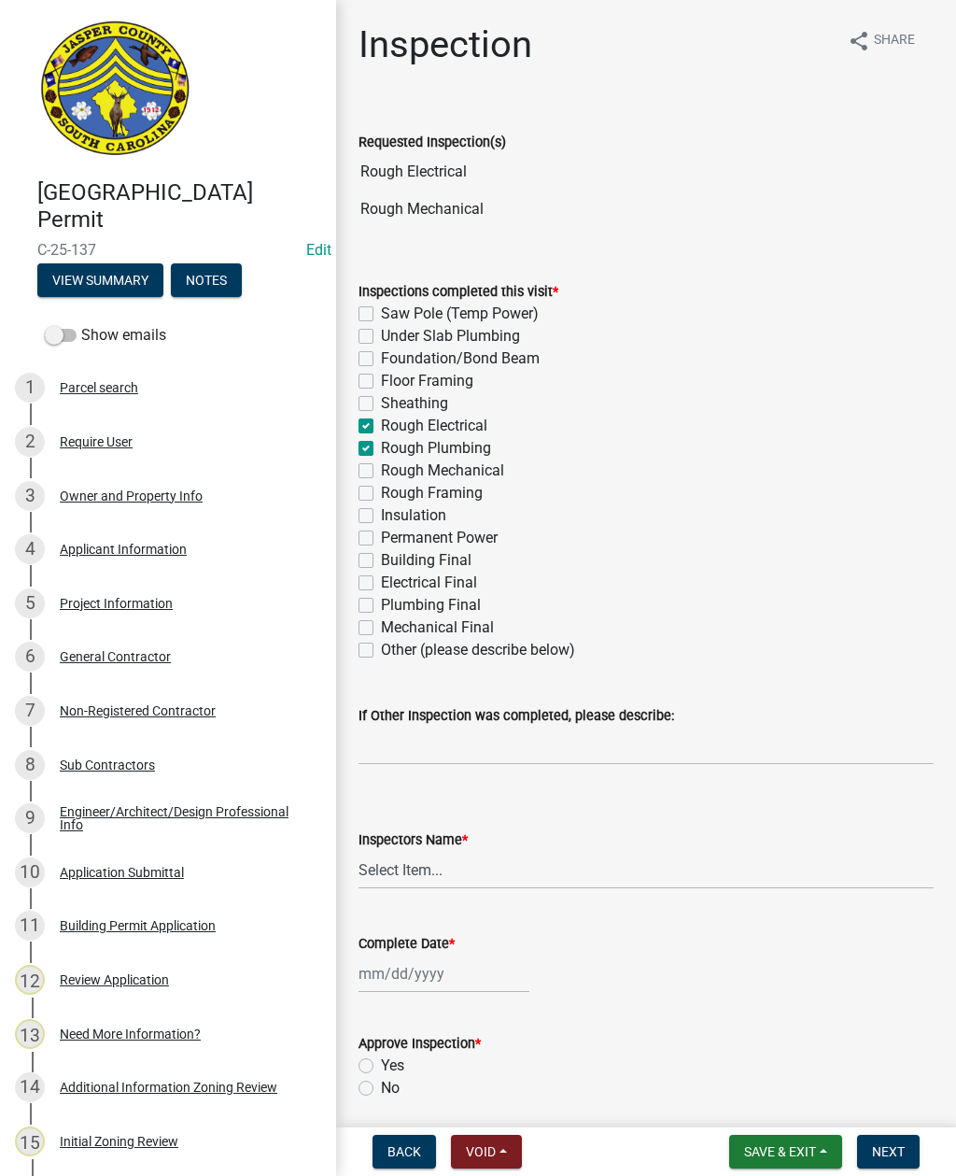
checkbox input "true"
checkbox input "false"
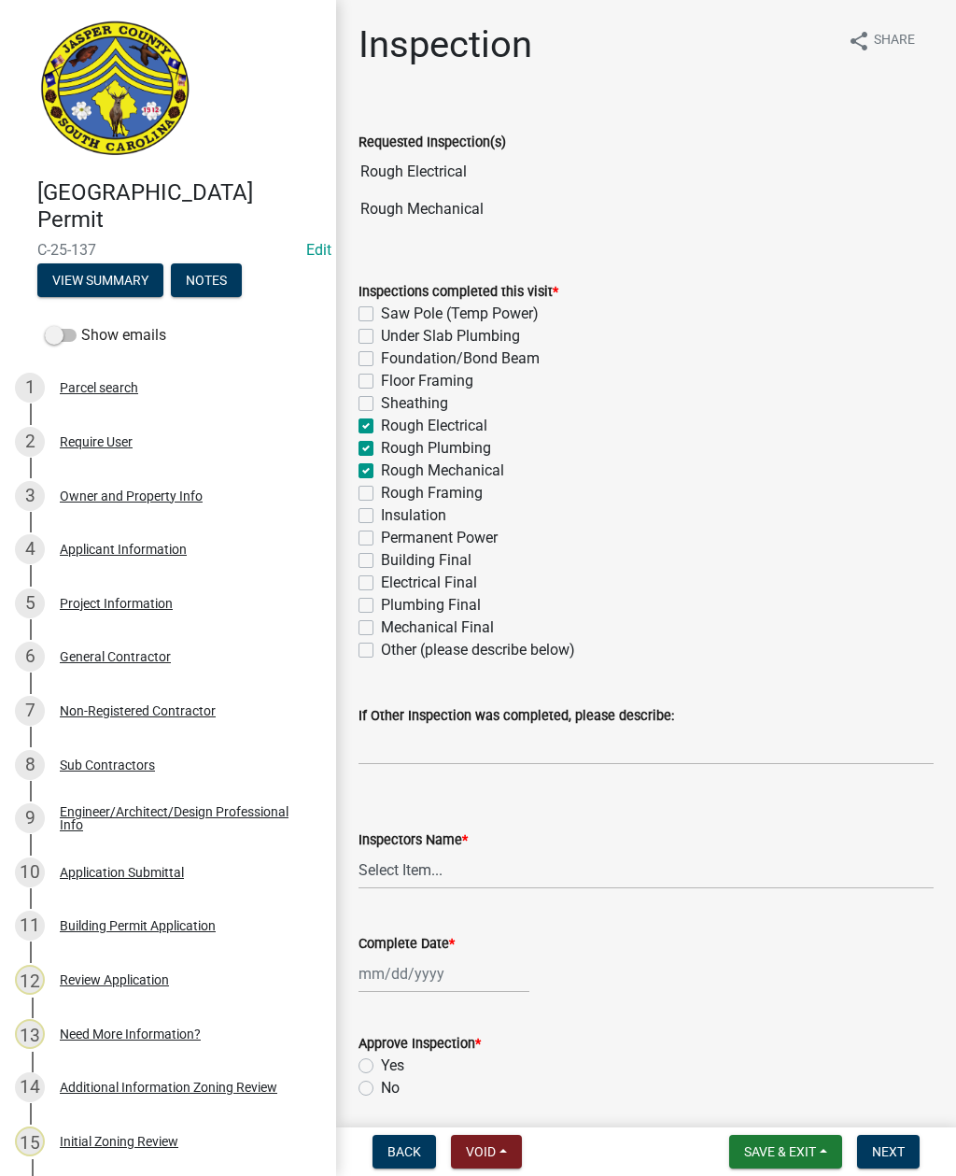
checkbox input "false"
checkbox input "true"
checkbox input "false"
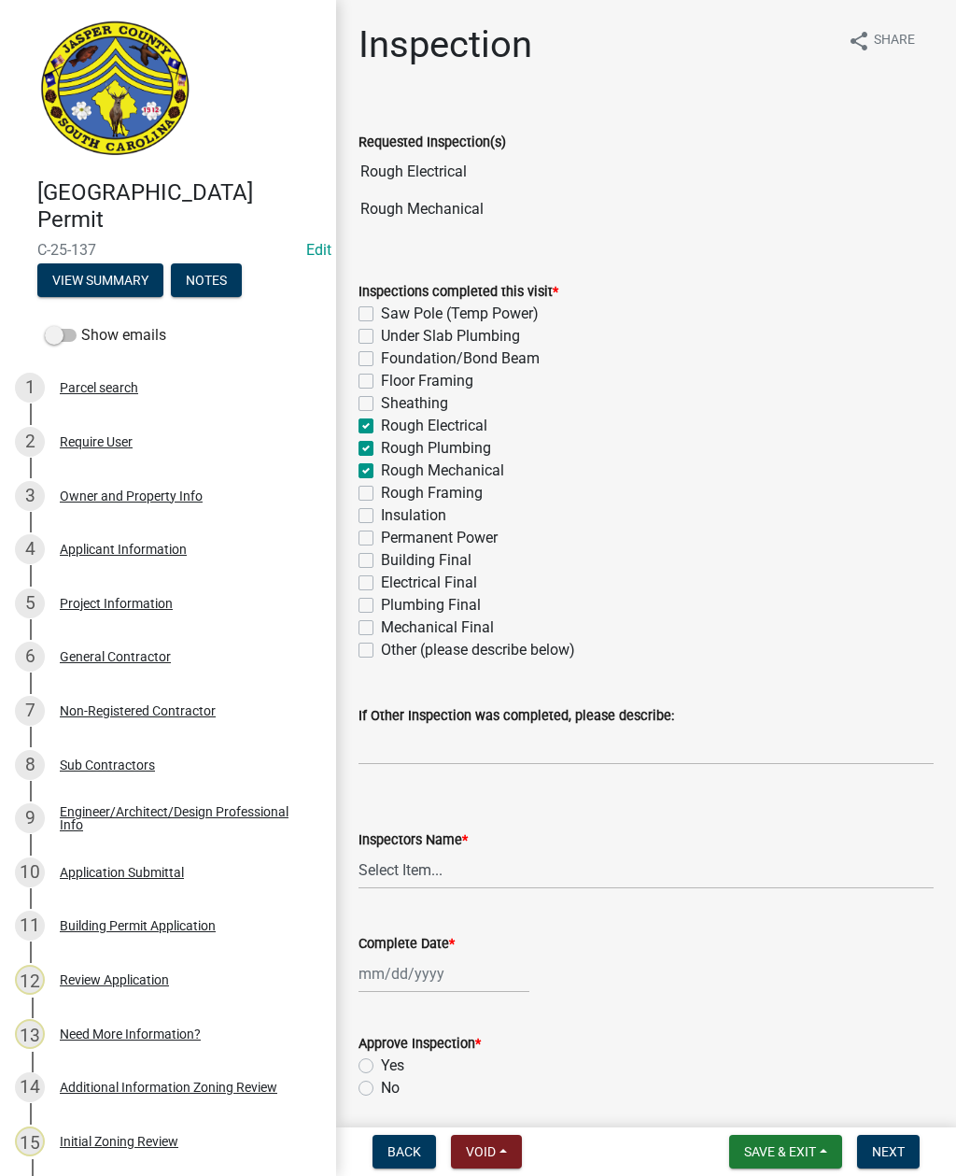
checkbox input "false"
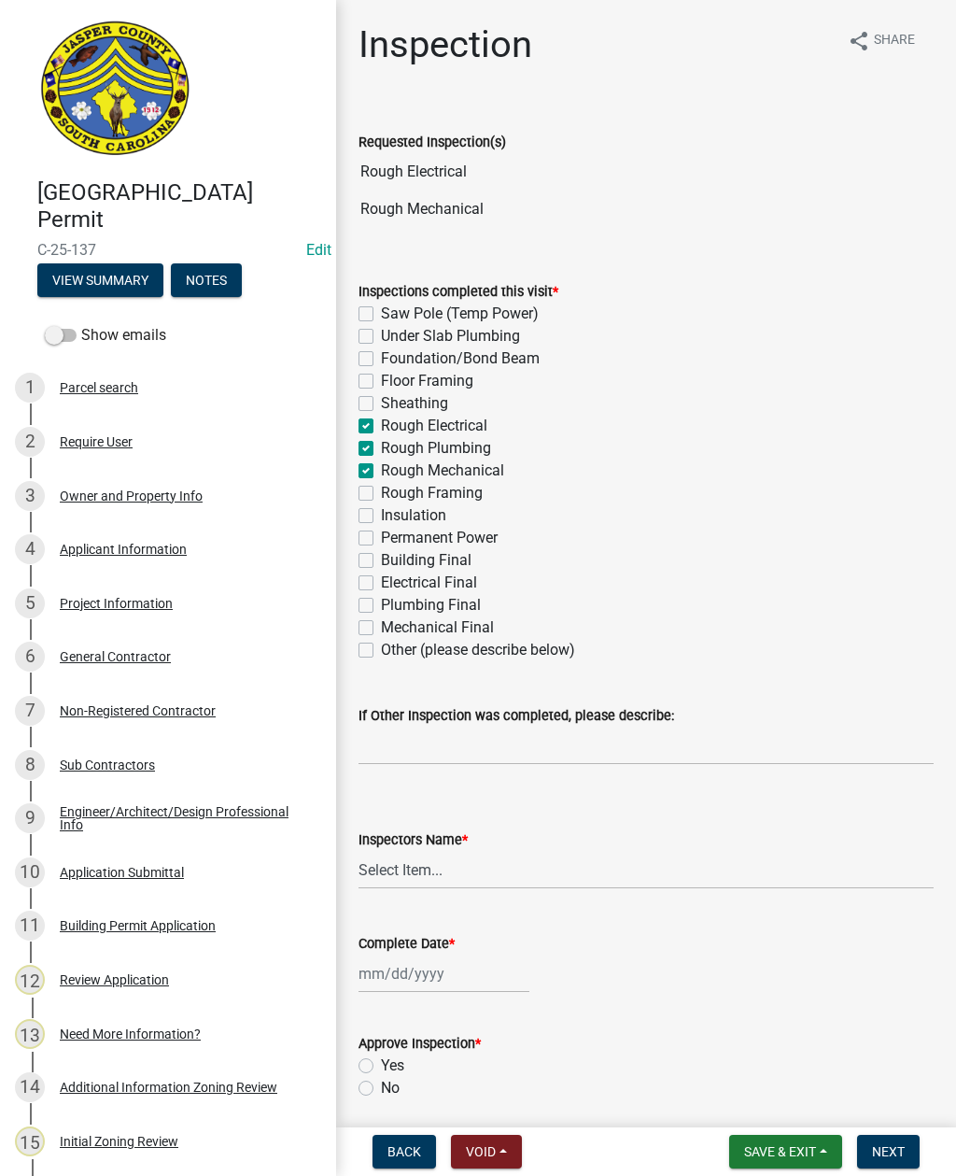
checkbox input "false"
click at [381, 489] on label "Rough Framing" at bounding box center [432, 493] width 102 height 22
click at [381, 489] on input "Rough Framing" at bounding box center [387, 488] width 12 height 12
checkbox input "true"
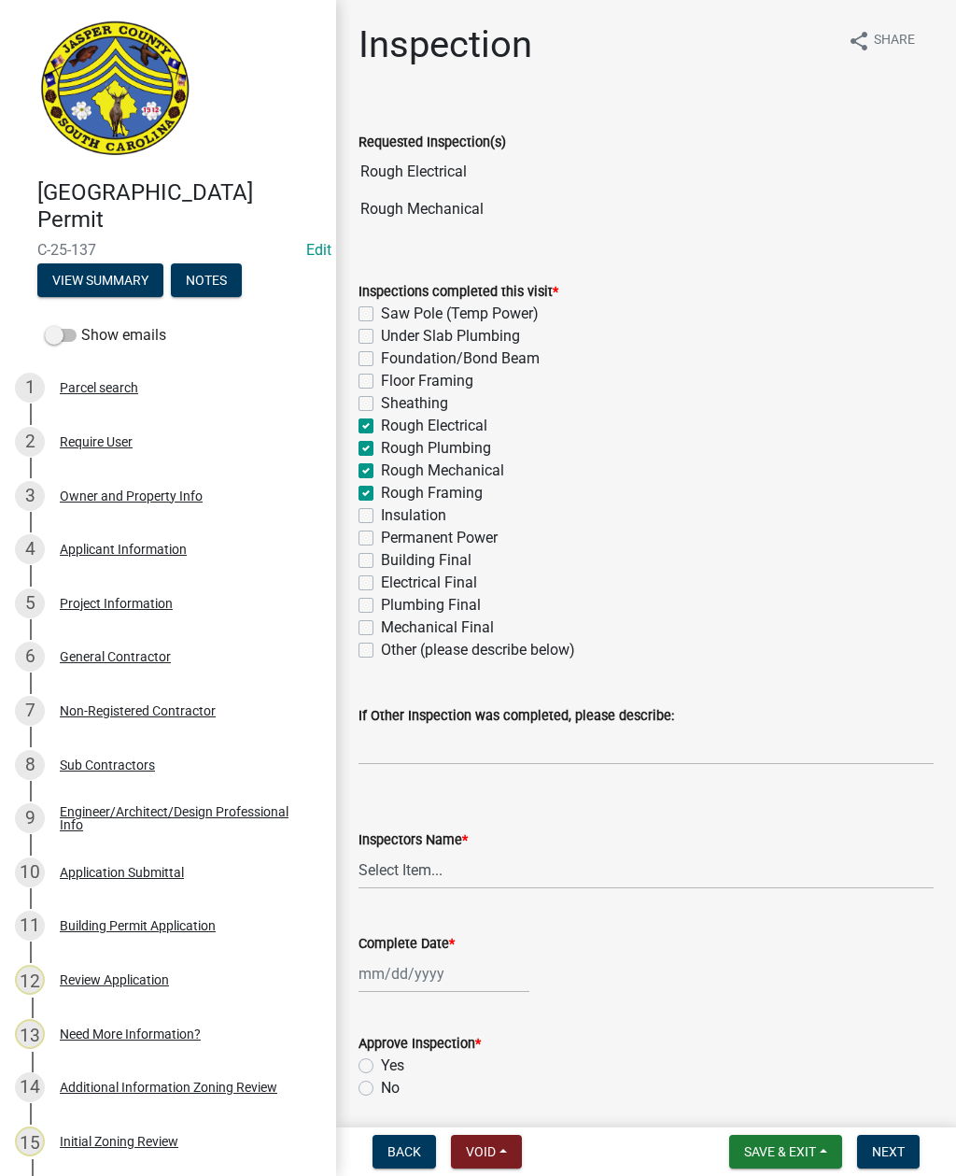
checkbox input "false"
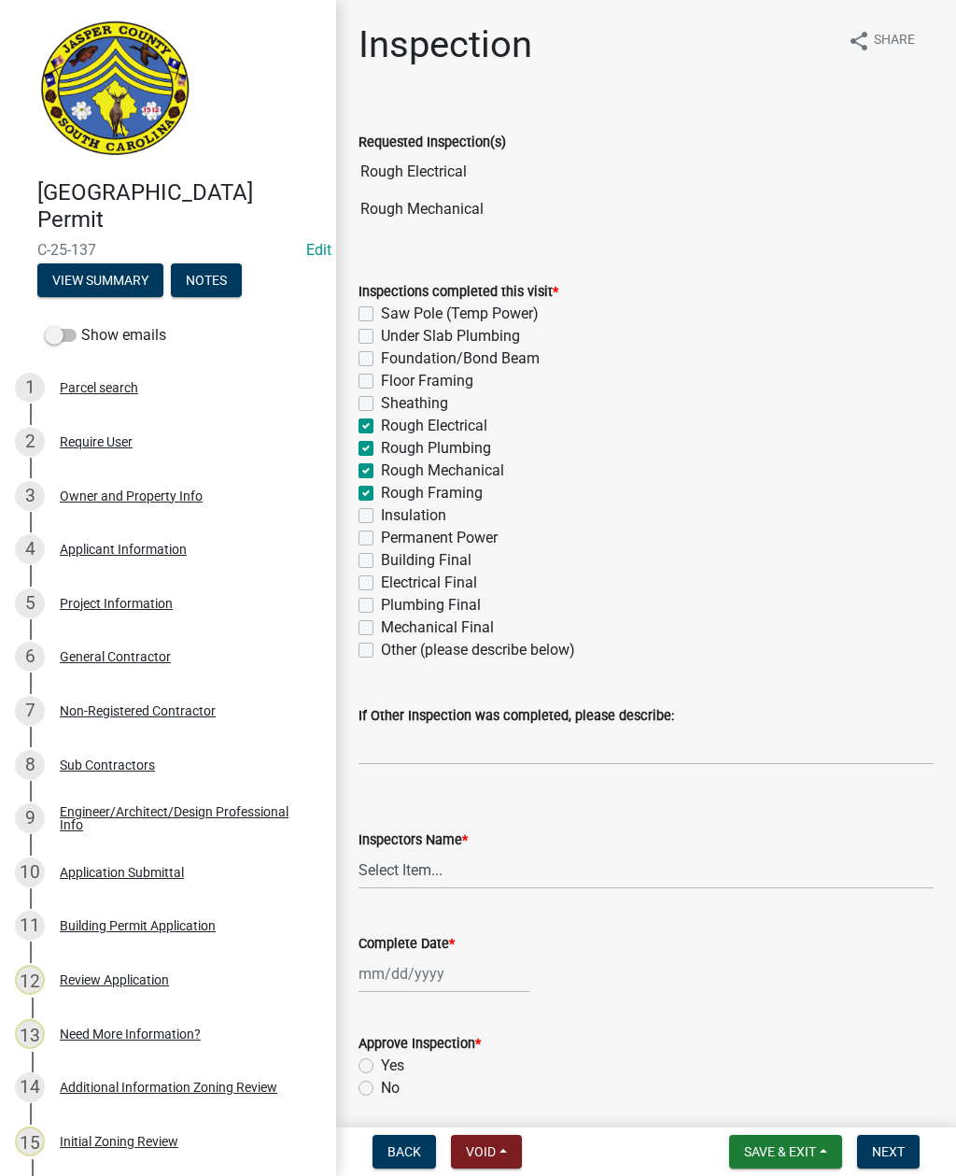
checkbox input "true"
checkbox input "false"
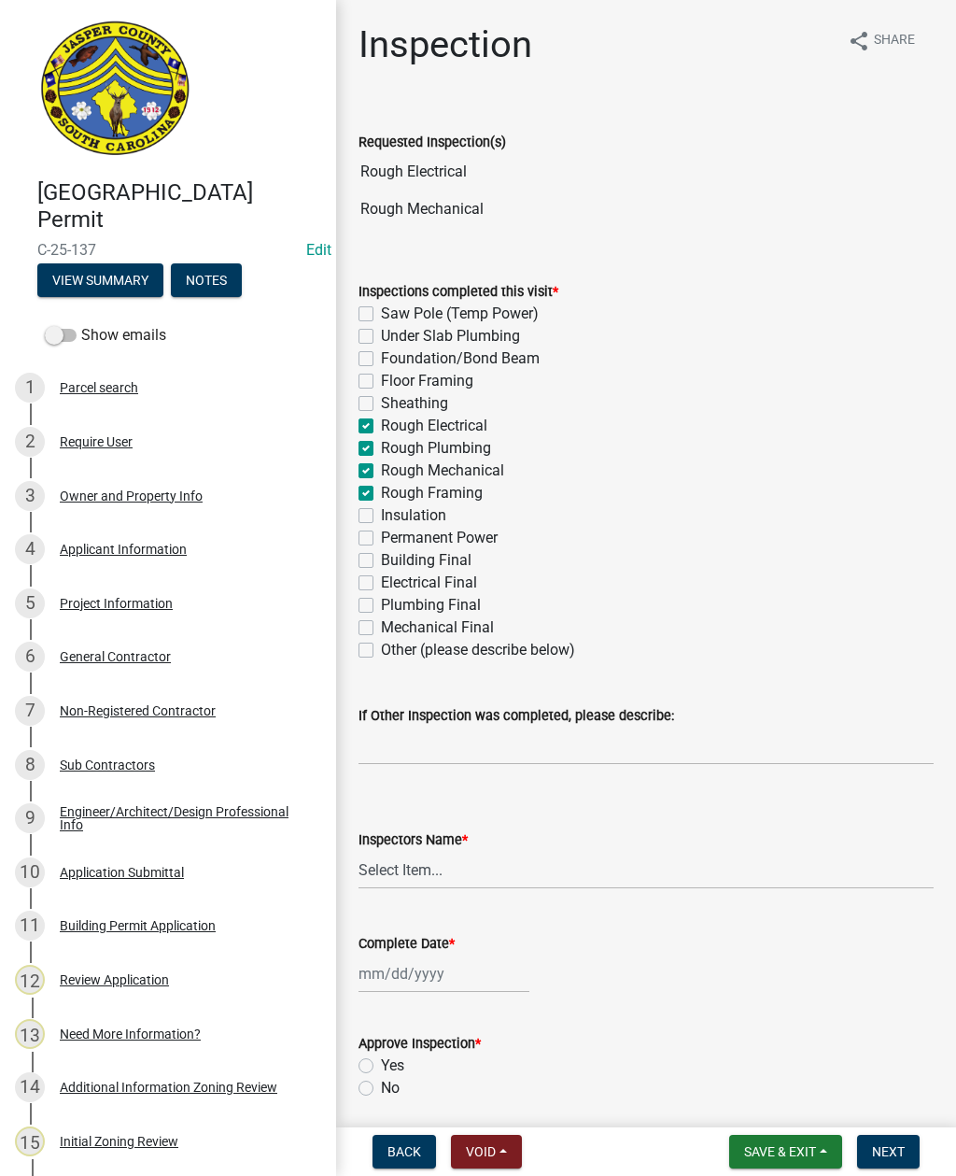
checkbox input "false"
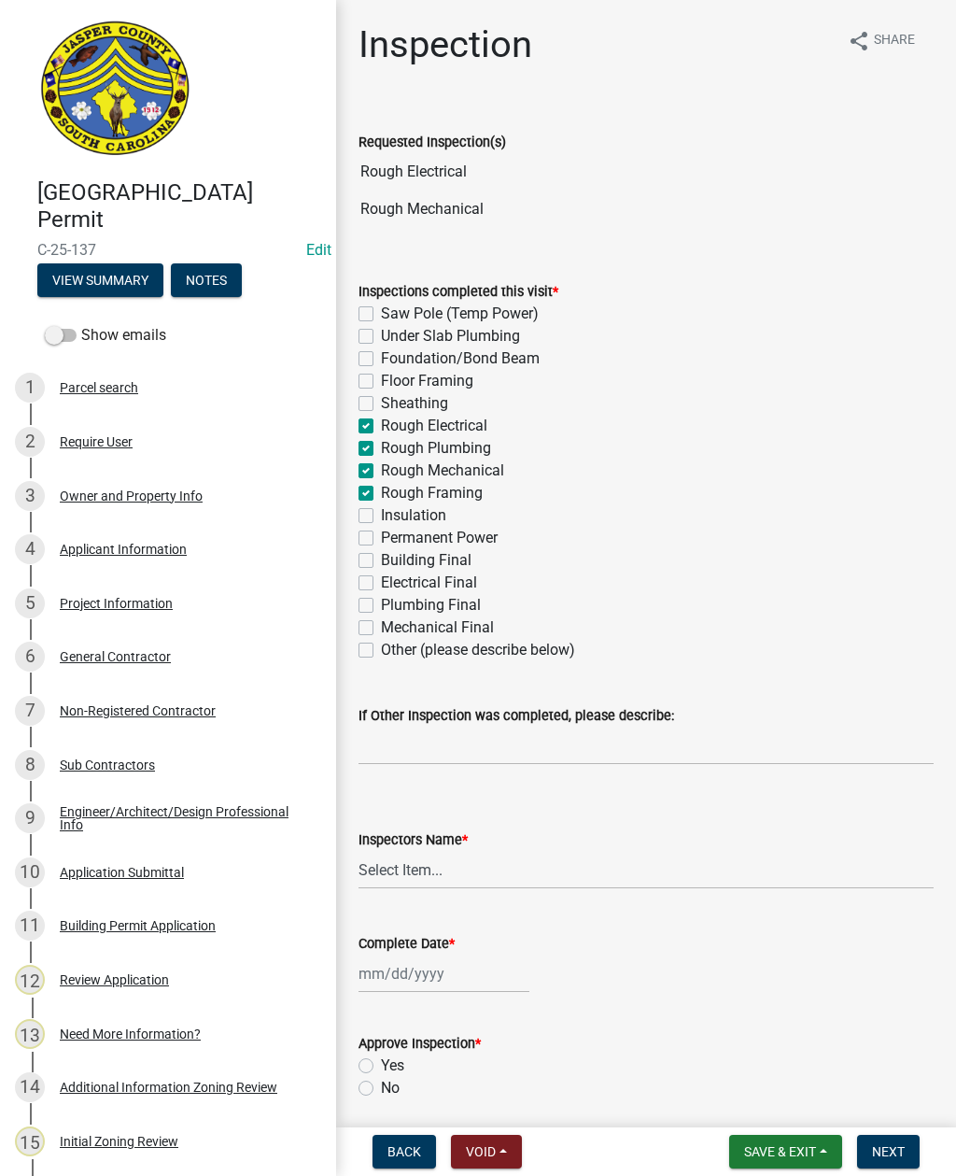
checkbox input "false"
click at [112, 275] on button "View Summary" at bounding box center [100, 280] width 126 height 34
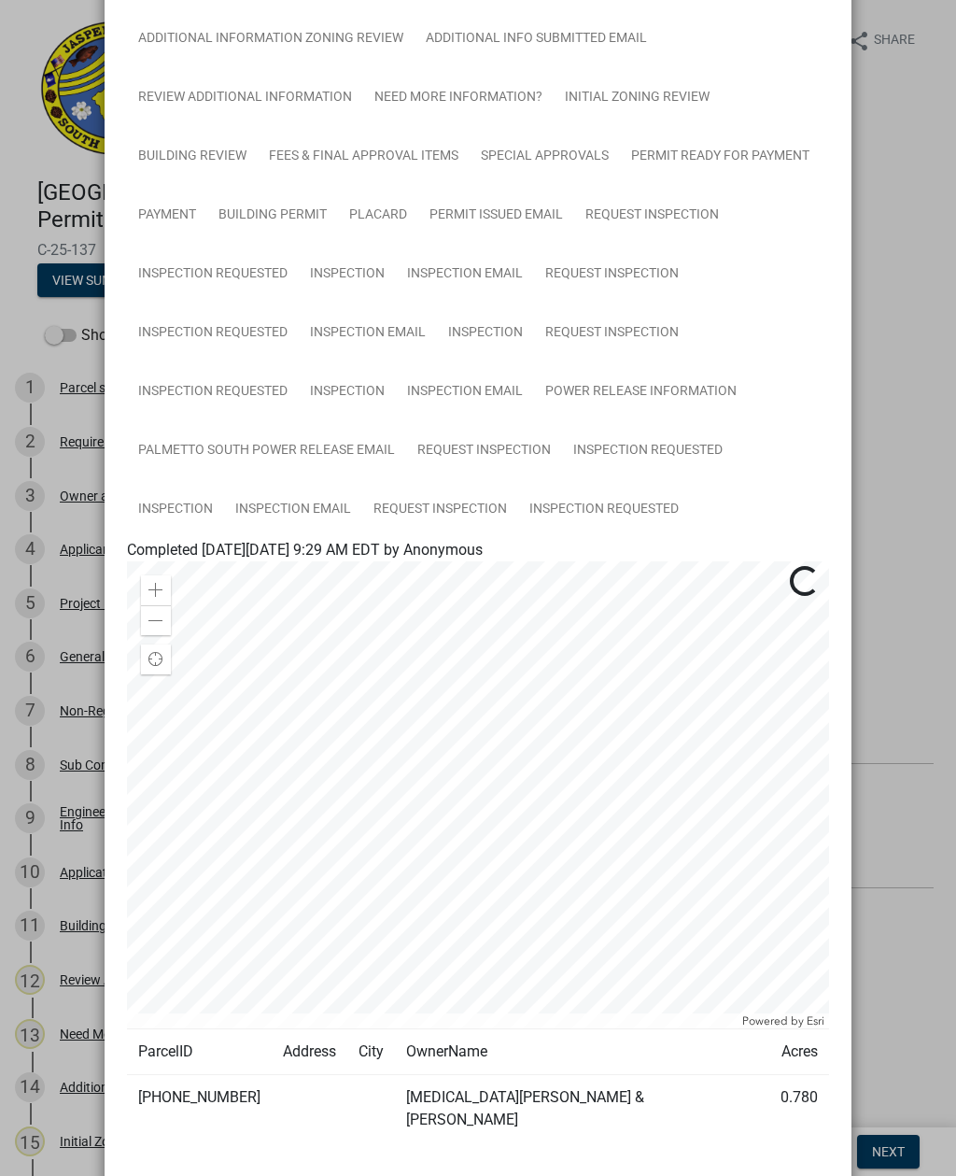
scroll to position [687, 0]
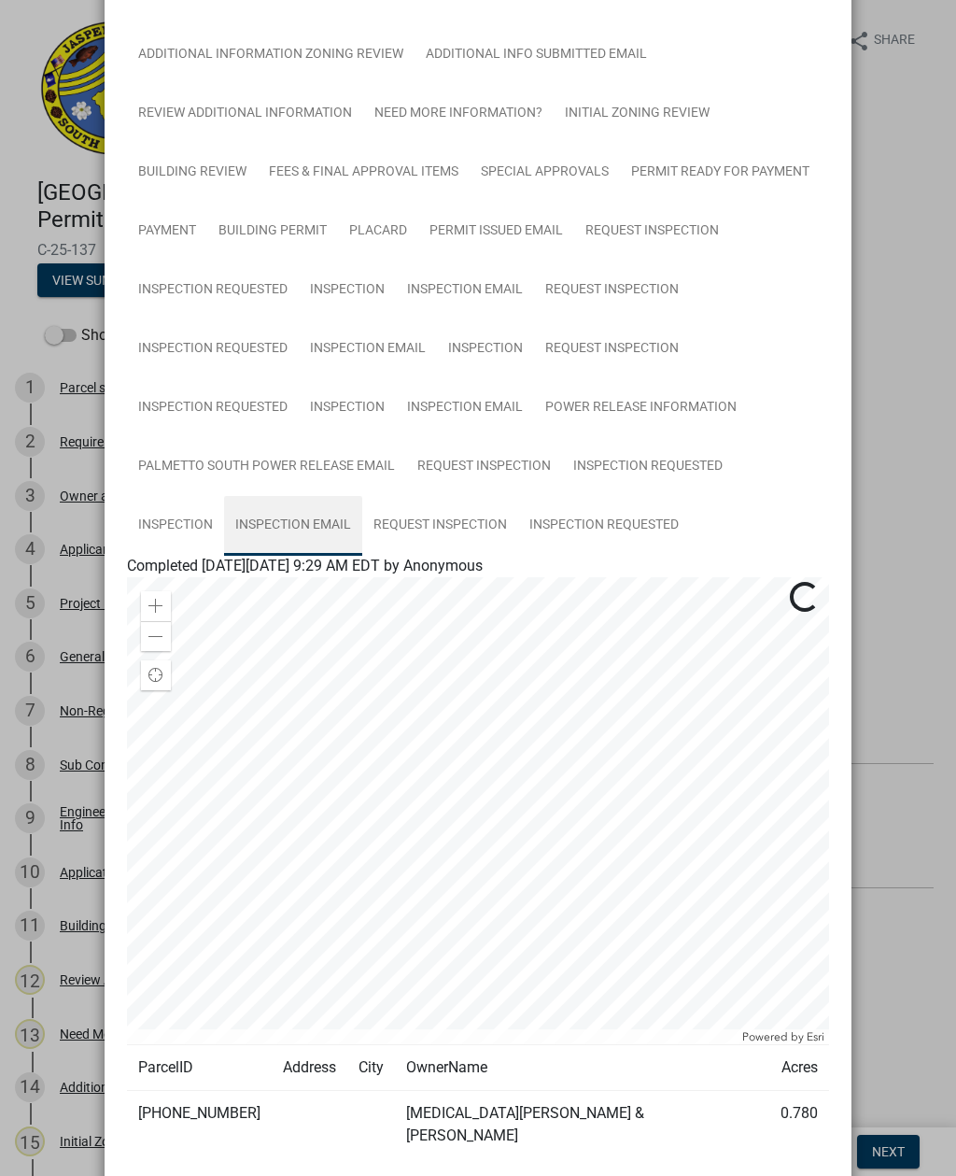
click at [278, 520] on link "Inspection Email" at bounding box center [293, 526] width 138 height 60
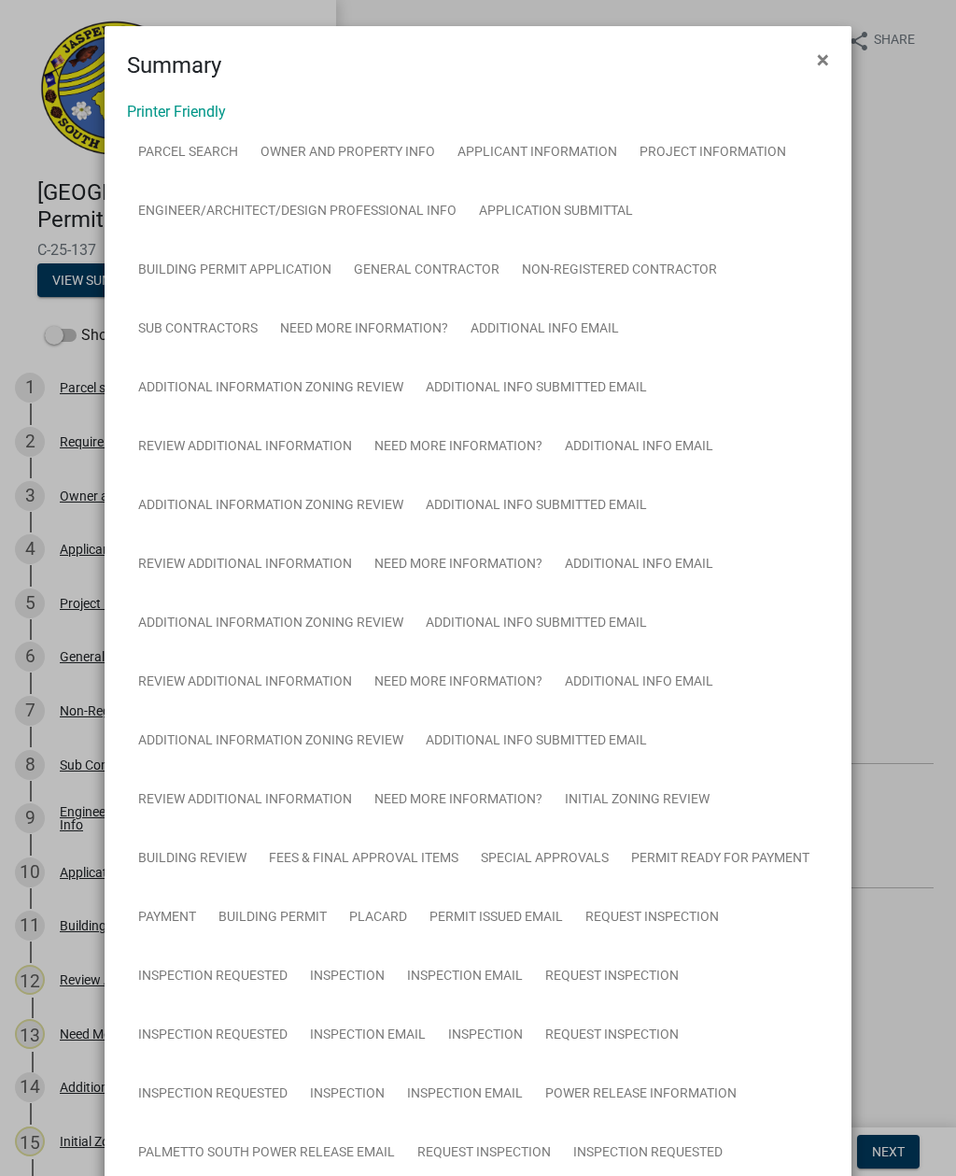
scroll to position [0, 0]
click at [823, 45] on button "×" at bounding box center [823, 60] width 42 height 52
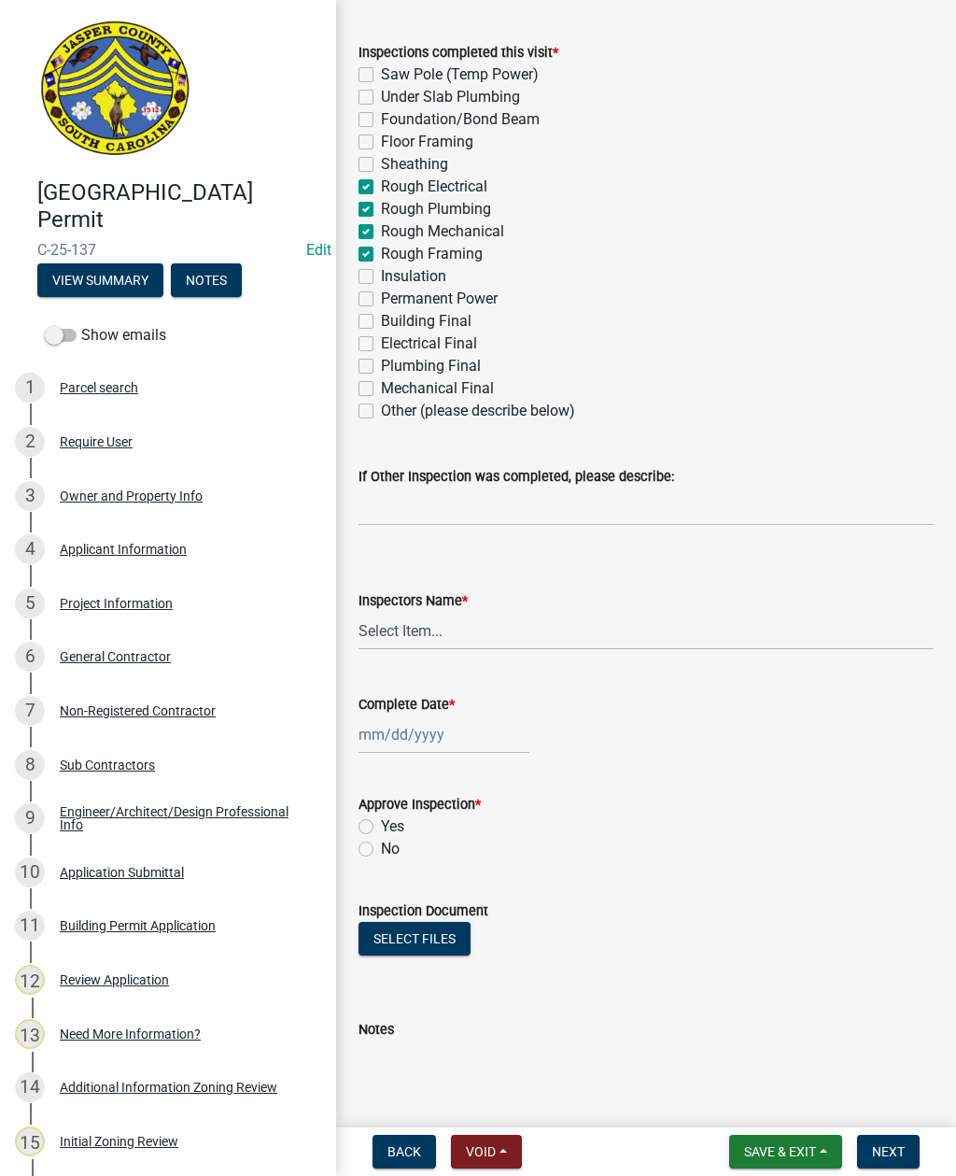
scroll to position [244, 0]
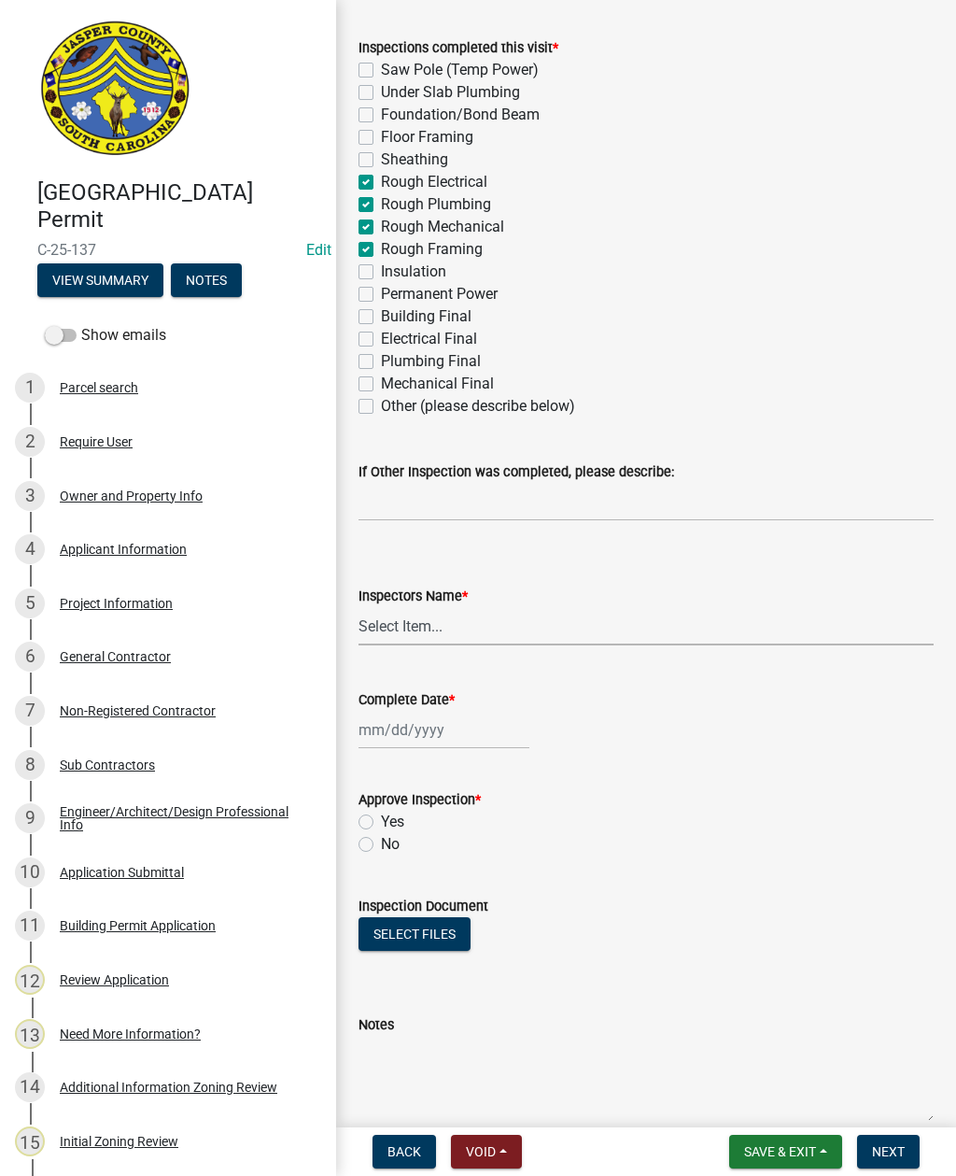
click at [389, 619] on select "Select Item... [EMAIL_ADDRESS][DOMAIN_NAME] ([PERSON_NAME] ) rcampbell ([PERSON…" at bounding box center [646, 626] width 575 height 38
select select "2d9ba1e5-2fdd-4b15-98d0-073dcbeb5880"
click at [422, 732] on div at bounding box center [444, 730] width 171 height 38
select select "9"
select select "2025"
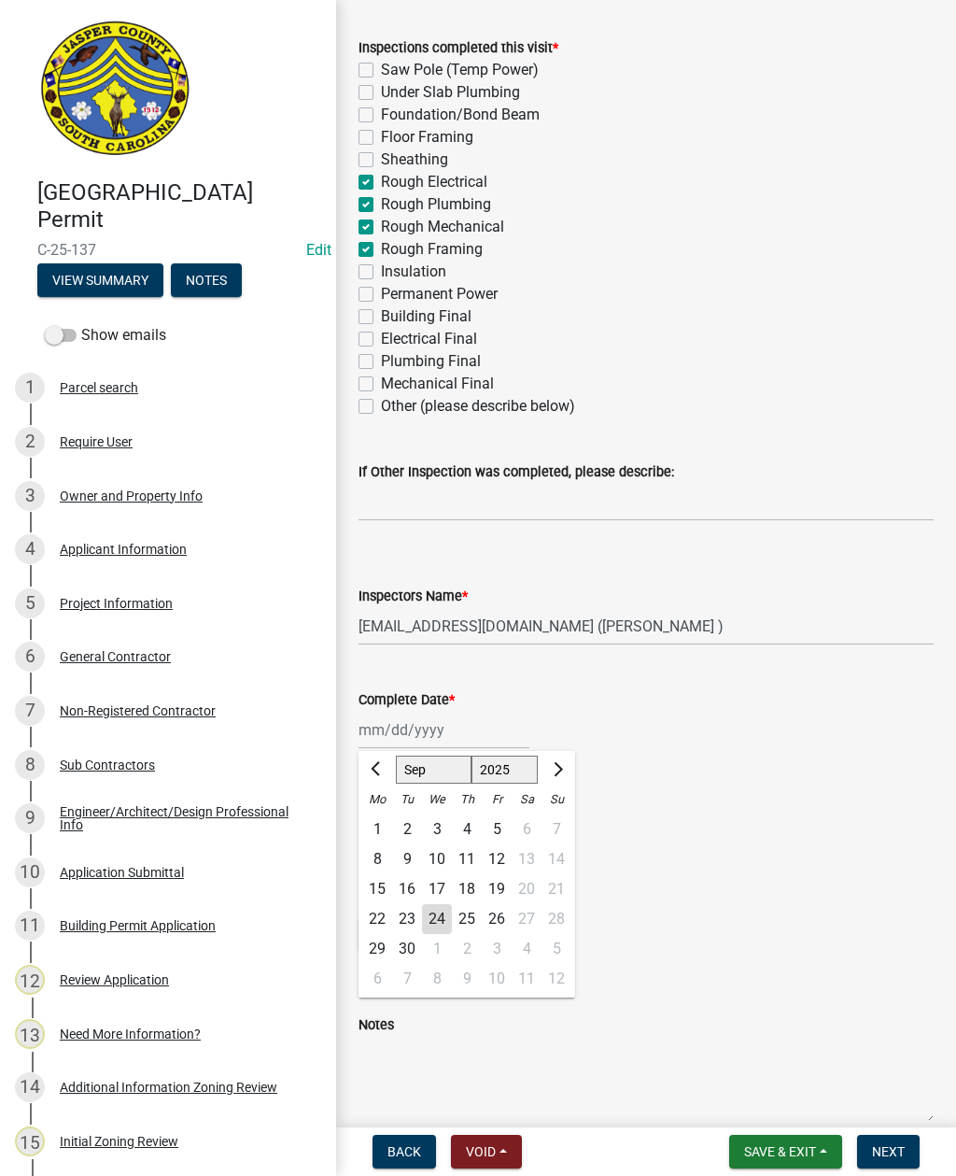
click at [446, 909] on div "24" at bounding box center [437, 919] width 30 height 30
type input "[DATE]"
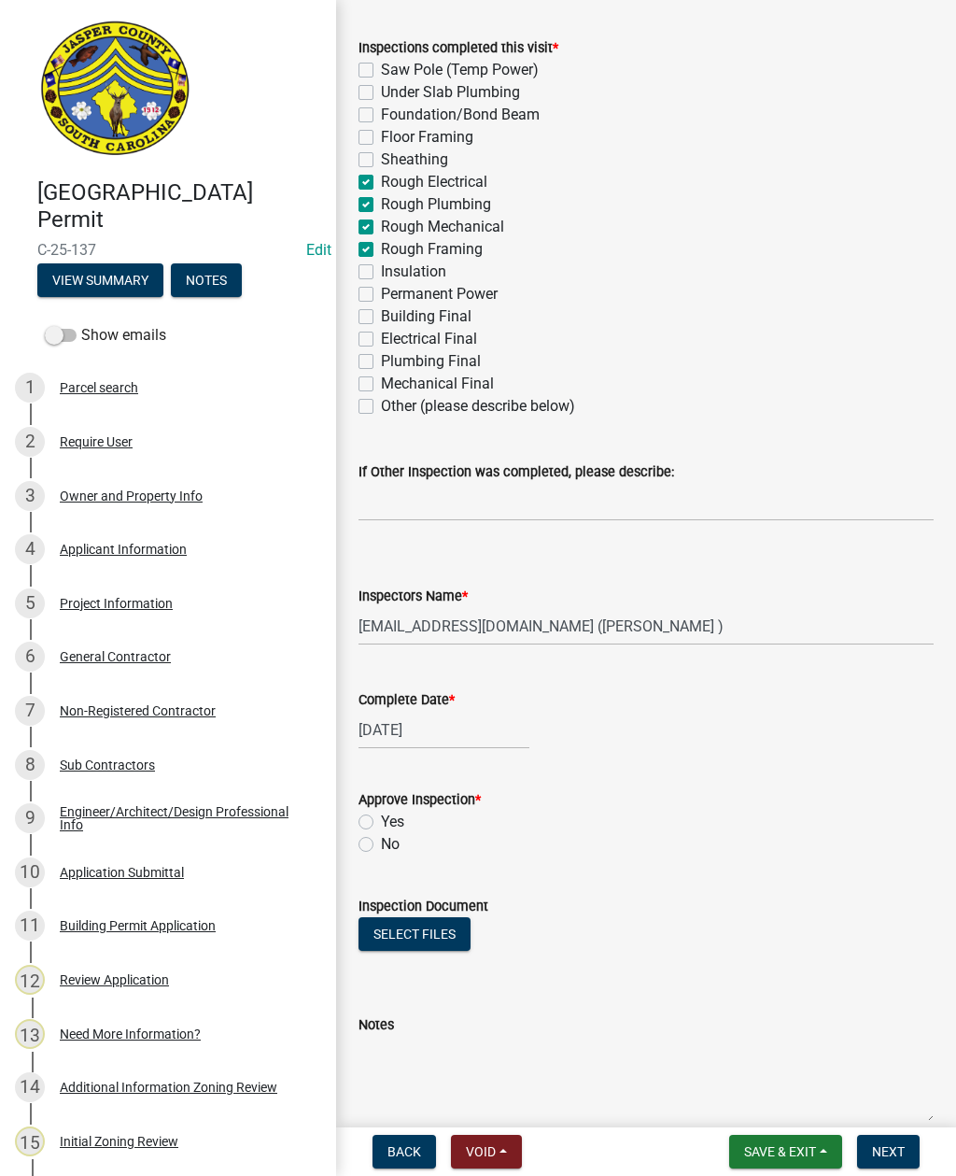
click at [381, 845] on label "No" at bounding box center [390, 844] width 19 height 22
click at [381, 845] on input "No" at bounding box center [387, 839] width 12 height 12
radio input "true"
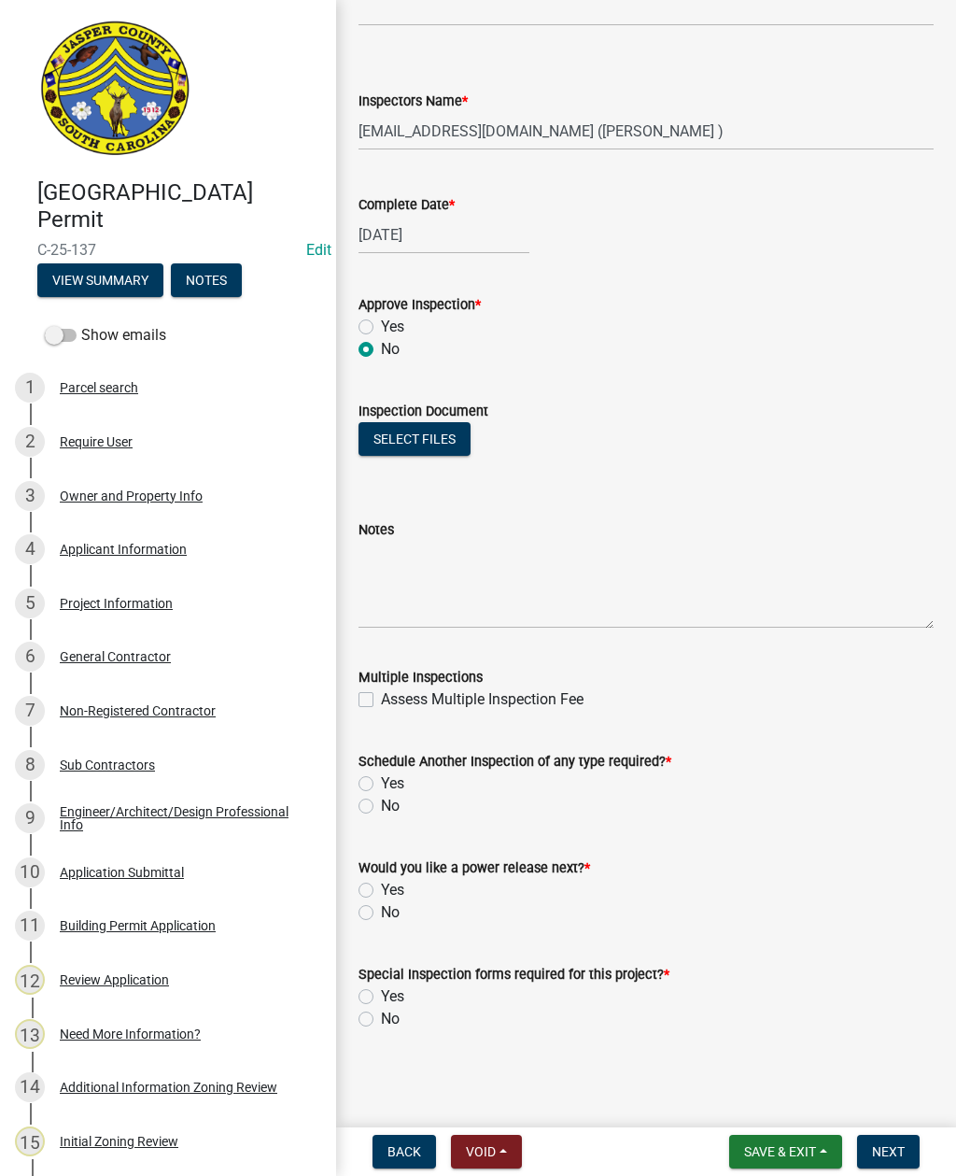
scroll to position [739, 0]
click at [435, 552] on textarea "Notes" at bounding box center [646, 585] width 575 height 88
click at [653, 548] on textarea "Mop on mastic or an approved tape on duct onnections" at bounding box center [646, 585] width 575 height 88
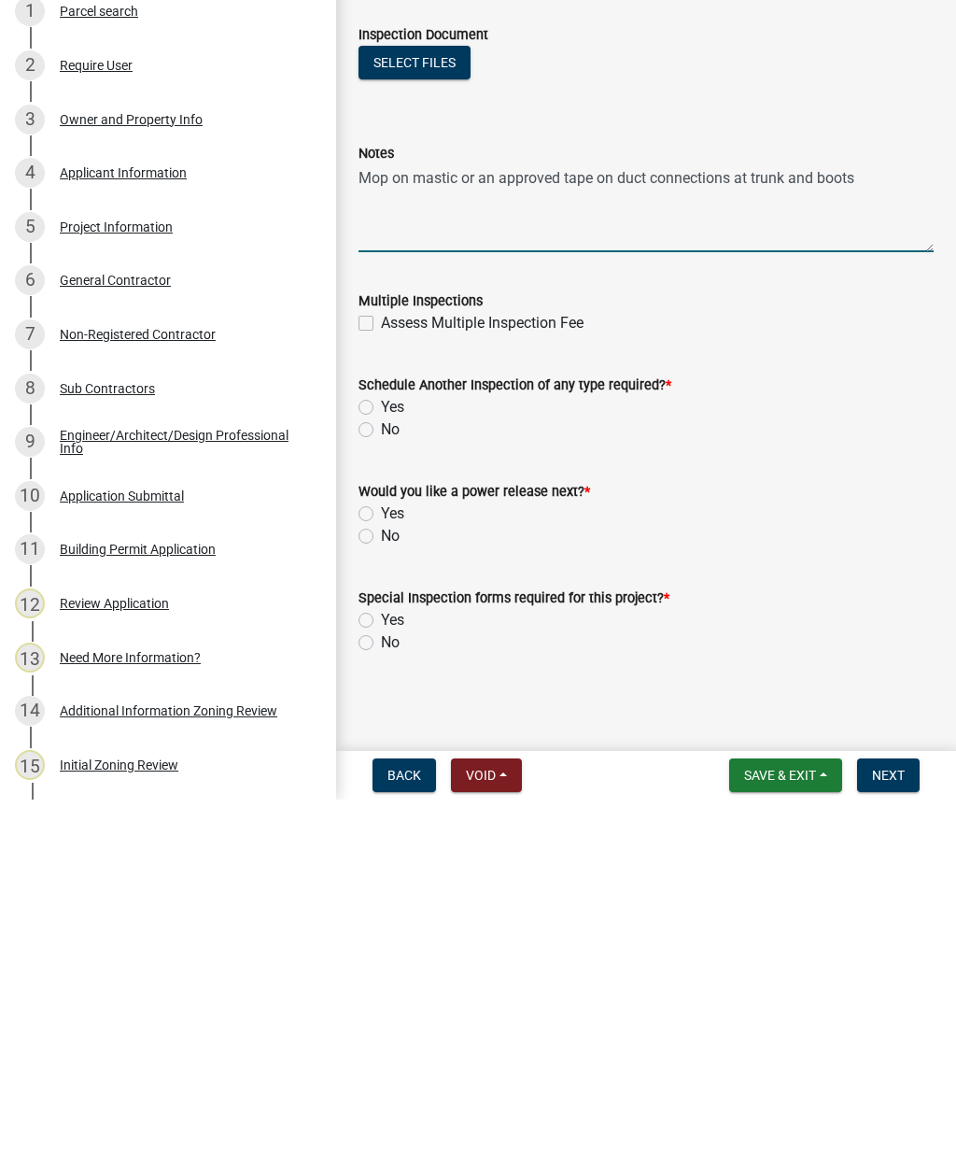
type textarea "Mop on mastic or an approved tape on duct connections at trunk and boots"
click at [381, 772] on label "Yes" at bounding box center [392, 783] width 23 height 22
click at [381, 772] on input "Yes" at bounding box center [387, 778] width 12 height 12
radio input "true"
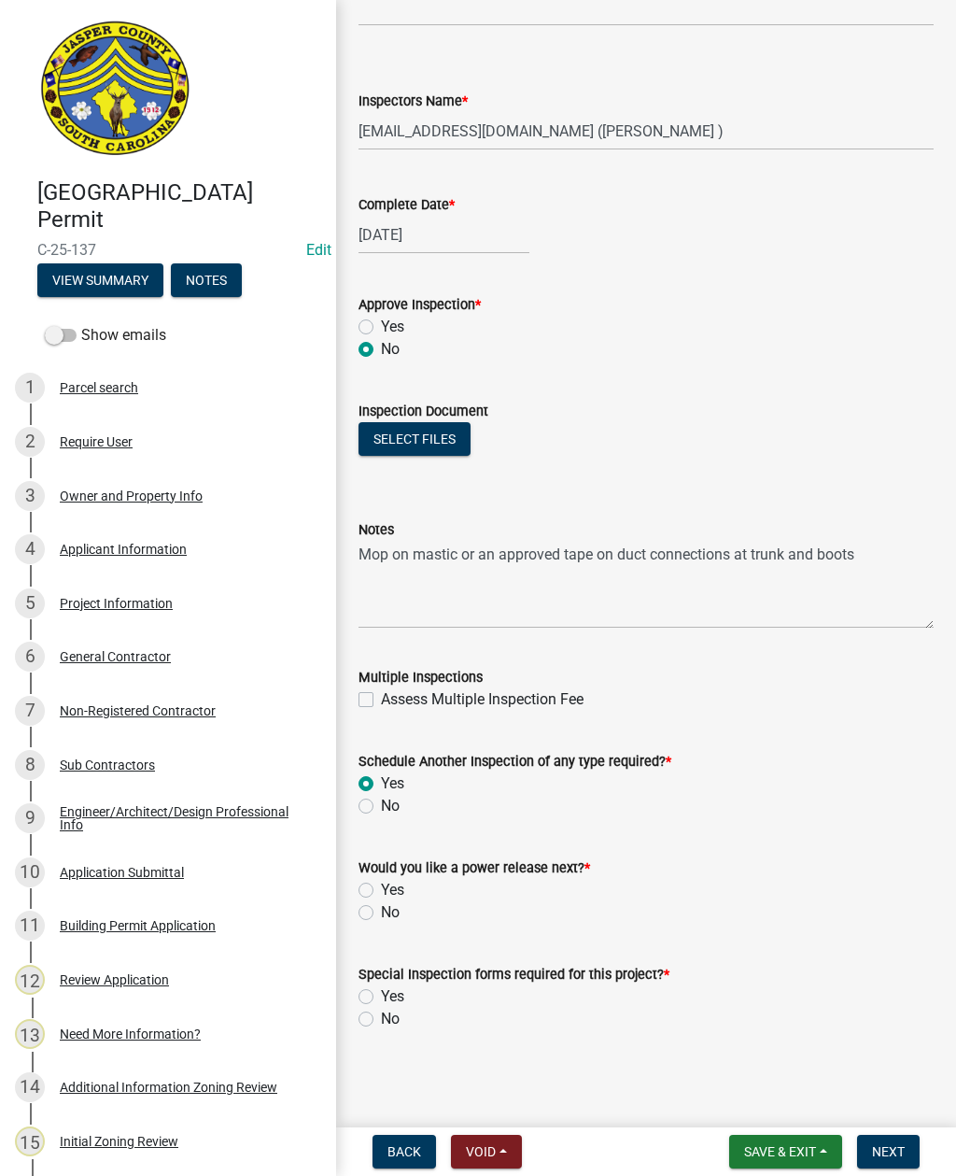
click at [381, 912] on label "No" at bounding box center [390, 912] width 19 height 22
click at [381, 912] on input "No" at bounding box center [387, 907] width 12 height 12
radio input "true"
click at [381, 1020] on label "No" at bounding box center [390, 1019] width 19 height 22
click at [381, 1020] on input "No" at bounding box center [387, 1014] width 12 height 12
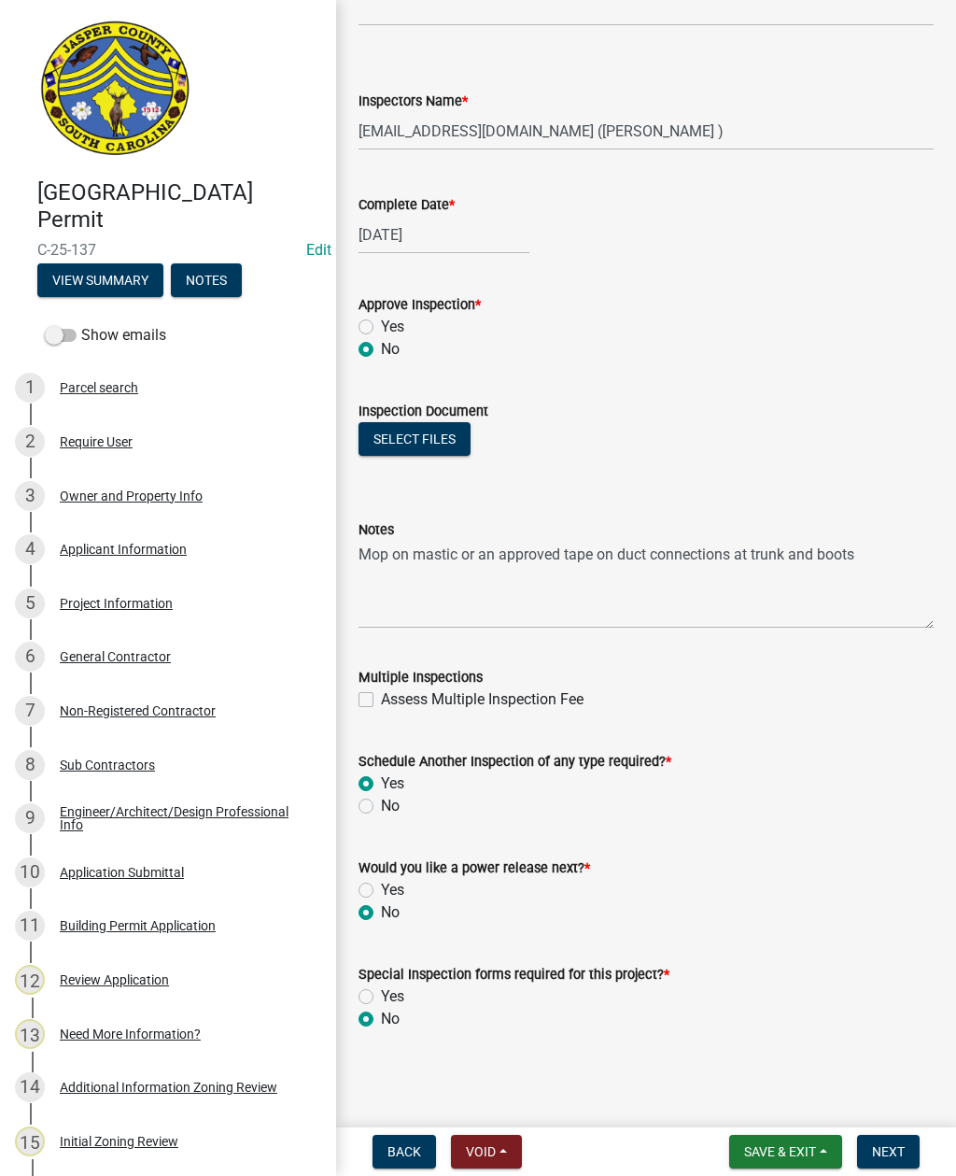
radio input "true"
click at [884, 1137] on button "Next" at bounding box center [888, 1152] width 63 height 34
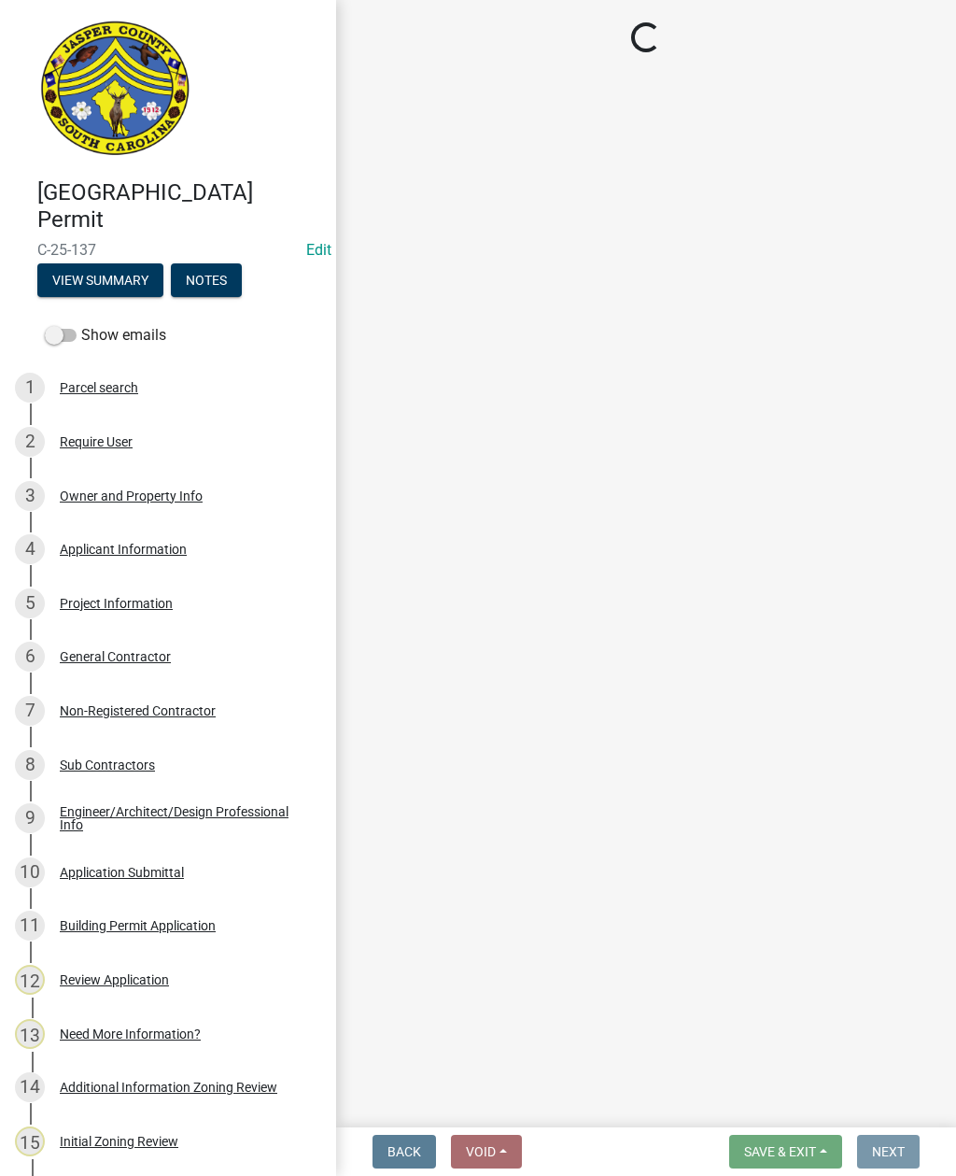
scroll to position [0, 0]
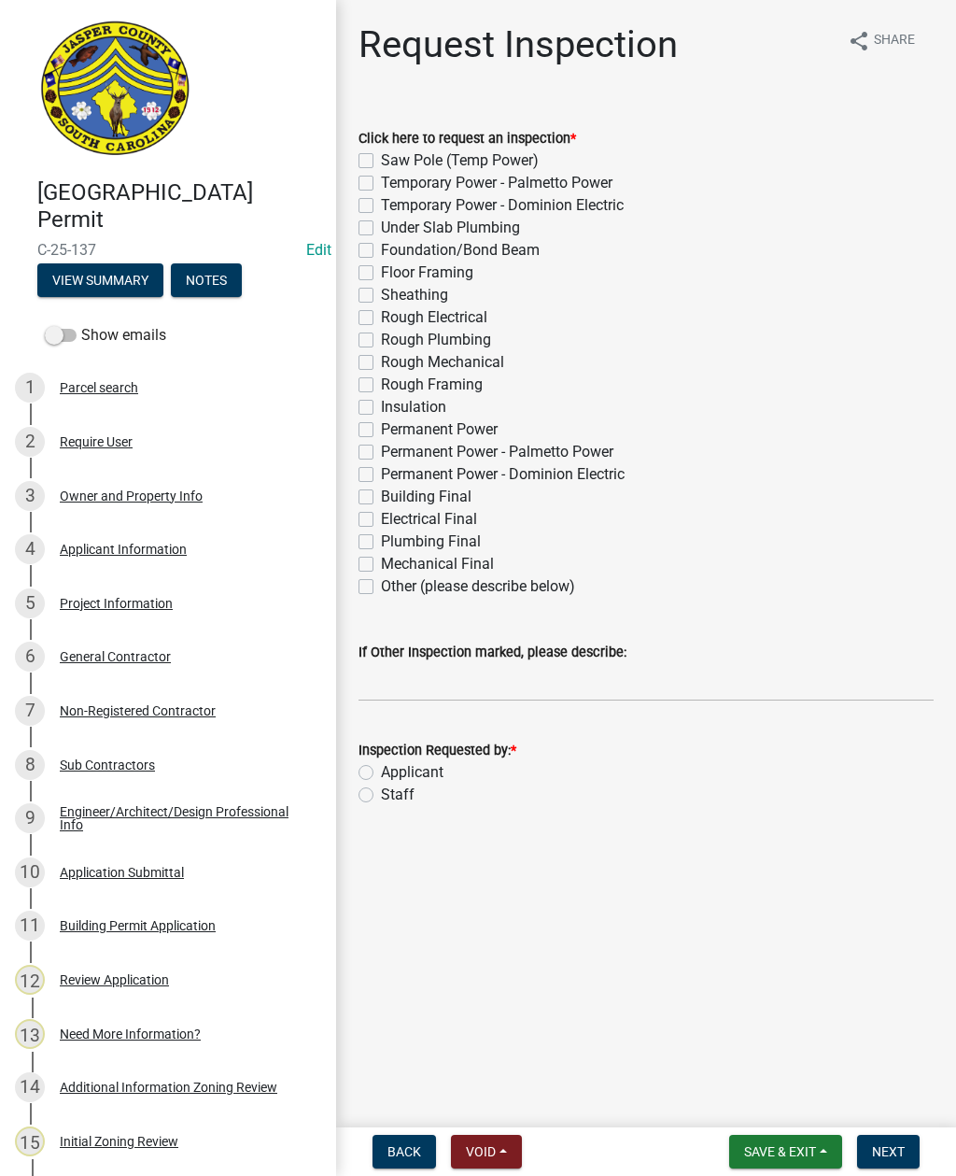
click at [771, 1165] on button "Save & Exit" at bounding box center [785, 1152] width 113 height 34
click at [758, 1106] on button "Save & Exit" at bounding box center [767, 1103] width 149 height 45
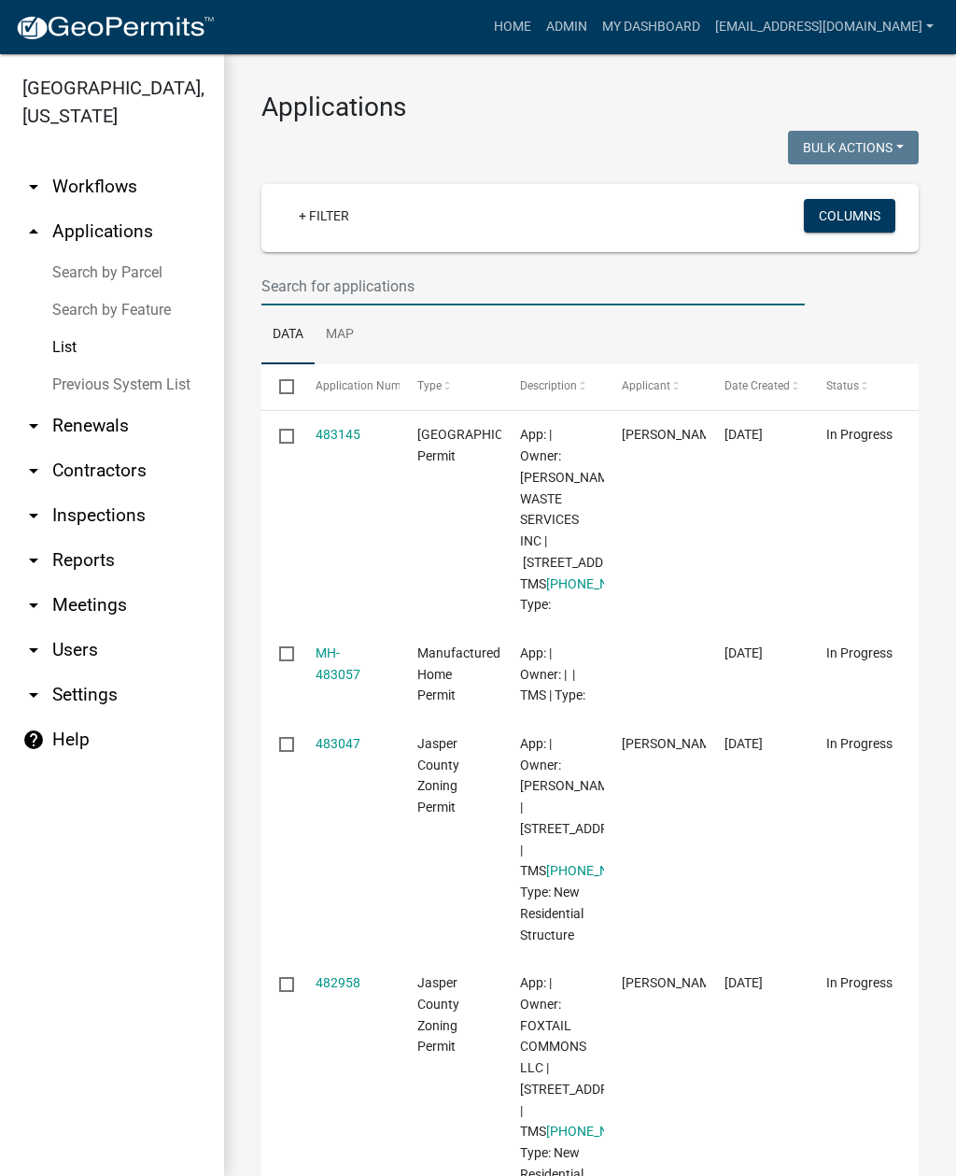
click at [569, 290] on input "text" at bounding box center [534, 286] width 544 height 38
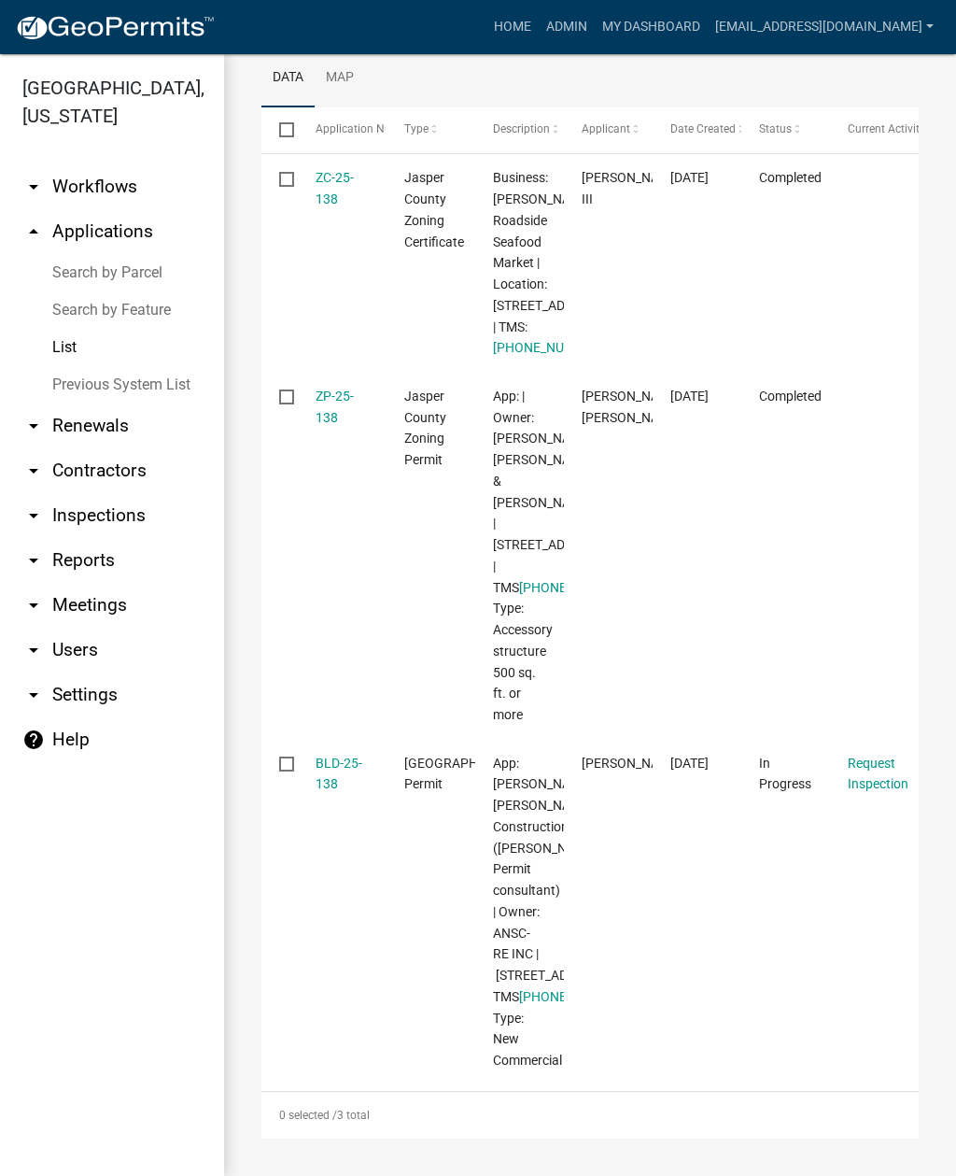
scroll to position [474, 0]
type input "25-138"
click at [335, 756] on link "BLD-25-138" at bounding box center [339, 774] width 47 height 36
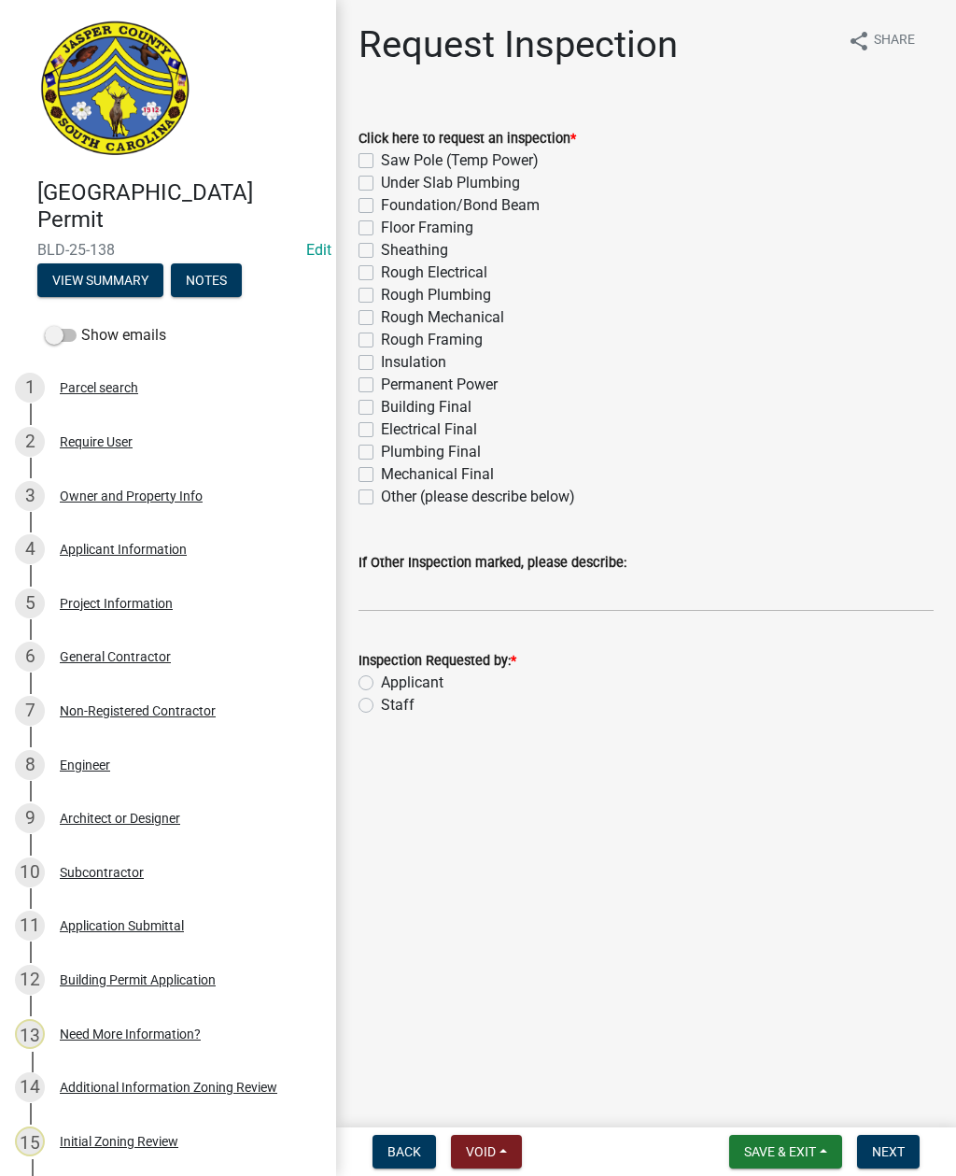
click at [361, 504] on div "Other (please describe below)" at bounding box center [646, 497] width 575 height 22
click at [381, 499] on label "Other (please describe below)" at bounding box center [478, 497] width 194 height 22
click at [381, 498] on input "Other (please describe below)" at bounding box center [387, 492] width 12 height 12
checkbox input "true"
checkbox input "false"
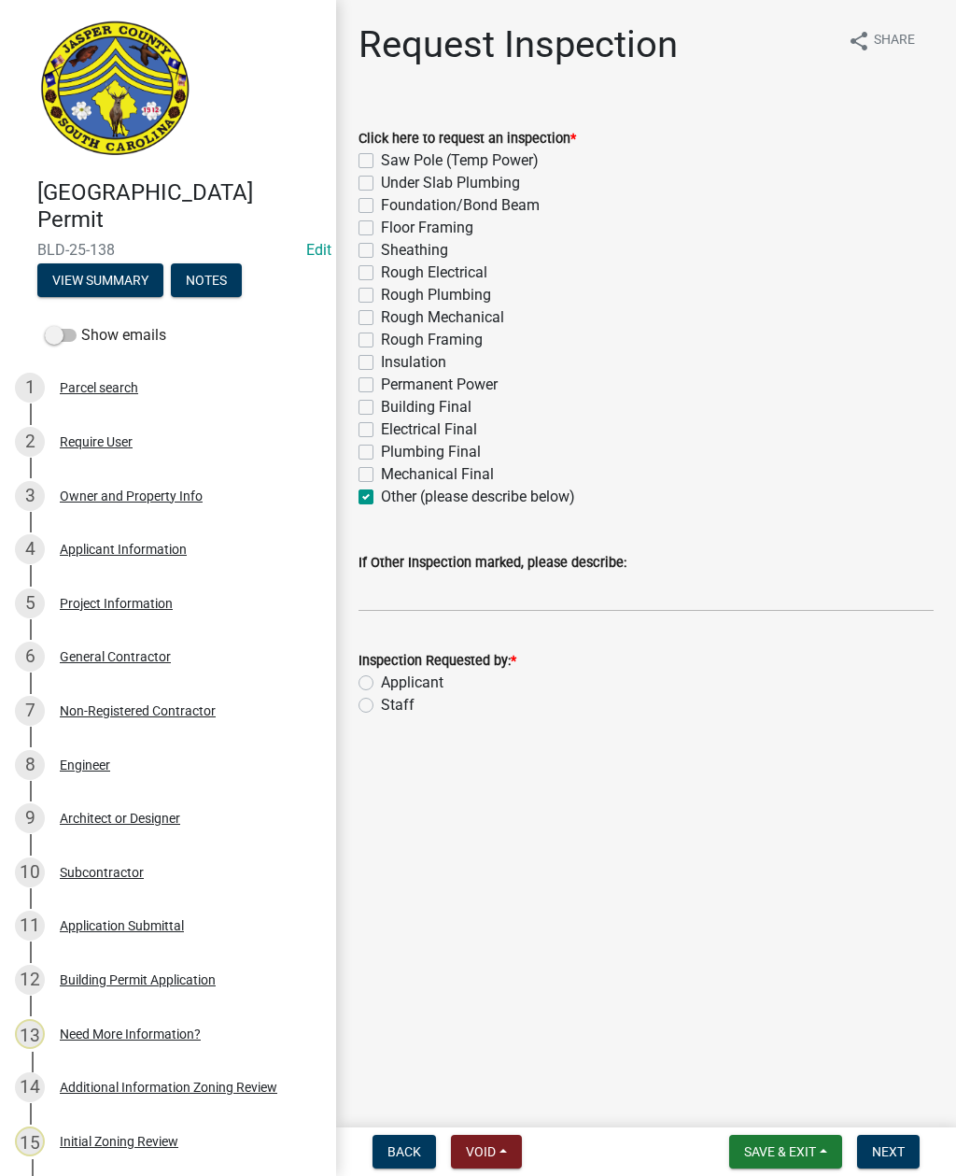
checkbox input "false"
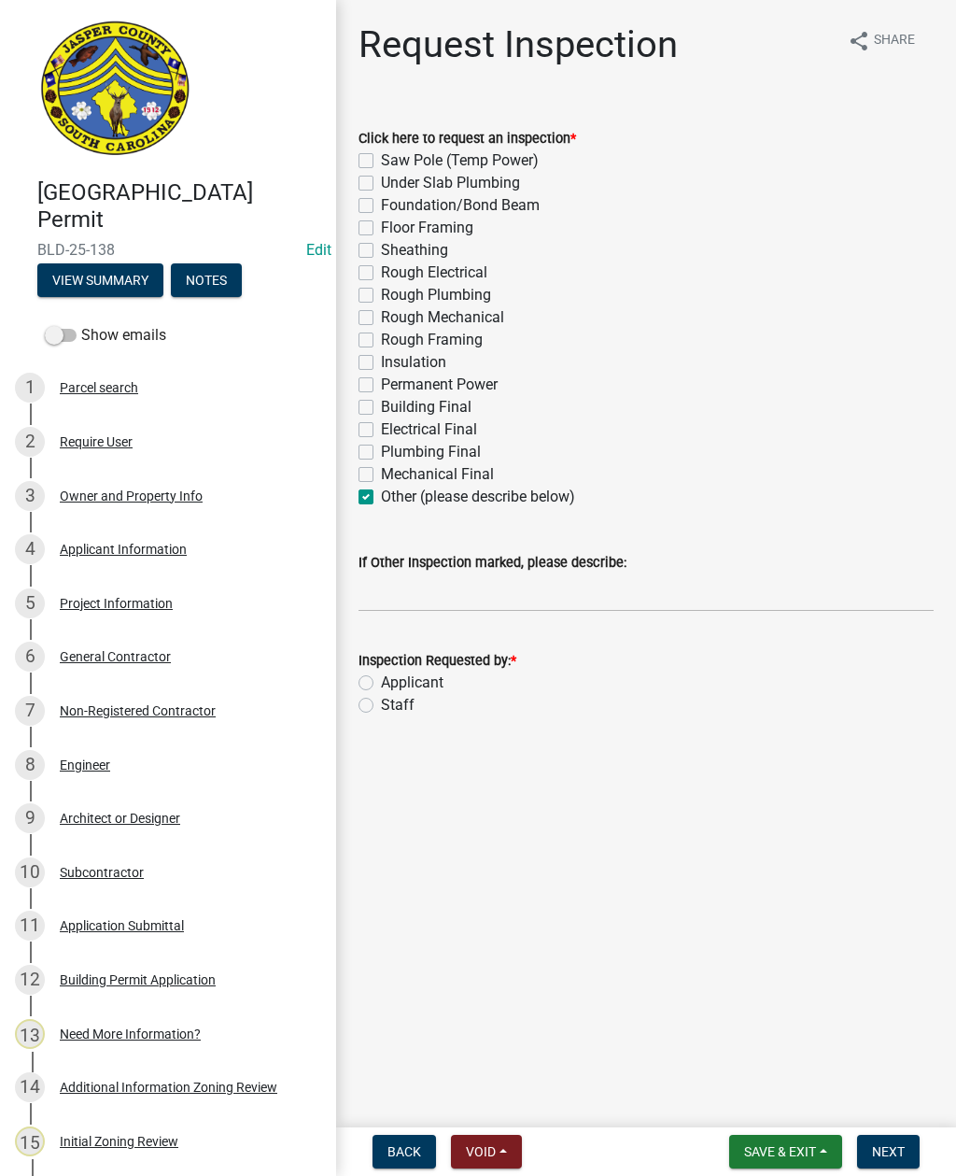
checkbox input "false"
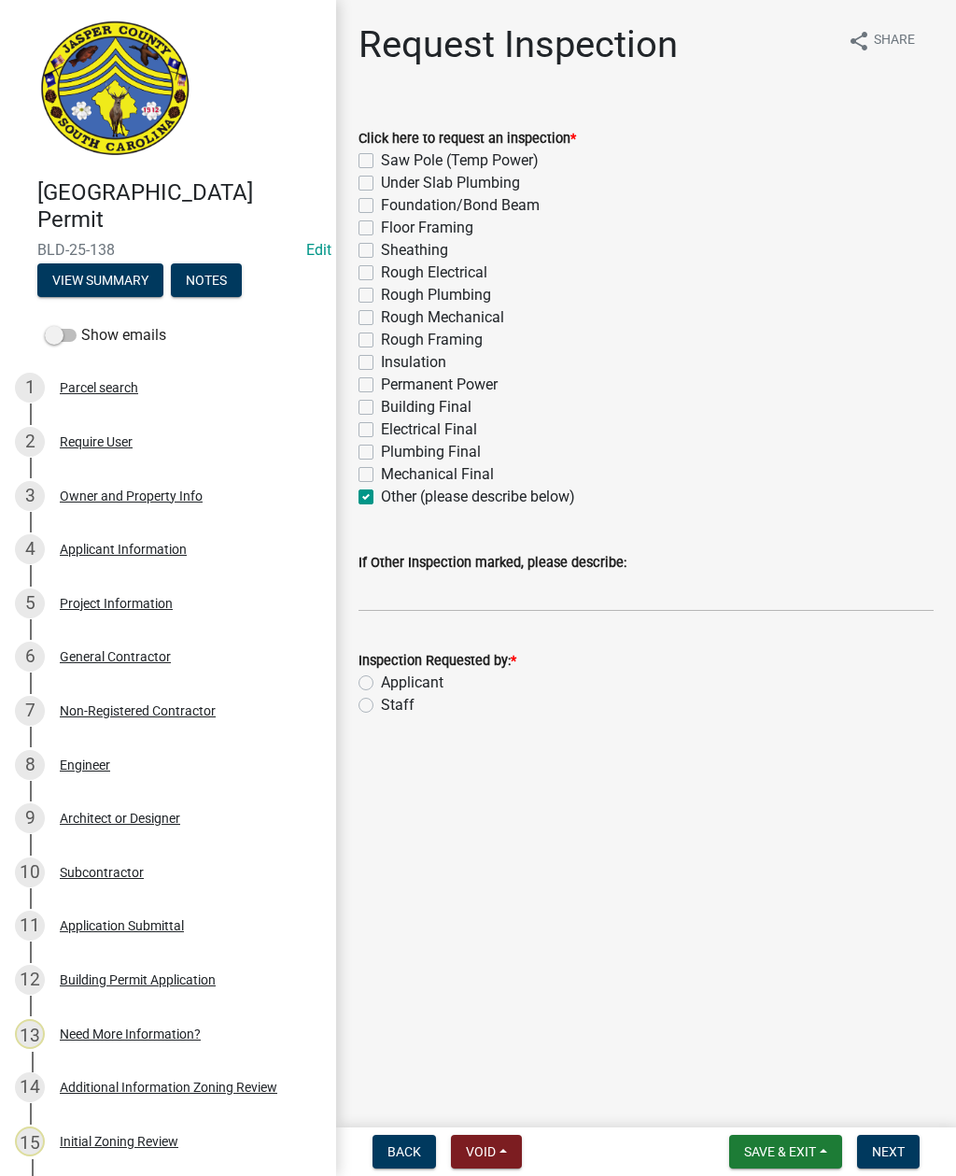
checkbox input "false"
checkbox input "true"
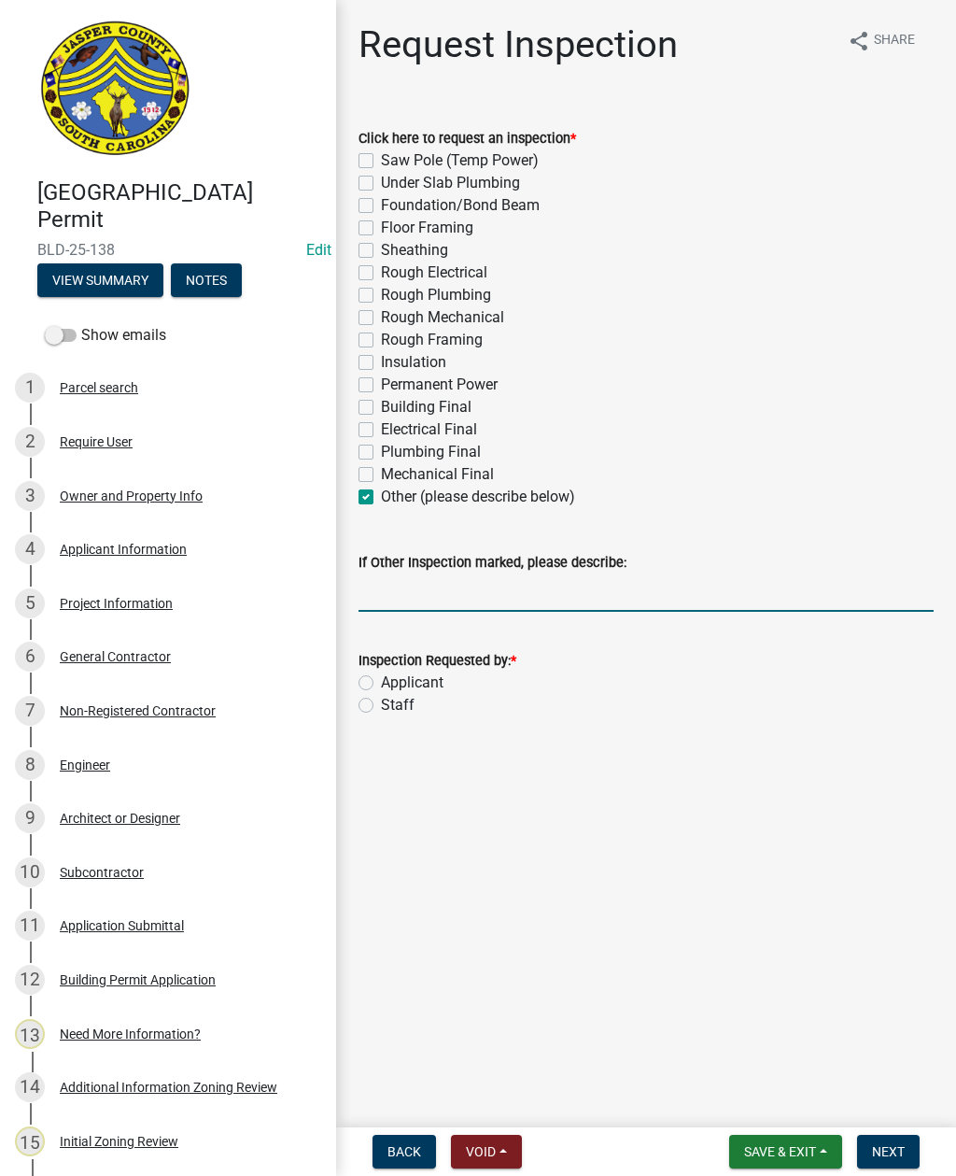
click at [449, 594] on input "If Other Inspection marked, please describe:" at bounding box center [646, 593] width 575 height 38
type input "Lift rebar. Block wall top off. Partial 6 in electrical conduit underground. Do…"
click at [381, 710] on label "Staff" at bounding box center [398, 705] width 34 height 22
click at [381, 706] on input "Staff" at bounding box center [387, 700] width 12 height 12
radio input "true"
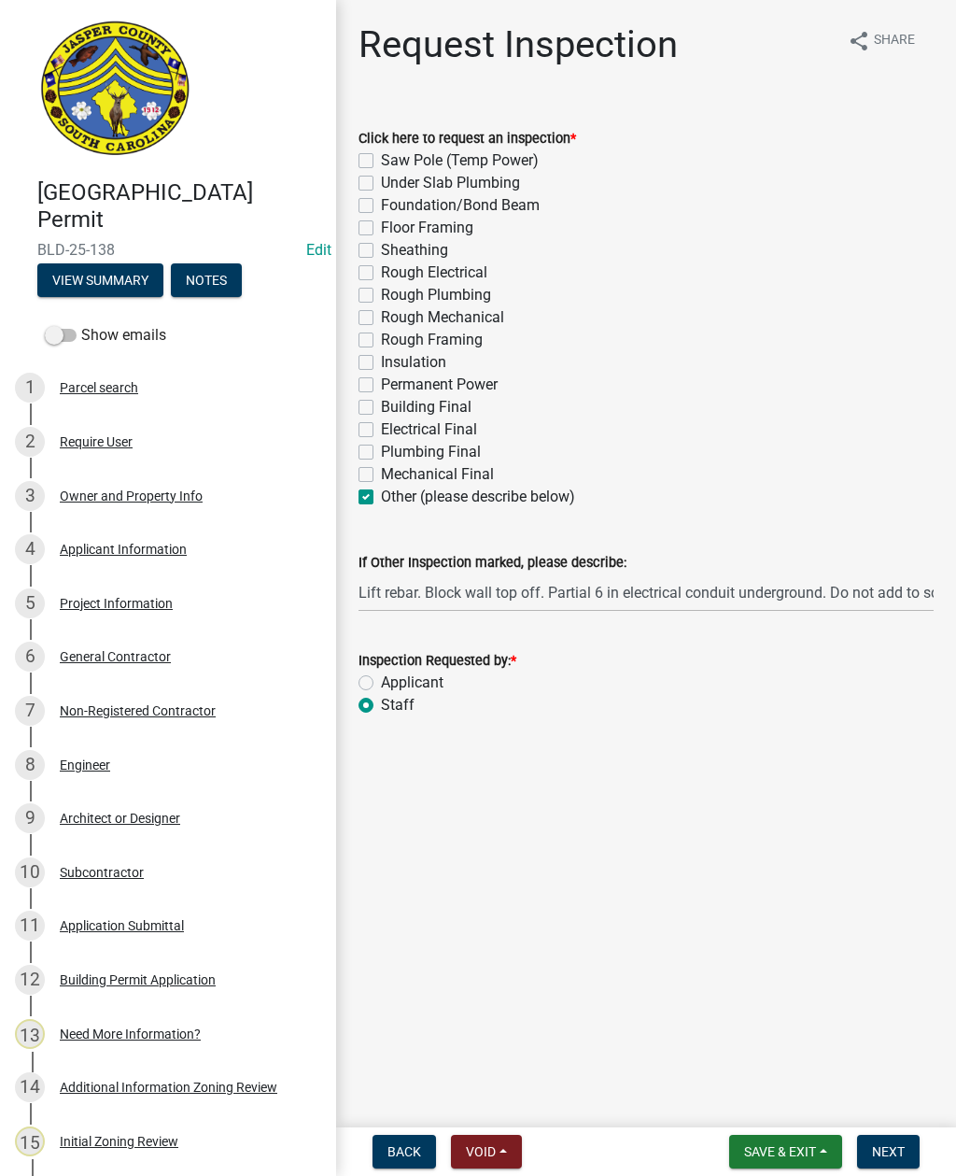
click at [896, 1150] on span "Next" at bounding box center [888, 1151] width 33 height 15
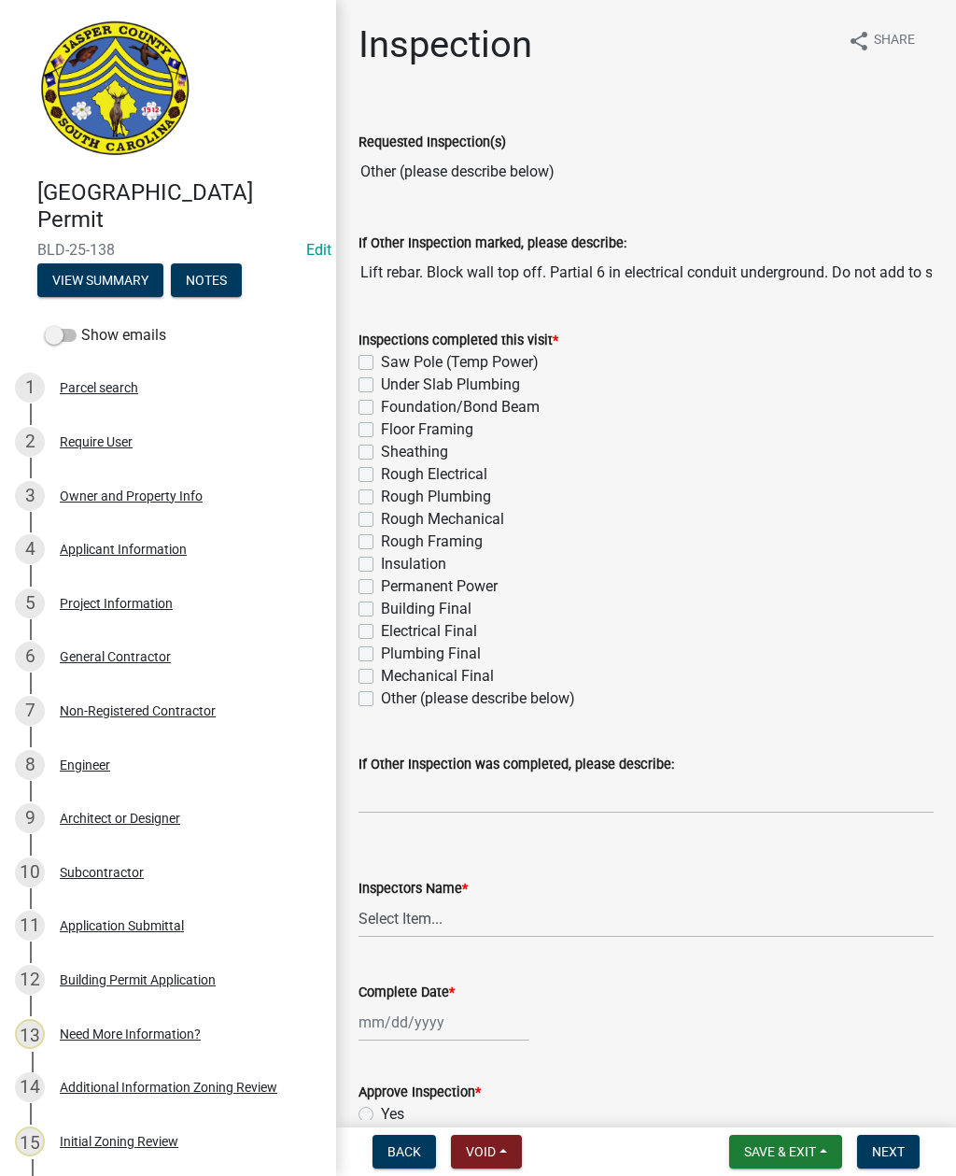
click at [354, 701] on div "Inspections completed this visit * Saw Pole (Temp Power) Under Slab Plumbing Fo…" at bounding box center [646, 508] width 603 height 404
click at [356, 703] on div "Inspections completed this visit * Saw Pole (Temp Power) Under Slab Plumbing Fo…" at bounding box center [646, 508] width 603 height 404
click at [381, 701] on label "Other (please describe below)" at bounding box center [478, 698] width 194 height 22
click at [381, 700] on input "Other (please describe below)" at bounding box center [387, 693] width 12 height 12
checkbox input "true"
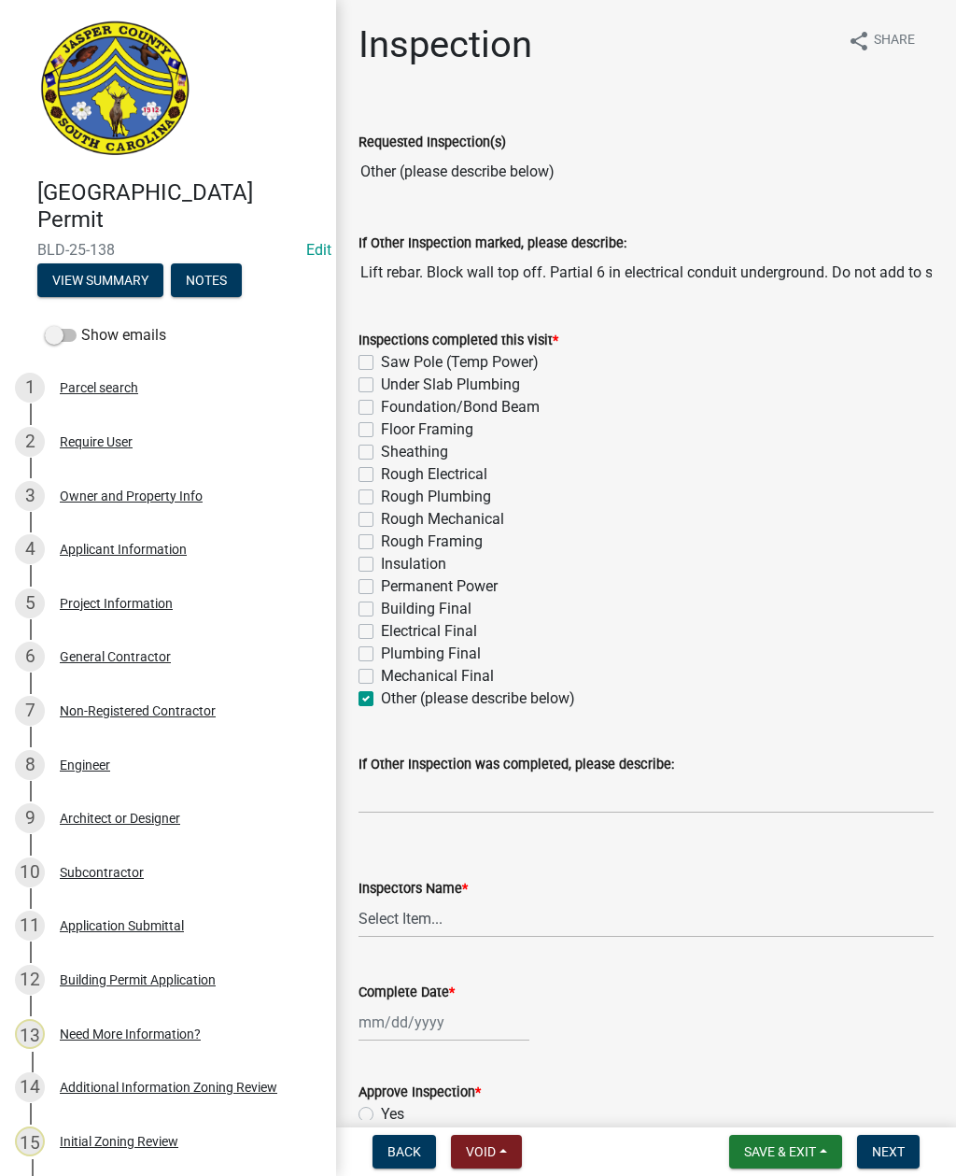
checkbox input "false"
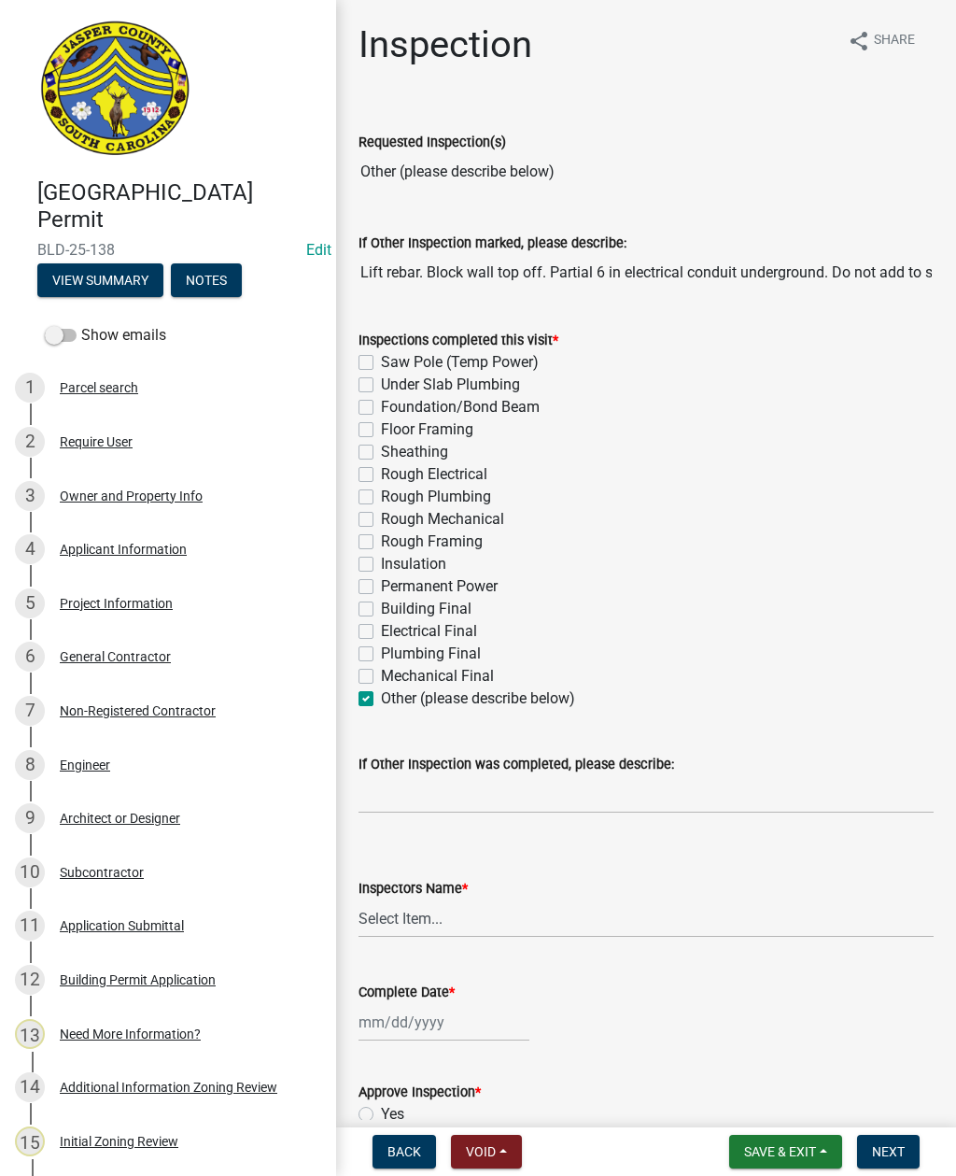
checkbox input "false"
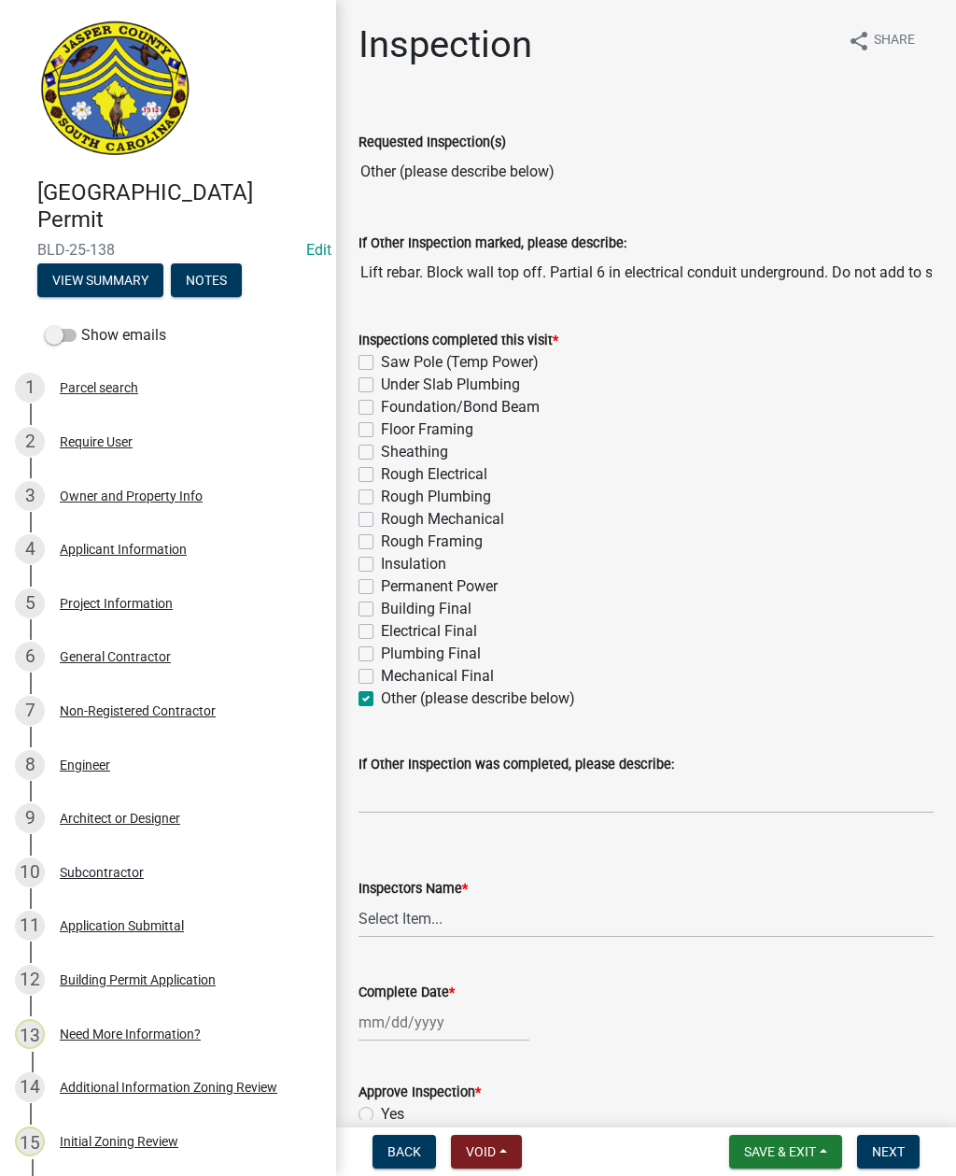
checkbox input "false"
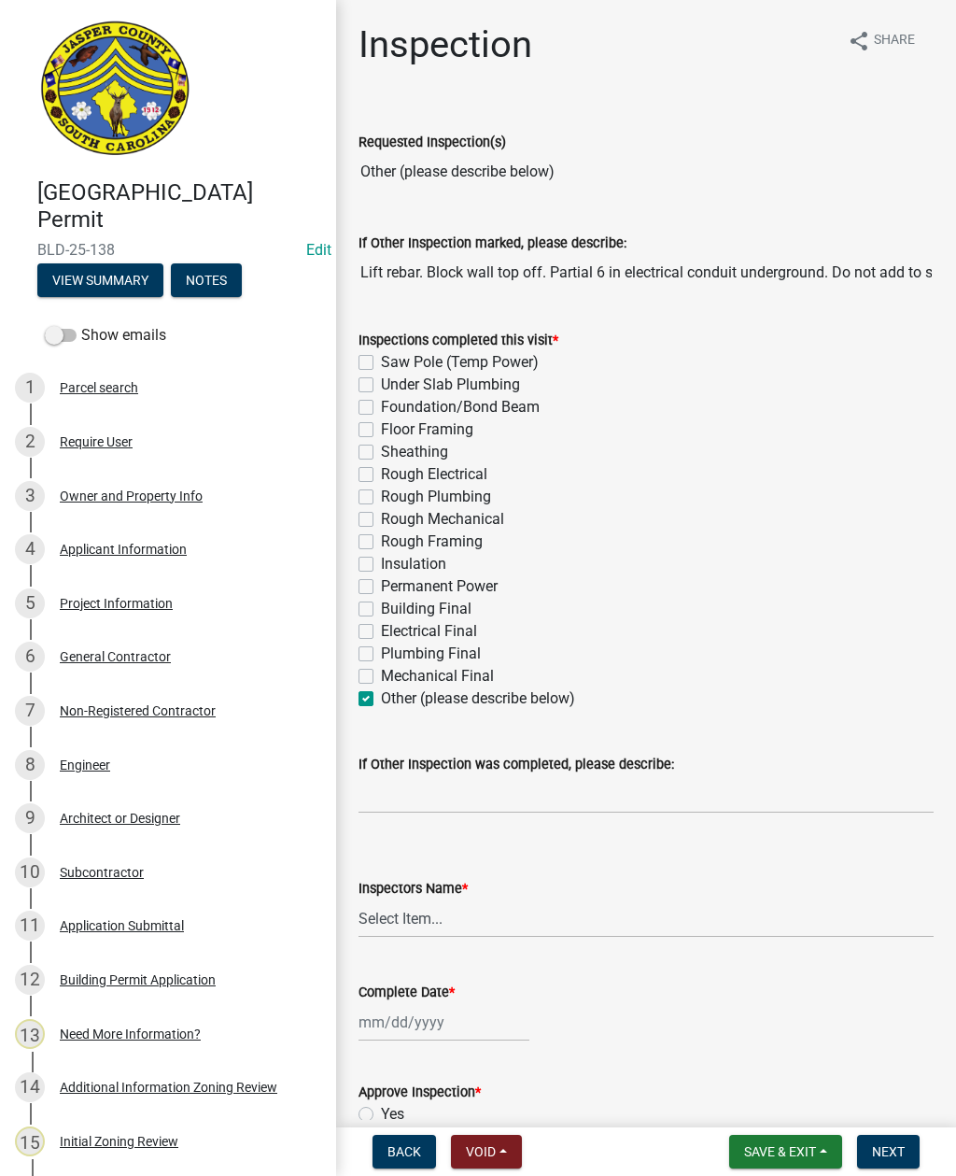
checkbox input "true"
click at [434, 800] on input "If Other Inspection was completed, please describe:" at bounding box center [646, 794] width 575 height 38
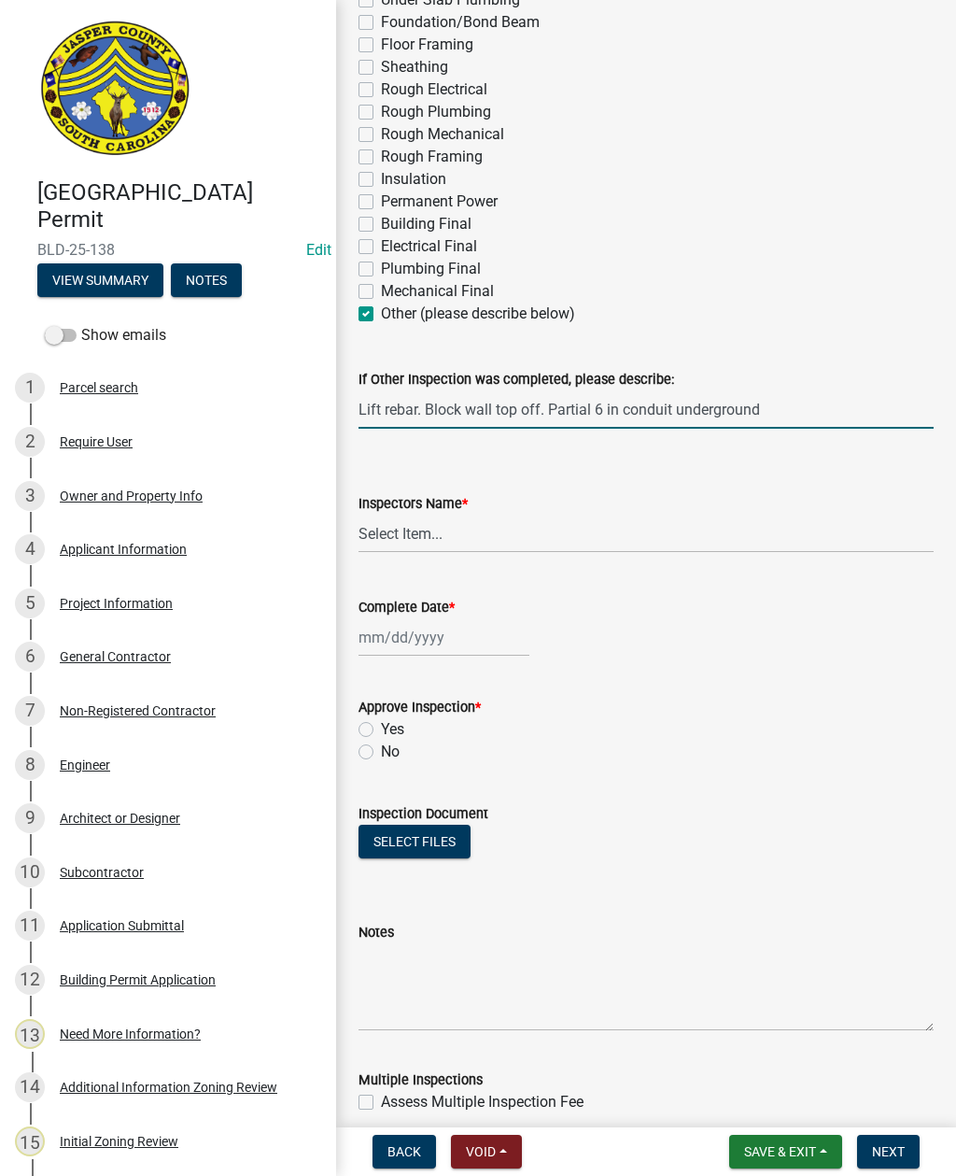
scroll to position [438, 0]
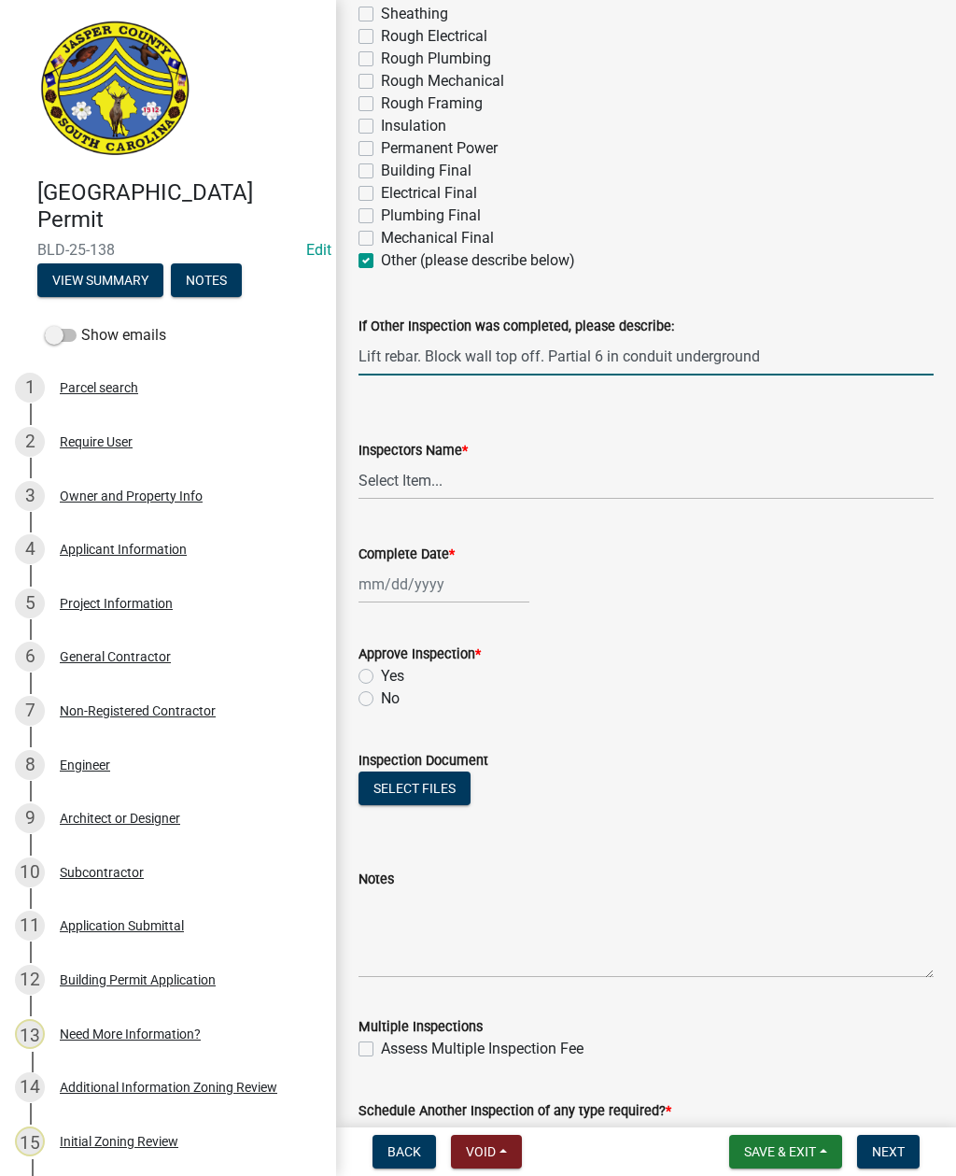
type input "Lift rebar. Block wall top off. Partial 6 in conduit underground"
click at [396, 479] on select "Select Item... [EMAIL_ADDRESS][DOMAIN_NAME] ([PERSON_NAME] ) rcampbell ([PERSON…" at bounding box center [646, 480] width 575 height 38
select select "2d9ba1e5-2fdd-4b15-98d0-073dcbeb5880"
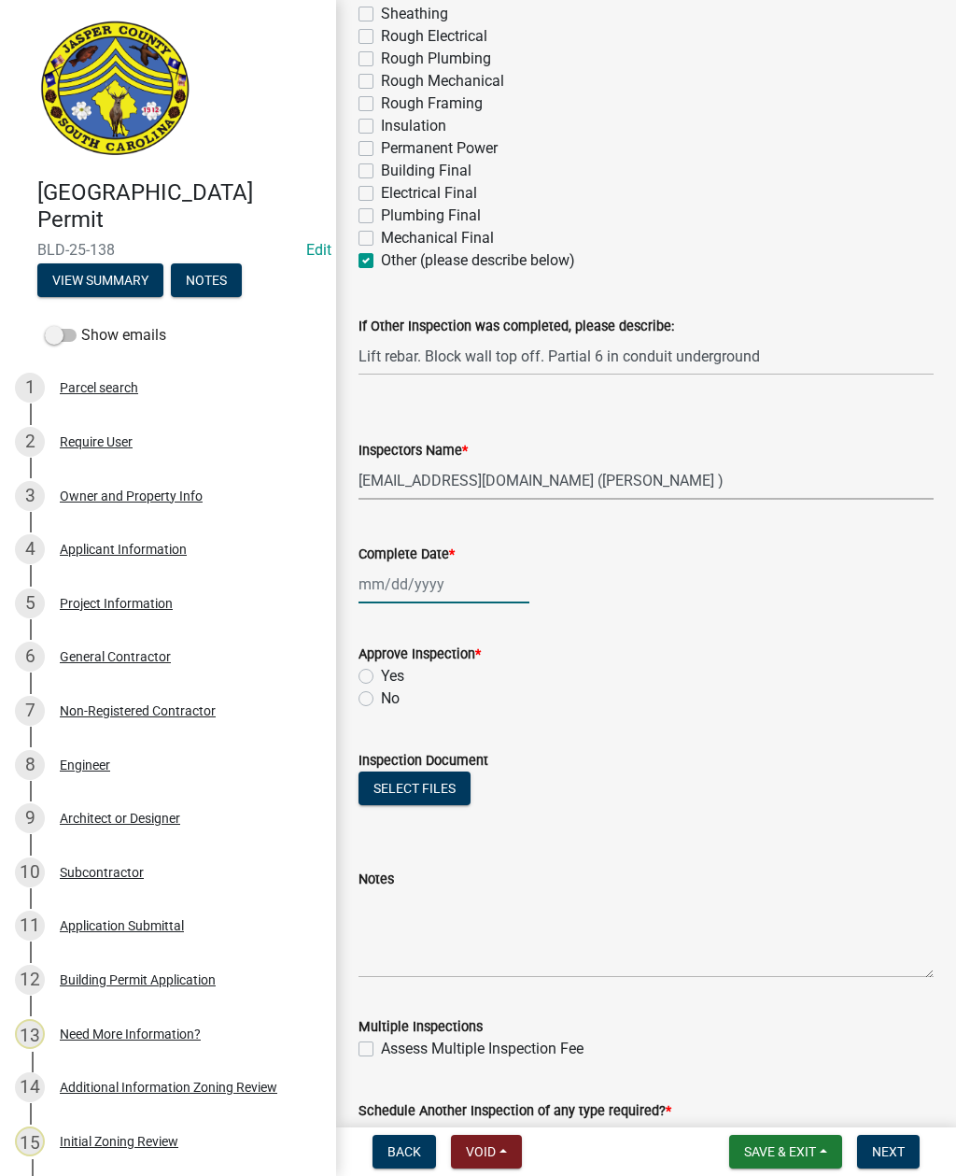
click at [397, 592] on div at bounding box center [444, 584] width 171 height 38
select select "9"
select select "2025"
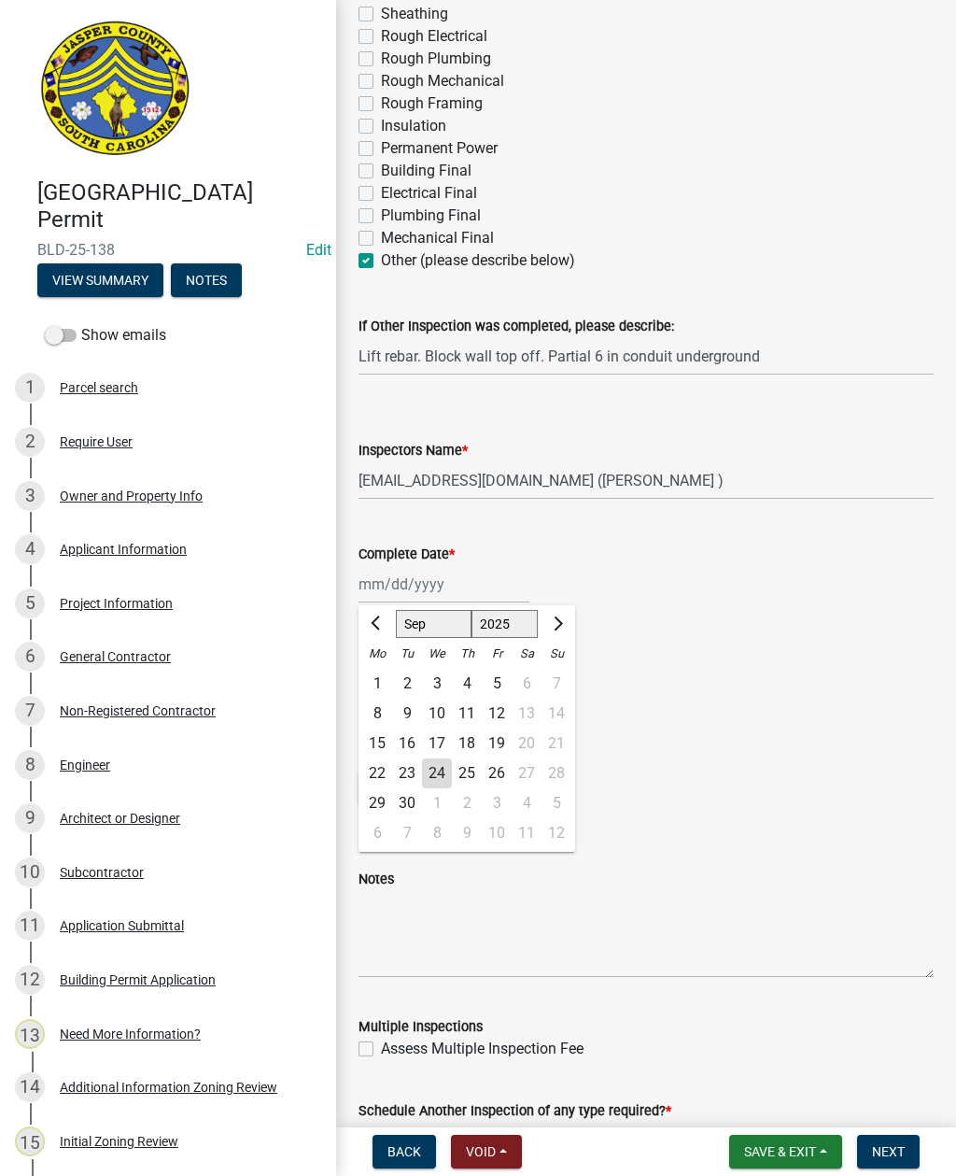
click at [430, 784] on div "24" at bounding box center [437, 773] width 30 height 30
type input "[DATE]"
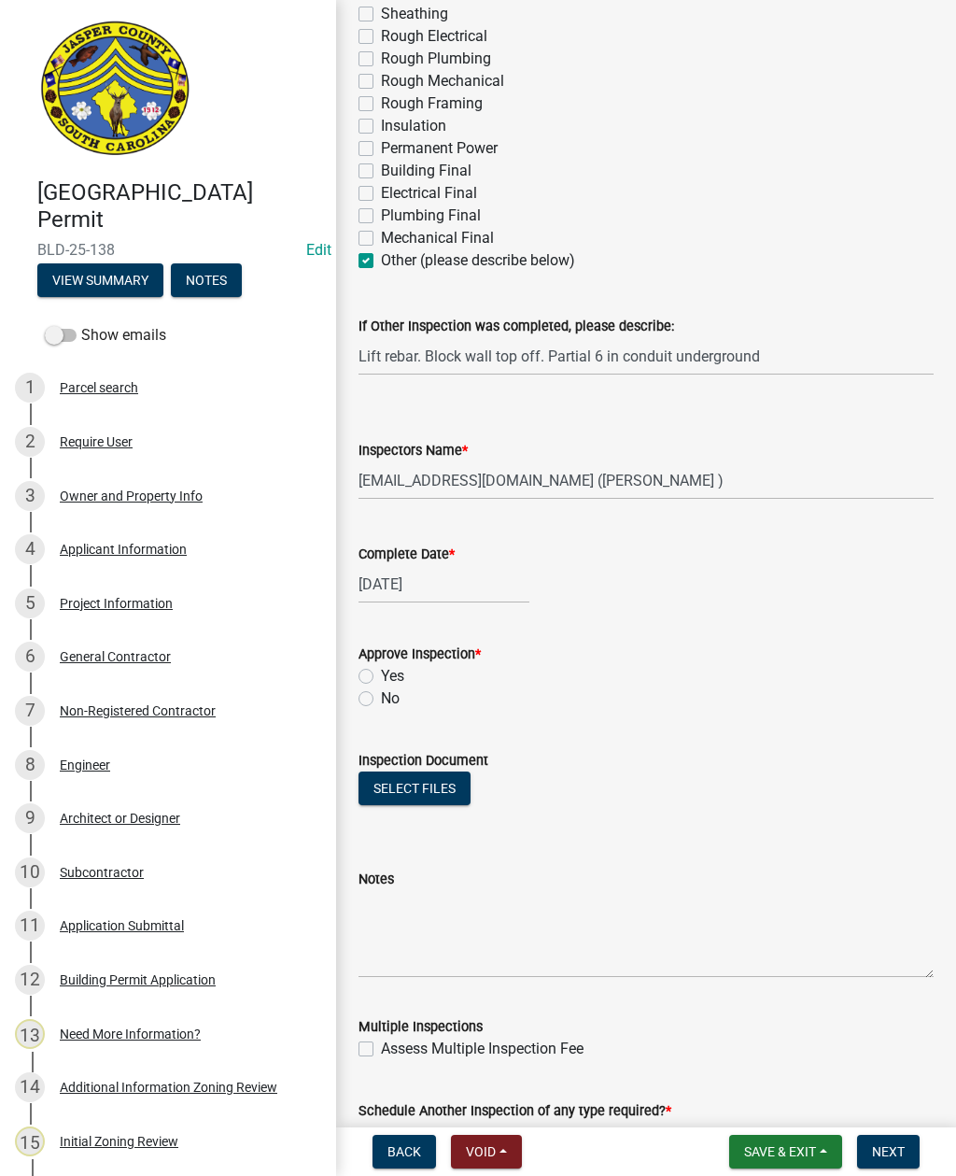
click at [381, 678] on label "Yes" at bounding box center [392, 676] width 23 height 22
click at [381, 677] on input "Yes" at bounding box center [387, 671] width 12 height 12
radio input "true"
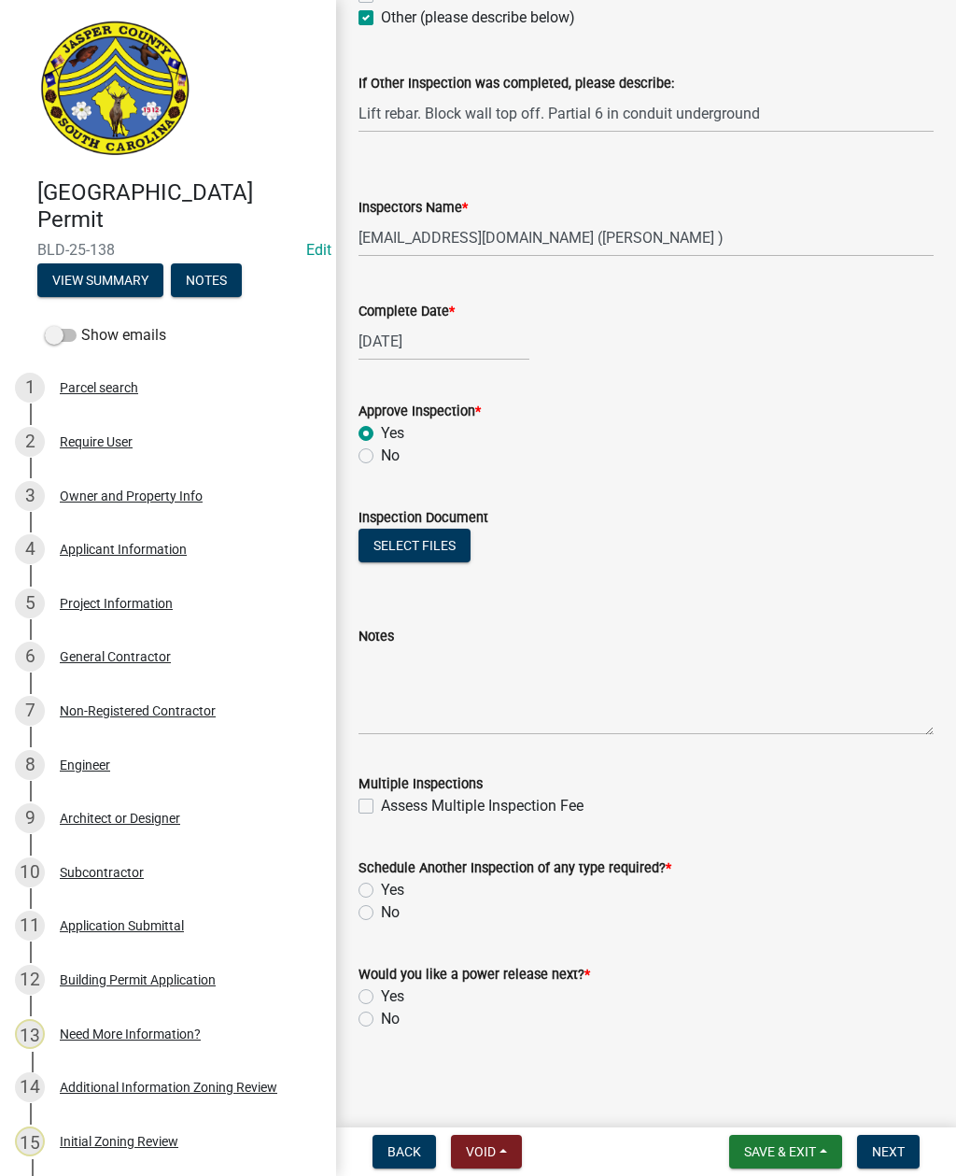
scroll to position [681, 0]
click at [381, 897] on label "Yes" at bounding box center [392, 890] width 23 height 22
click at [381, 891] on input "Yes" at bounding box center [387, 885] width 12 height 12
radio input "true"
click at [381, 1020] on label "No" at bounding box center [390, 1019] width 19 height 22
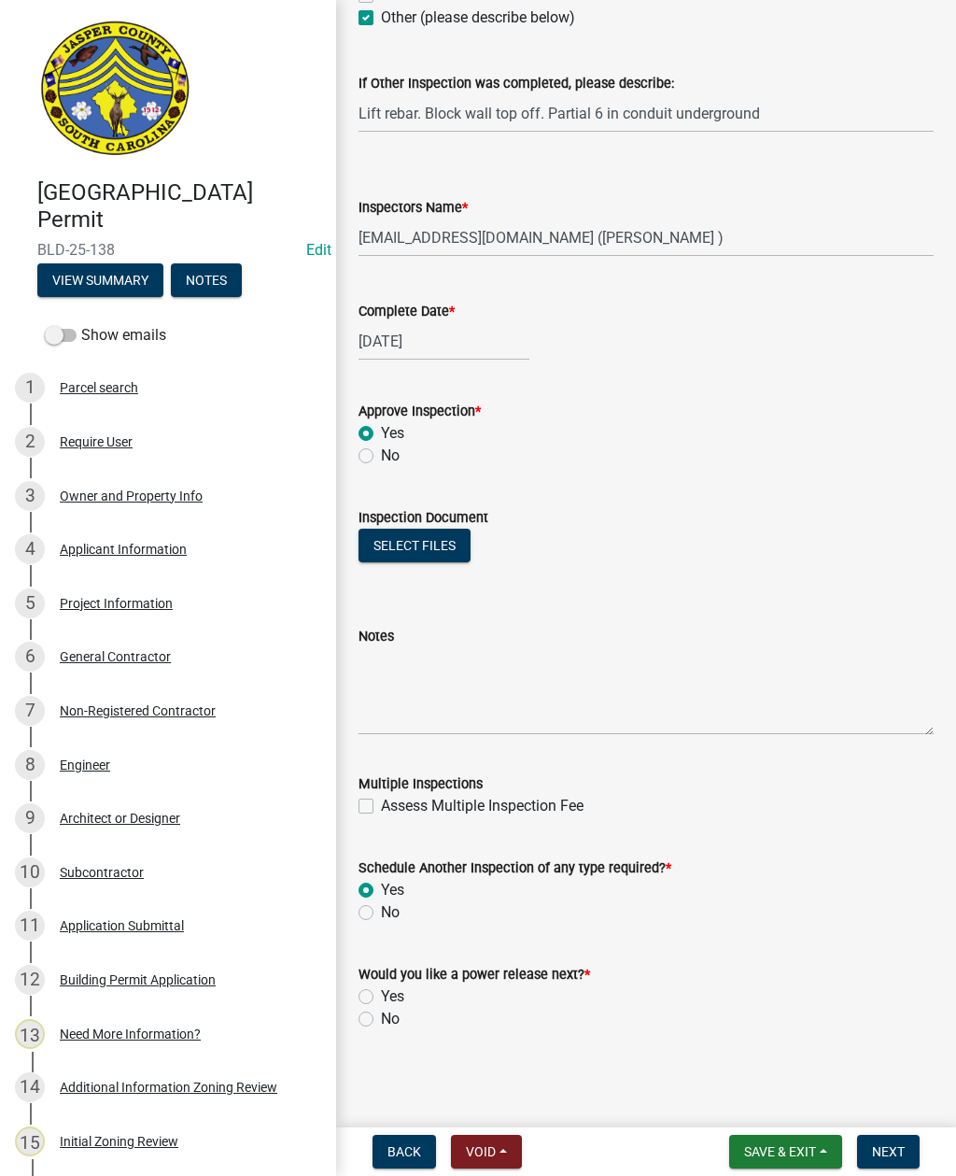
click at [381, 1020] on input "No" at bounding box center [387, 1014] width 12 height 12
radio input "true"
click at [890, 1149] on span "Next" at bounding box center [888, 1151] width 33 height 15
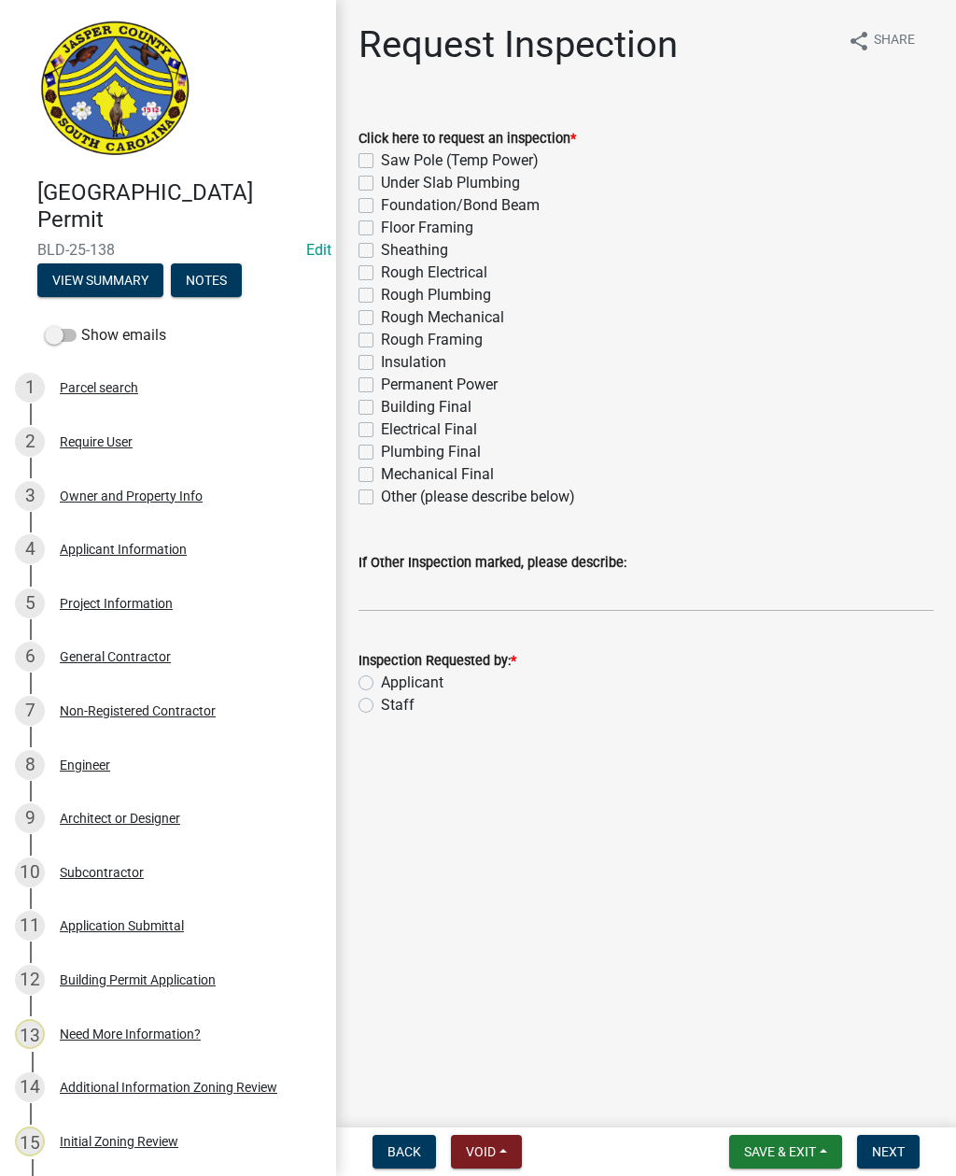
click at [788, 1149] on span "Save & Exit" at bounding box center [780, 1151] width 72 height 15
click at [754, 1106] on button "Save & Exit" at bounding box center [767, 1103] width 149 height 45
